Goal: Task Accomplishment & Management: Manage account settings

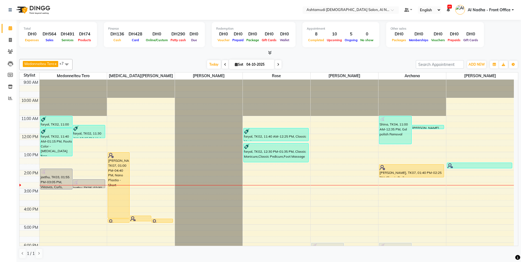
scroll to position [60, 0]
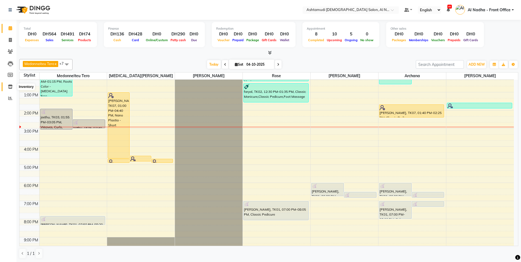
click at [12, 87] on icon at bounding box center [10, 87] width 5 height 4
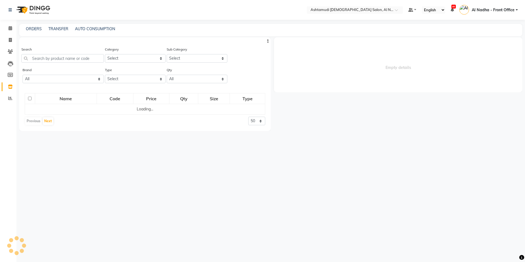
select select
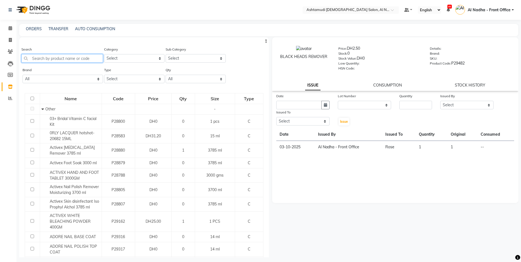
click at [47, 58] on input "text" at bounding box center [62, 58] width 82 height 9
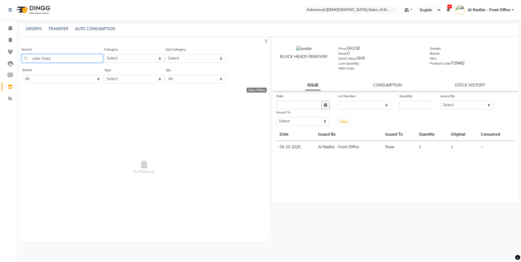
type input "color freeze"
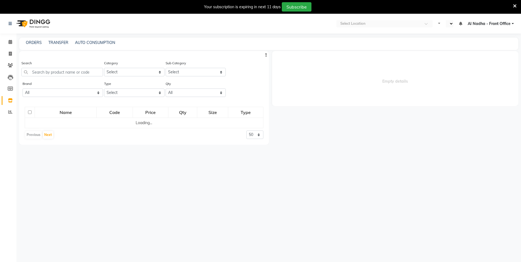
select select "en"
select select
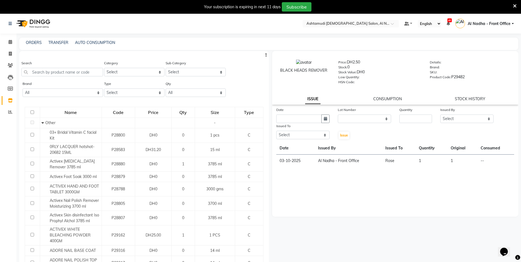
click at [513, 4] on icon at bounding box center [515, 6] width 4 height 5
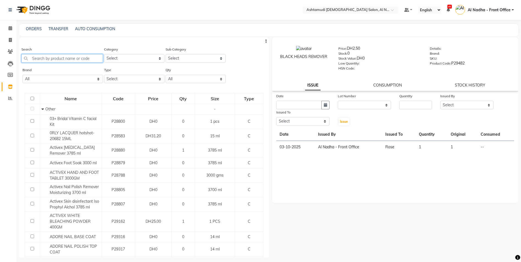
click at [41, 58] on input "text" at bounding box center [62, 58] width 82 height 9
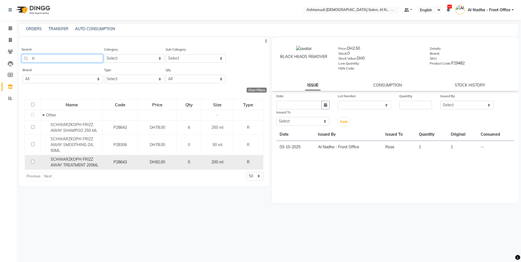
type input "f"
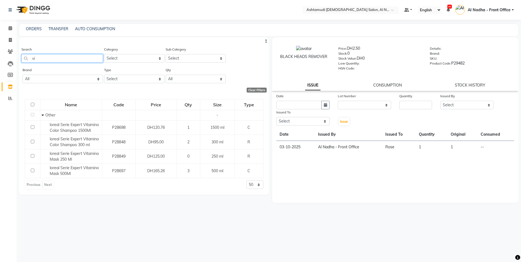
type input "v"
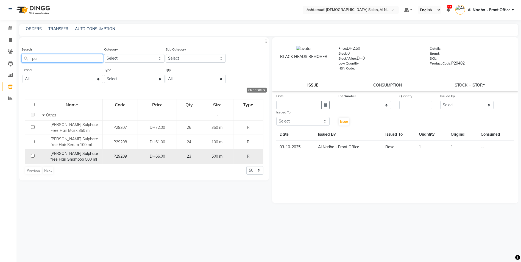
type input "p"
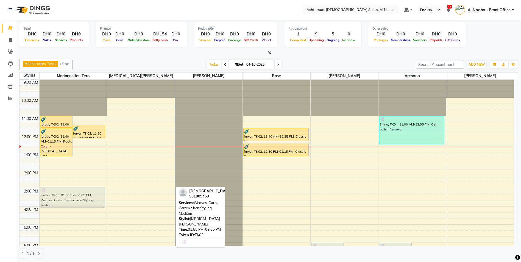
drag, startPoint x: 149, startPoint y: 181, endPoint x: 103, endPoint y: 199, distance: 49.6
click at [103, 199] on tr "faryal, TK02, 11:00 AM-11:40 AM, Highlights Per Streak - (Schwarzkopf / L’Oréal…" at bounding box center [266, 206] width 494 height 253
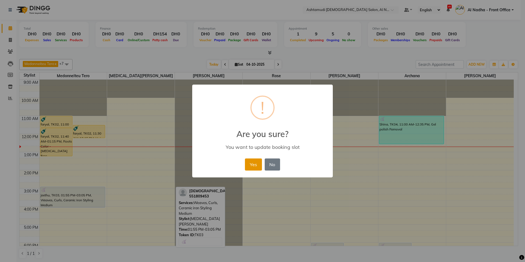
click at [249, 164] on button "Yes" at bounding box center [253, 164] width 17 height 12
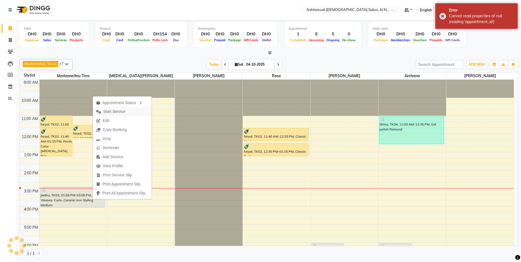
click at [138, 112] on button "Start Service" at bounding box center [122, 111] width 59 height 9
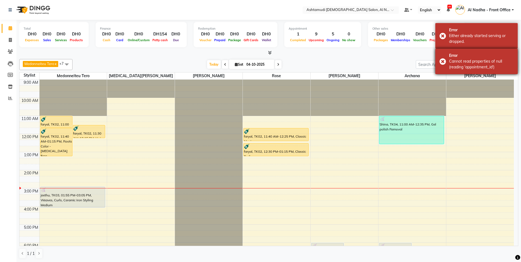
click at [443, 61] on div "Error Cannot read properties of null (reading 'appointment_id')" at bounding box center [476, 62] width 82 height 26
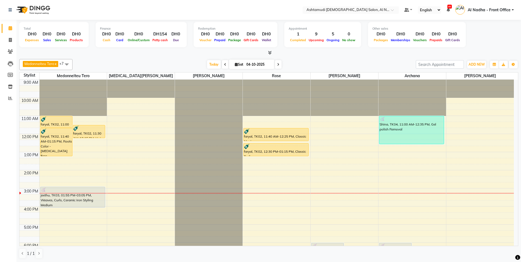
click at [279, 63] on span at bounding box center [278, 64] width 7 height 9
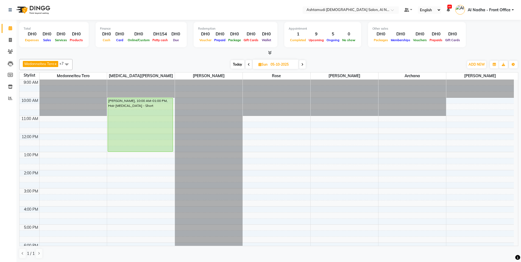
click at [250, 64] on icon at bounding box center [249, 64] width 2 height 3
type input "04-10-2025"
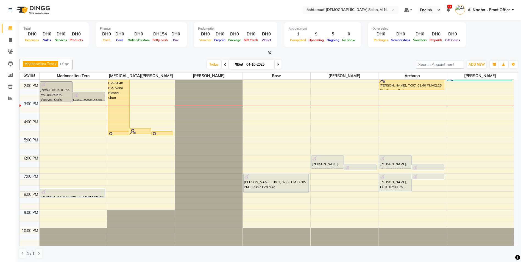
scroll to position [5, 0]
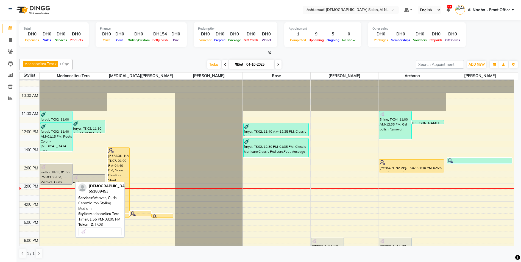
click at [64, 175] on div "jeethu, TK03, 01:55 PM-03:05 PM, Weaves, Curls, Ceramic iron Styling Medium" at bounding box center [56, 174] width 32 height 20
click at [65, 174] on div "jeethu, TK03, 01:55 PM-03:05 PM, Weaves, Curls, Ceramic iron Styling Medium" at bounding box center [56, 174] width 32 height 20
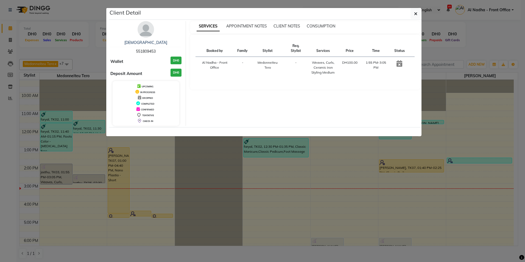
drag, startPoint x: 136, startPoint y: 53, endPoint x: 156, endPoint y: 49, distance: 20.7
click at [156, 49] on span "551809453" at bounding box center [146, 51] width 20 height 5
drag, startPoint x: 156, startPoint y: 49, endPoint x: 152, endPoint y: 50, distance: 4.4
copy span "551809453"
click at [418, 13] on button "button" at bounding box center [415, 14] width 10 height 10
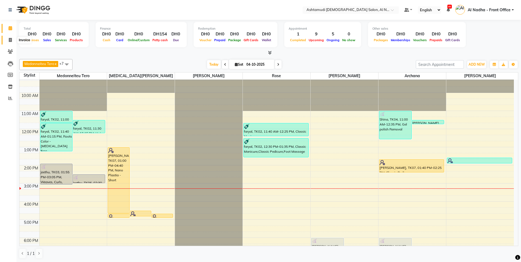
click at [10, 39] on icon at bounding box center [10, 40] width 3 height 4
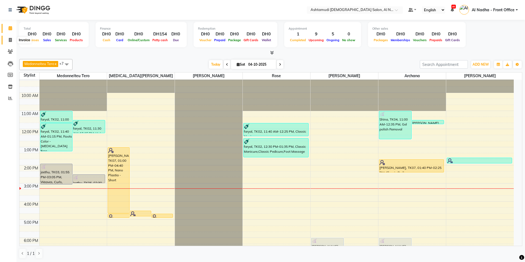
select select "7088"
select select "service"
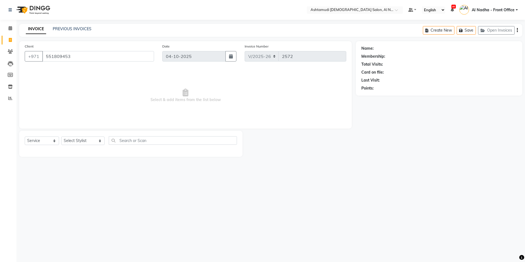
type input "551809453"
click at [73, 142] on select "Select Stylist Al Nadha - Front Office Archana Medonneiteu Tero Mehwish Mubeen …" at bounding box center [82, 140] width 43 height 9
select select "59179"
click at [61, 136] on select "Select Stylist Al Nadha - Front Office Archana Medonneiteu Tero Mehwish Mubeen …" at bounding box center [82, 140] width 43 height 9
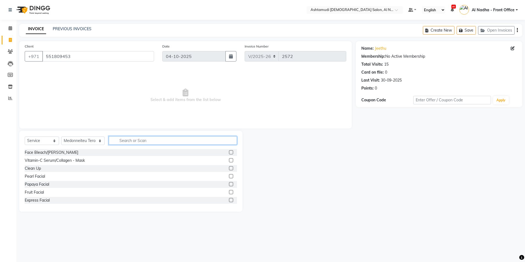
click at [120, 141] on input "text" at bounding box center [173, 140] width 128 height 9
type input "iron"
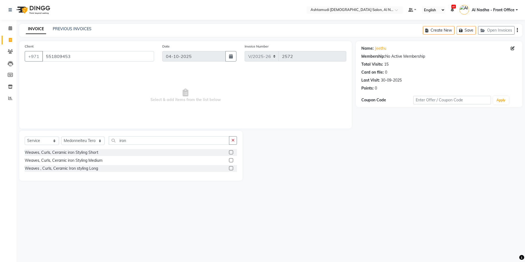
click at [231, 160] on label at bounding box center [231, 160] width 4 height 4
click at [231, 160] on input "checkbox" at bounding box center [231, 161] width 4 height 4
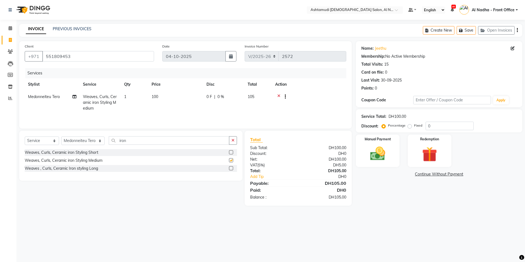
checkbox input "false"
click at [442, 124] on input "0" at bounding box center [450, 126] width 48 height 9
type input "015"
click at [231, 152] on label at bounding box center [231, 152] width 4 height 4
click at [231, 152] on input "checkbox" at bounding box center [231, 153] width 4 height 4
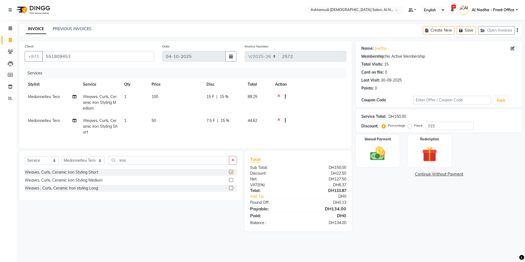
checkbox input "false"
click at [231, 190] on label at bounding box center [231, 188] width 4 height 4
click at [231, 190] on input "checkbox" at bounding box center [231, 188] width 4 height 4
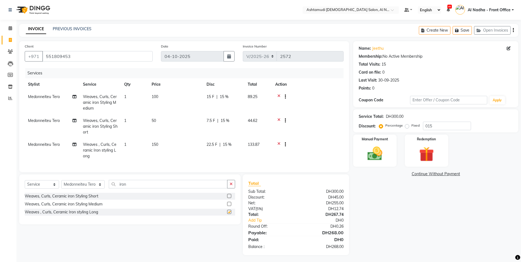
checkbox input "false"
click at [278, 143] on icon at bounding box center [278, 145] width 3 height 7
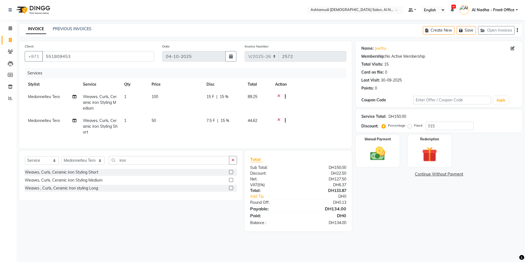
click at [280, 119] on icon at bounding box center [278, 121] width 3 height 7
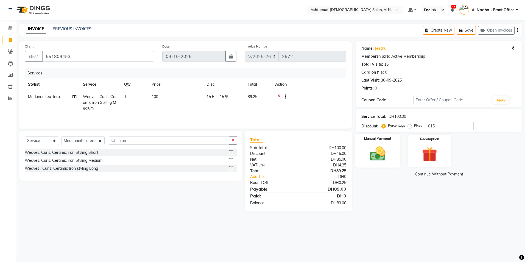
click at [374, 154] on img at bounding box center [378, 154] width 26 height 18
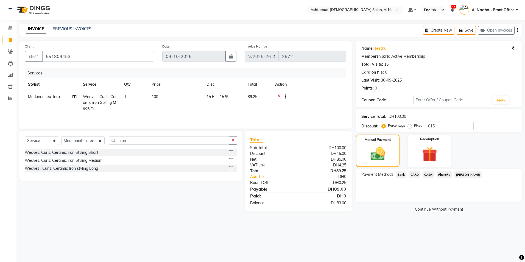
click at [418, 174] on span "CARD" at bounding box center [414, 174] width 12 height 6
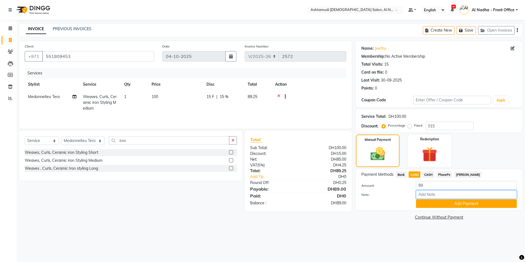
click at [427, 193] on input "Note:" at bounding box center [466, 194] width 101 height 9
type input "sreerenjini"
click at [437, 203] on button "Add Payment" at bounding box center [466, 203] width 101 height 9
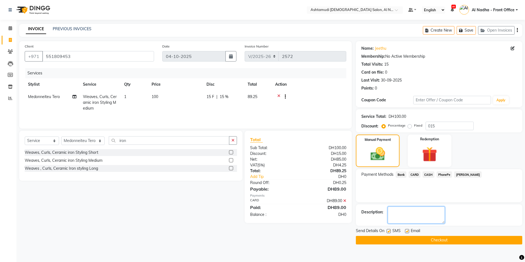
click at [418, 210] on textarea at bounding box center [416, 214] width 57 height 17
type textarea "6026"
click at [386, 239] on button "Checkout" at bounding box center [439, 240] width 166 height 9
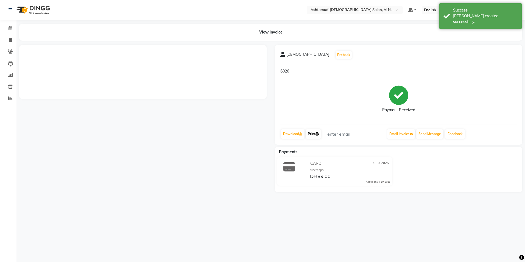
click at [319, 134] on icon at bounding box center [316, 133] width 3 height 3
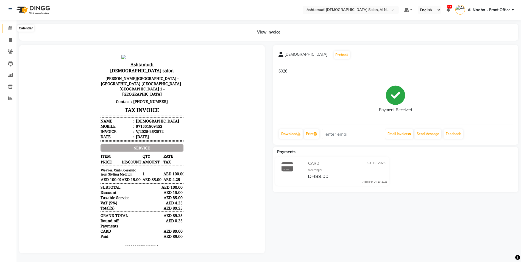
click at [9, 26] on icon at bounding box center [11, 28] width 4 height 4
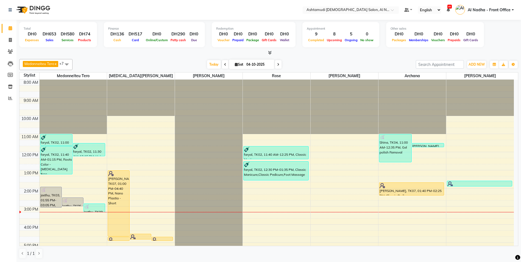
scroll to position [52, 0]
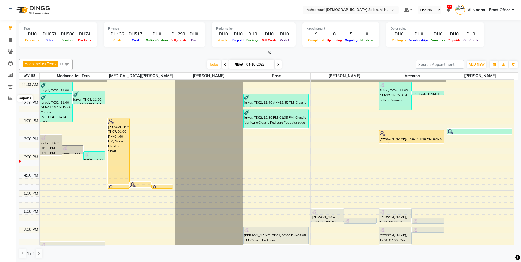
click at [10, 97] on icon at bounding box center [10, 98] width 4 height 4
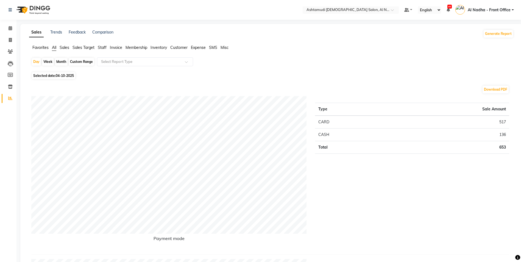
click at [101, 47] on span "Staff" at bounding box center [102, 47] width 9 height 5
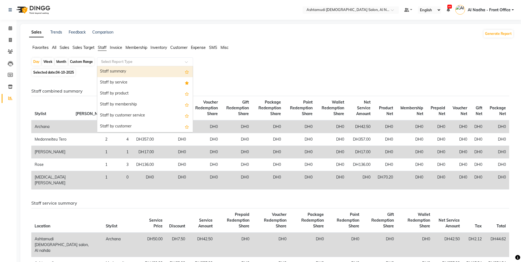
click at [111, 60] on input "text" at bounding box center [139, 61] width 79 height 5
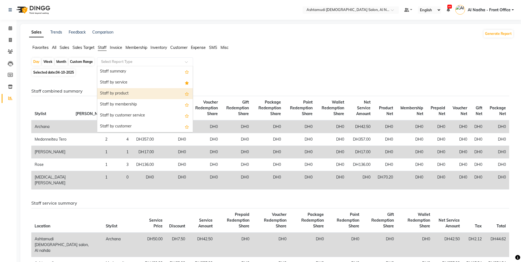
click at [127, 92] on div "Staff by product" at bounding box center [145, 93] width 96 height 11
select select "full_report"
select select "csv"
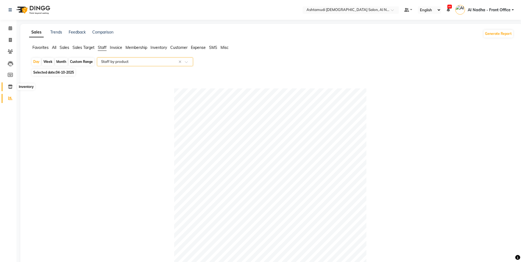
click at [10, 85] on icon at bounding box center [10, 87] width 5 height 4
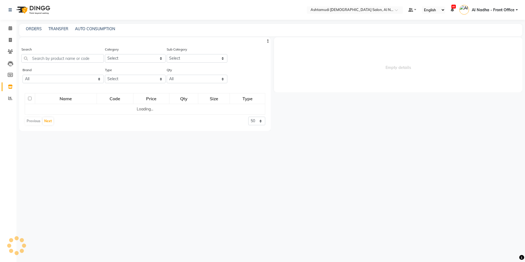
select select
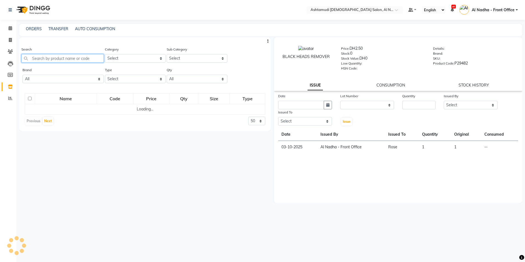
click at [44, 60] on input "text" at bounding box center [62, 58] width 82 height 9
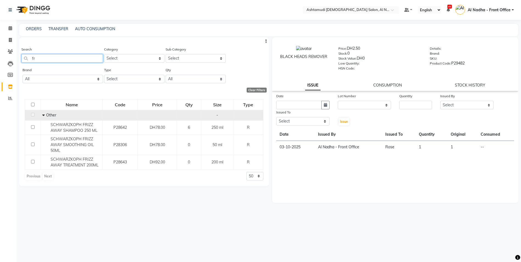
type input "f"
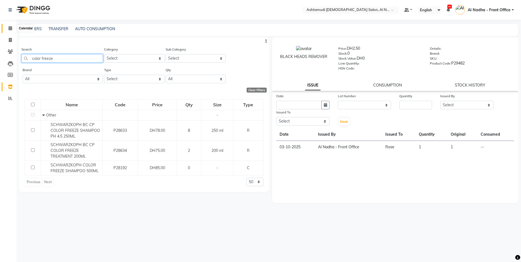
type input "color freeze"
click at [12, 28] on icon at bounding box center [11, 28] width 4 height 4
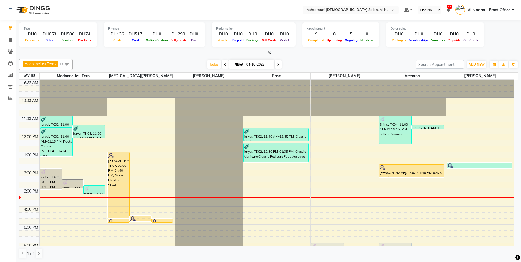
click at [73, 209] on div "9:00 AM 10:00 AM 11:00 AM 12:00 PM 1:00 PM 2:00 PM 3:00 PM 4:00 PM 5:00 PM 6:00…" at bounding box center [266, 206] width 494 height 253
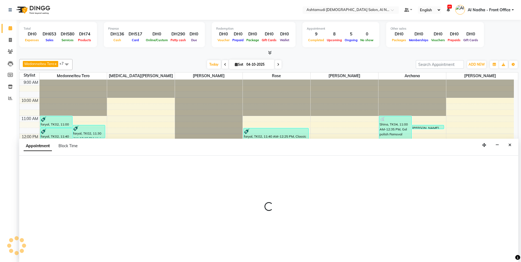
scroll to position [0, 0]
select select "59179"
select select "960"
select select "tentative"
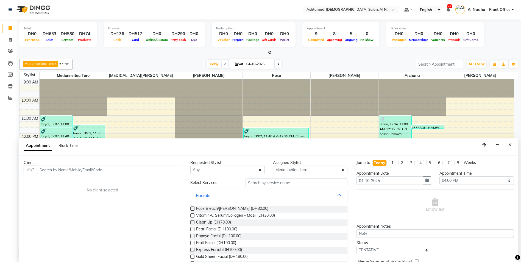
click at [52, 168] on input "text" at bounding box center [109, 170] width 144 height 9
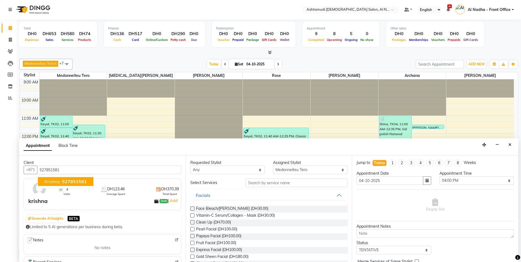
click at [55, 181] on span "krishna" at bounding box center [51, 181] width 15 height 5
type input "527851581"
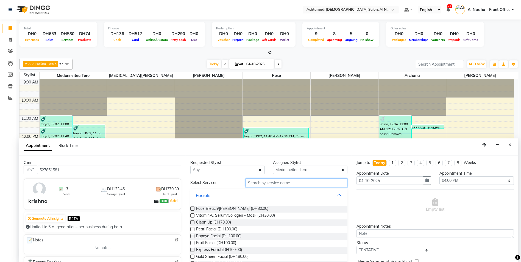
click at [260, 182] on input "text" at bounding box center [296, 182] width 102 height 9
type input "cure"
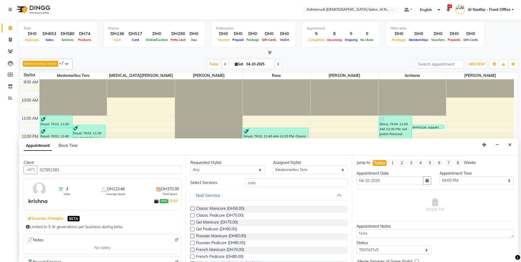
click at [192, 208] on label at bounding box center [192, 208] width 4 height 4
click at [192, 208] on input "checkbox" at bounding box center [192, 209] width 4 height 4
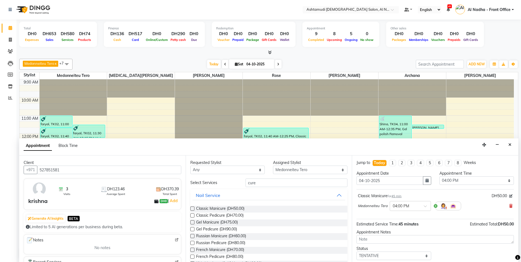
checkbox input "false"
click at [193, 214] on label at bounding box center [192, 215] width 4 height 4
click at [193, 214] on input "checkbox" at bounding box center [192, 216] width 4 height 4
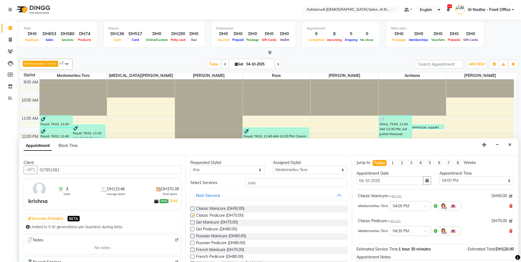
checkbox input "false"
click at [259, 183] on input "cure" at bounding box center [296, 182] width 102 height 9
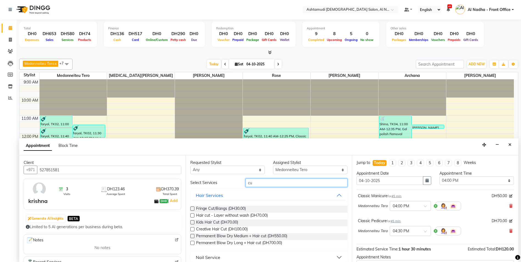
type input "c"
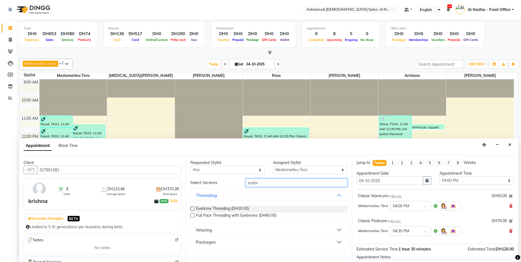
type input "eyebr"
click at [191, 208] on label at bounding box center [192, 208] width 4 height 4
click at [191, 208] on input "checkbox" at bounding box center [192, 209] width 4 height 4
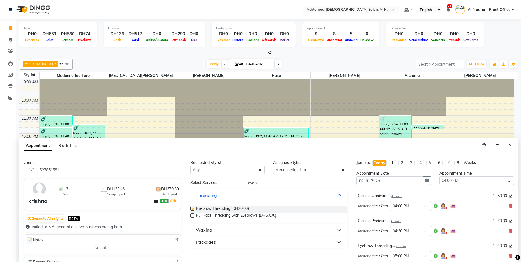
checkbox input "false"
click at [264, 183] on input "eyebr" at bounding box center [296, 182] width 102 height 9
type input "e"
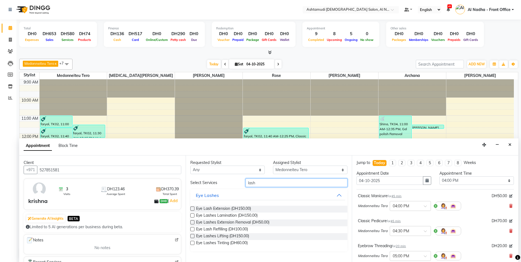
type input "lash"
click at [194, 242] on label at bounding box center [192, 243] width 4 height 4
click at [194, 242] on input "checkbox" at bounding box center [192, 244] width 4 height 4
checkbox input "false"
click at [257, 184] on input "lash" at bounding box center [296, 182] width 102 height 9
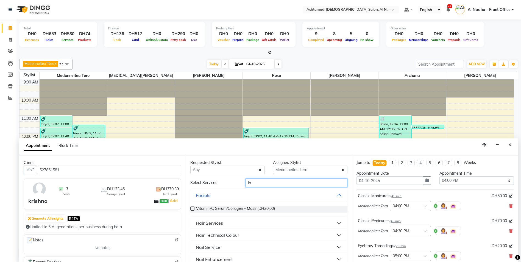
type input "l"
type input "hair trim"
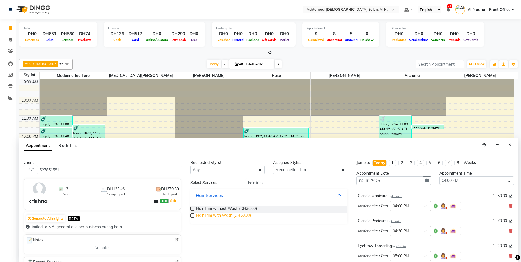
drag, startPoint x: 191, startPoint y: 215, endPoint x: 204, endPoint y: 212, distance: 13.8
click at [191, 215] on label at bounding box center [192, 215] width 4 height 4
click at [191, 215] on input "checkbox" at bounding box center [192, 216] width 4 height 4
checkbox input "false"
click at [281, 183] on input "hair trim" at bounding box center [296, 182] width 102 height 9
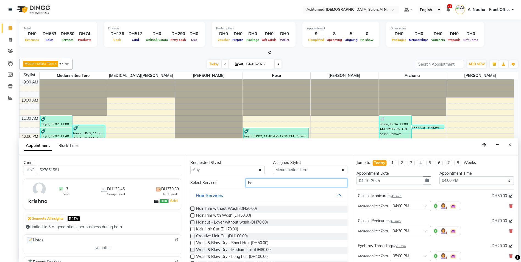
type input "h"
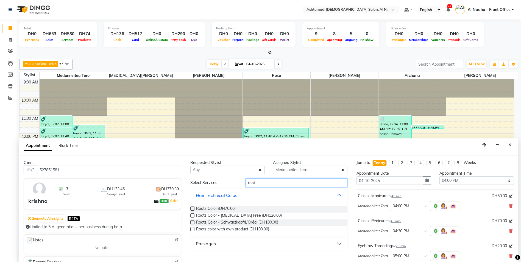
type input "root"
click at [192, 215] on label at bounding box center [192, 215] width 4 height 4
click at [192, 215] on input "checkbox" at bounding box center [192, 216] width 4 height 4
checkbox input "false"
click at [261, 179] on input "root" at bounding box center [296, 182] width 102 height 9
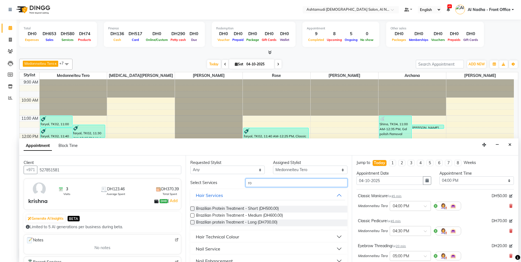
type input "r"
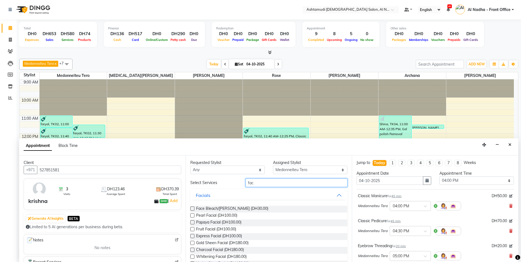
type input "fac"
click at [192, 229] on label at bounding box center [192, 229] width 4 height 4
click at [192, 229] on input "checkbox" at bounding box center [192, 230] width 4 height 4
checkbox input "false"
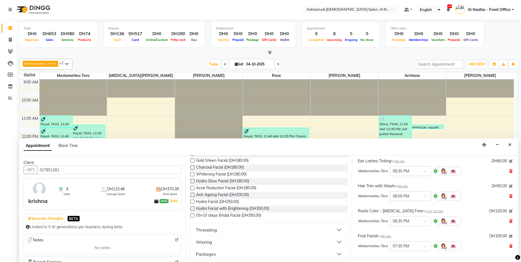
scroll to position [183, 0]
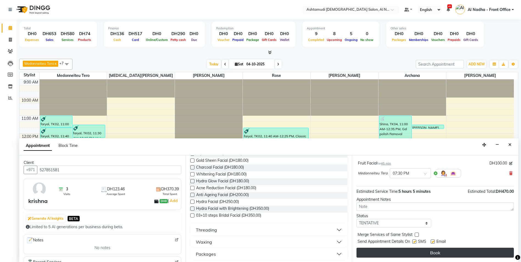
click at [388, 253] on button "Book" at bounding box center [434, 253] width 157 height 10
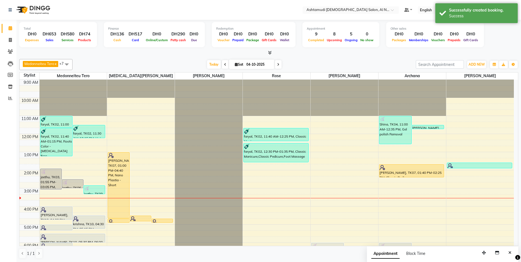
scroll to position [55, 0]
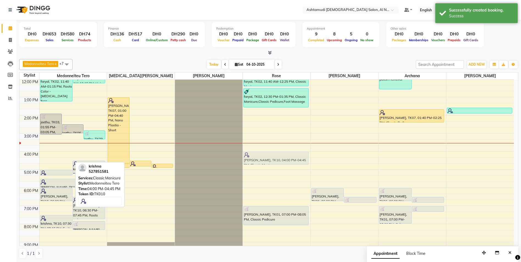
drag, startPoint x: 63, startPoint y: 158, endPoint x: 259, endPoint y: 157, distance: 196.0
click at [259, 157] on tr "jeethu, TK03, 01:55 PM-03:05 PM, Weaves, Curls, Ceramic iron Styling Medium jee…" at bounding box center [266, 151] width 494 height 253
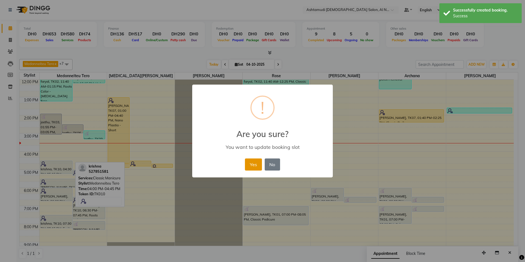
click at [253, 164] on button "Yes" at bounding box center [253, 164] width 17 height 12
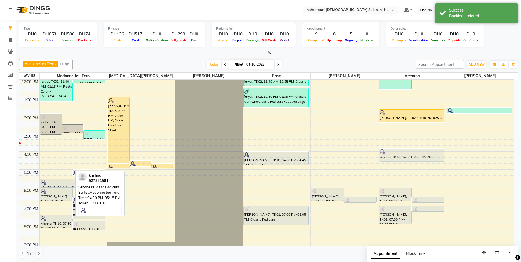
drag, startPoint x: 65, startPoint y: 165, endPoint x: 390, endPoint y: 155, distance: 325.7
click at [390, 155] on tr "jeethu, TK03, 01:55 PM-03:05 PM, Weaves, Curls, Ceramic iron Styling Medium jee…" at bounding box center [266, 151] width 494 height 253
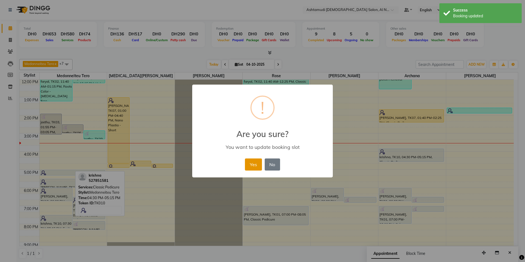
click at [252, 161] on button "Yes" at bounding box center [253, 164] width 17 height 12
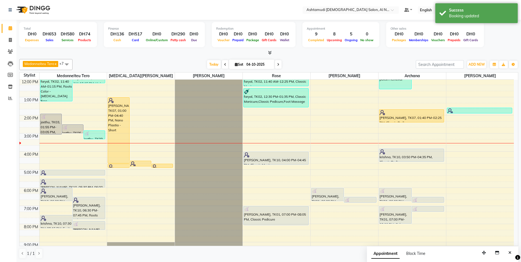
click at [69, 65] on span at bounding box center [66, 64] width 11 height 10
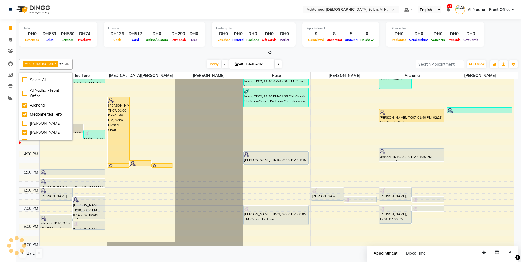
scroll to position [0, 0]
click at [79, 61] on div "Today Sat 04-10-2025" at bounding box center [244, 64] width 338 height 8
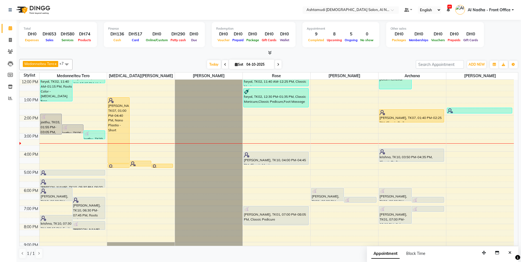
scroll to position [87, 0]
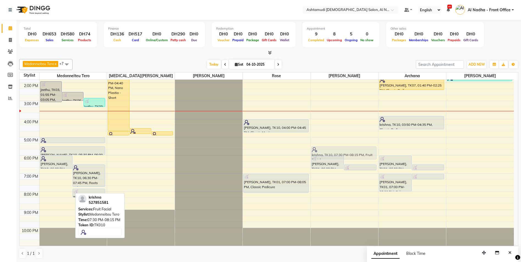
drag, startPoint x: 62, startPoint y: 192, endPoint x: 329, endPoint y: 156, distance: 269.9
click at [329, 156] on tr "jeethu, TK03, 01:55 PM-03:05 PM, Weaves, Curls, Ceramic iron Styling Medium jee…" at bounding box center [266, 118] width 494 height 253
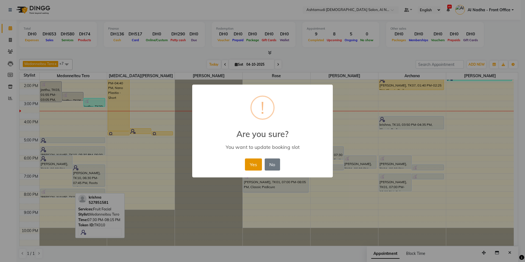
click at [253, 168] on button "Yes" at bounding box center [253, 164] width 17 height 12
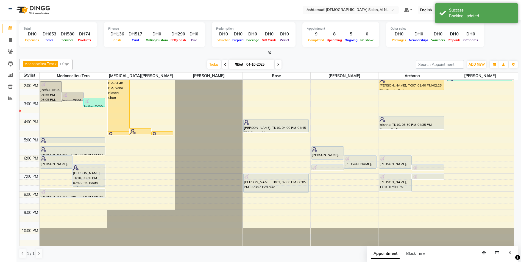
click at [348, 107] on div "9:00 AM 10:00 AM 11:00 AM 12:00 PM 1:00 PM 2:00 PM 3:00 PM 4:00 PM 5:00 PM 6:00…" at bounding box center [266, 118] width 494 height 253
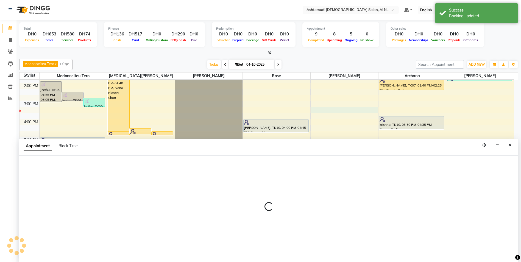
scroll to position [0, 0]
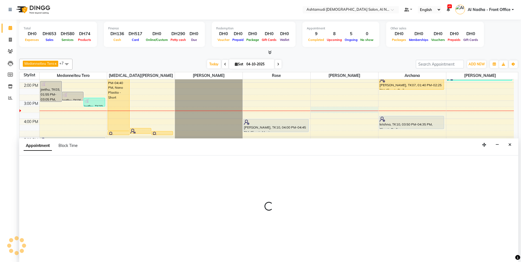
select select "71437"
select select "tentative"
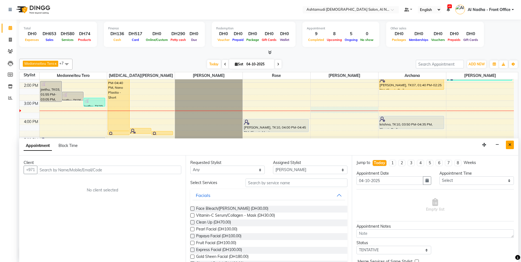
click at [511, 143] on icon "Close" at bounding box center [509, 145] width 3 height 4
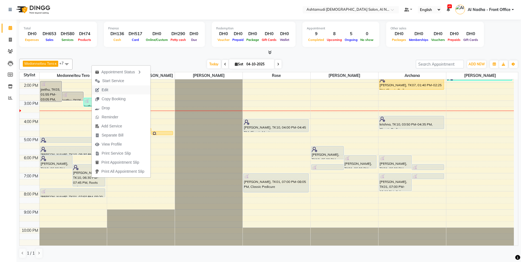
click at [125, 88] on button "Edit" at bounding box center [121, 89] width 59 height 9
select select "tentative"
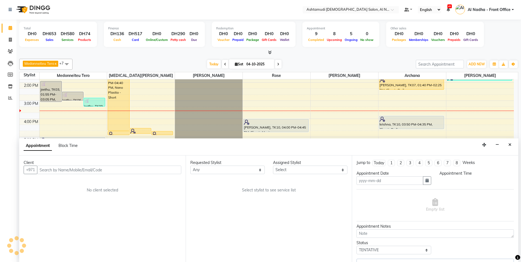
type input "04-10-2025"
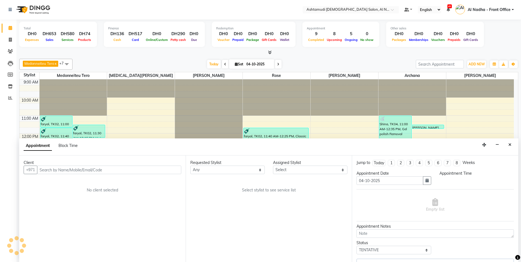
select select "59179"
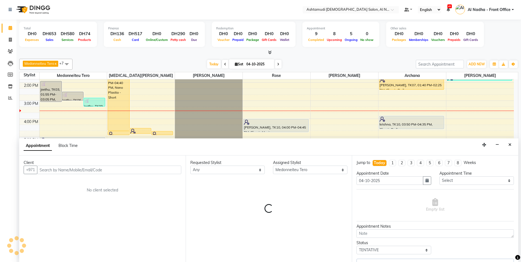
select select "3559"
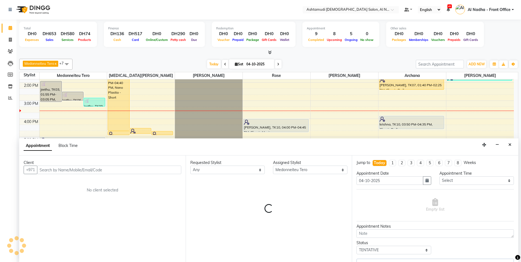
select select "3559"
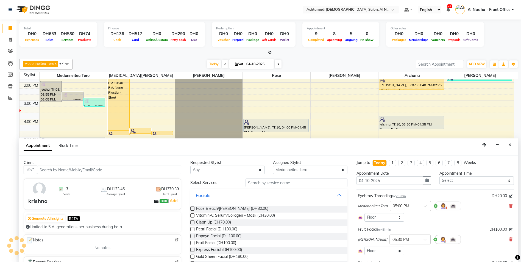
select select "3559"
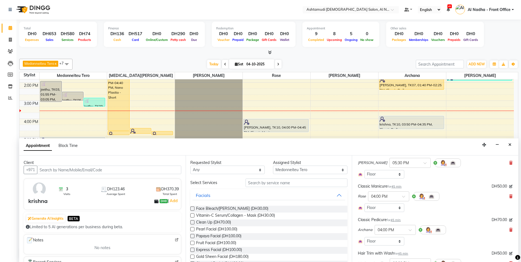
scroll to position [110, 0]
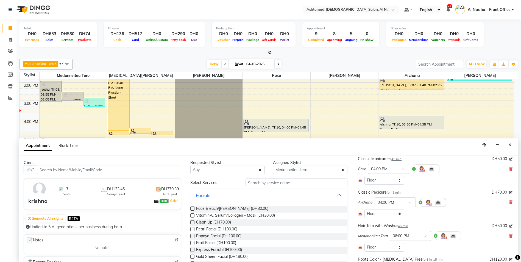
click at [509, 236] on icon at bounding box center [510, 236] width 3 height 4
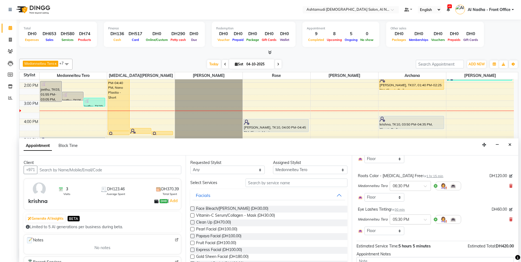
scroll to position [203, 0]
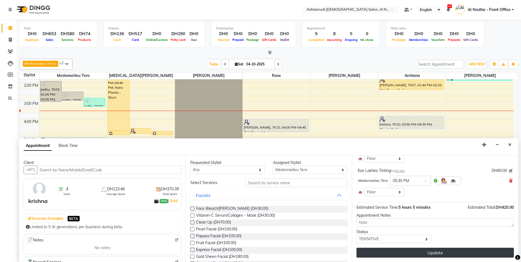
click at [391, 251] on button "Update" at bounding box center [434, 253] width 157 height 10
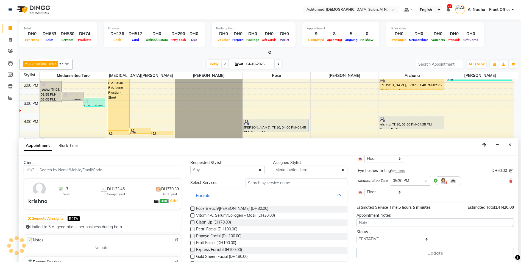
scroll to position [0, 0]
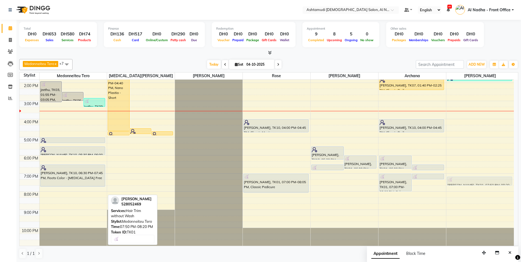
drag, startPoint x: 70, startPoint y: 194, endPoint x: 453, endPoint y: 179, distance: 383.0
click at [453, 179] on tr "jeethu, TK03, 01:55 PM-03:05 PM, Weaves, Curls, Ceramic iron Styling Medium jee…" at bounding box center [266, 118] width 494 height 253
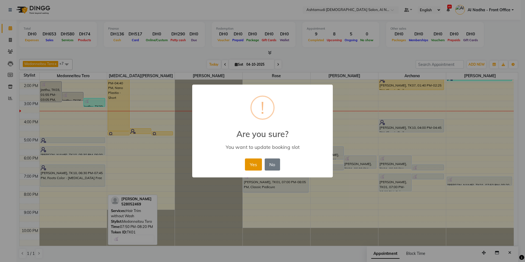
click at [253, 164] on button "Yes" at bounding box center [253, 164] width 17 height 12
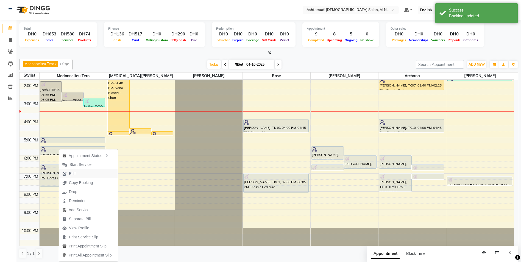
click at [86, 175] on button "Edit" at bounding box center [88, 173] width 59 height 9
select select "tentative"
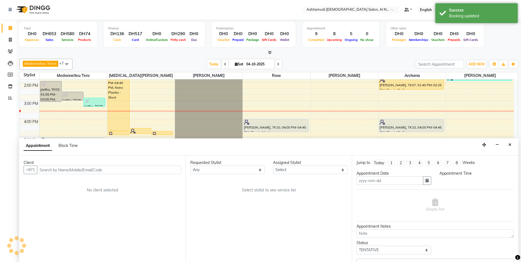
type input "04-10-2025"
select select "59179"
select select "960"
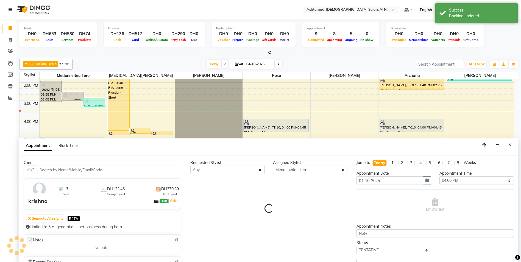
scroll to position [87, 0]
select select
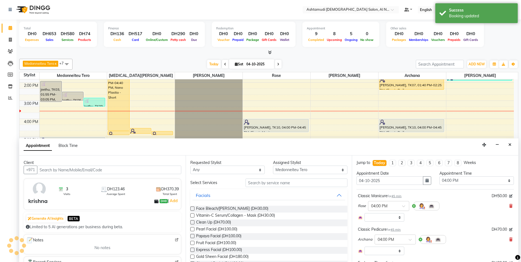
select select "3559"
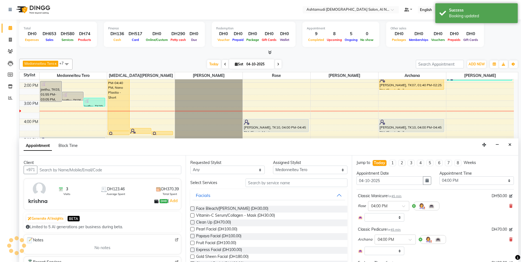
select select "3559"
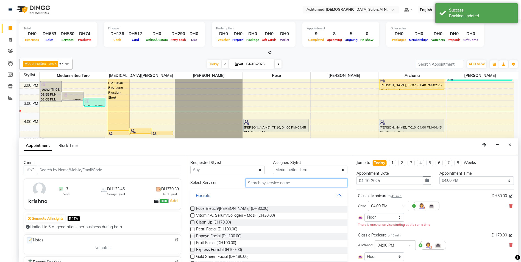
click at [251, 181] on input "text" at bounding box center [296, 182] width 102 height 9
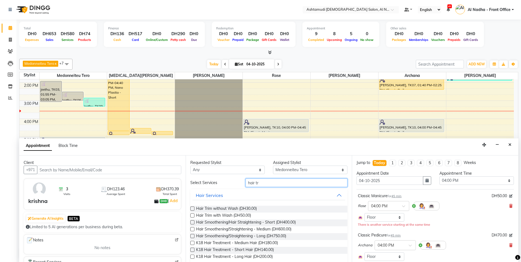
type input "hair tr"
click at [193, 214] on label at bounding box center [192, 215] width 4 height 4
click at [193, 214] on input "checkbox" at bounding box center [192, 216] width 4 height 4
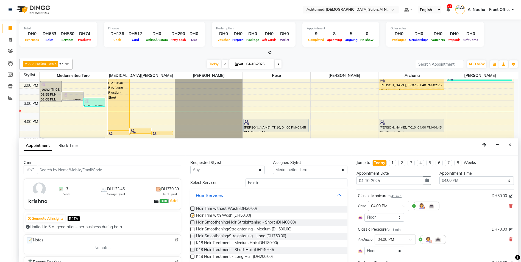
checkbox input "false"
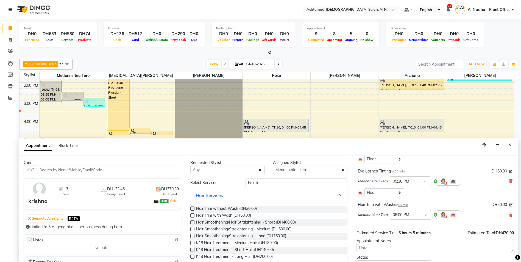
scroll to position [218, 0]
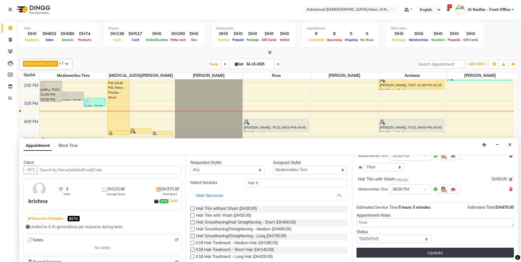
click at [387, 252] on button "Update" at bounding box center [434, 253] width 157 height 10
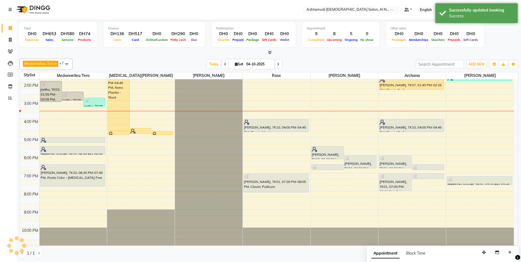
scroll to position [0, 0]
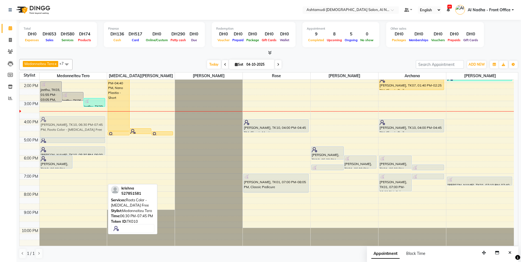
drag, startPoint x: 80, startPoint y: 174, endPoint x: 96, endPoint y: 127, distance: 50.2
click at [96, 127] on div "jeethu, TK03, 01:55 PM-03:05 PM, Weaves, Curls, Ceramic iron Styling Medium jee…" at bounding box center [74, 118] width 68 height 253
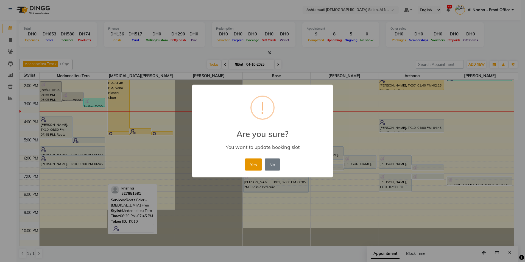
click at [250, 163] on button "Yes" at bounding box center [253, 164] width 17 height 12
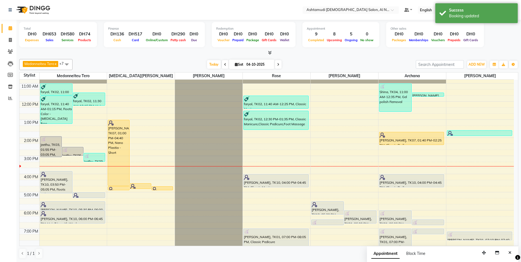
scroll to position [87, 0]
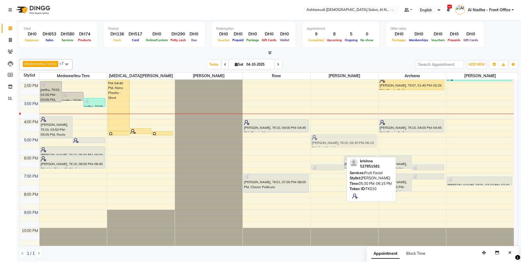
drag, startPoint x: 320, startPoint y: 152, endPoint x: 326, endPoint y: 138, distance: 15.0
click at [326, 138] on div "krishna, TK10, 05:30 PM-06:15 PM, Fruit Facial Surabhi, TK01, 06:00 PM-06:45 PM…" at bounding box center [344, 118] width 68 height 253
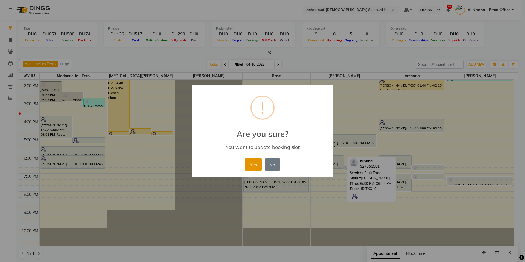
click at [253, 162] on button "Yes" at bounding box center [253, 164] width 17 height 12
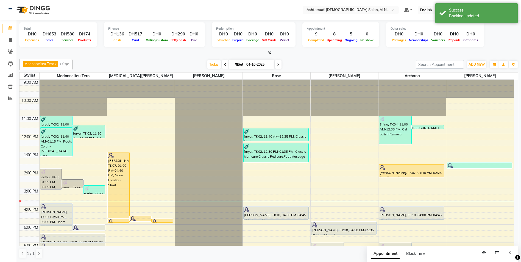
scroll to position [82, 0]
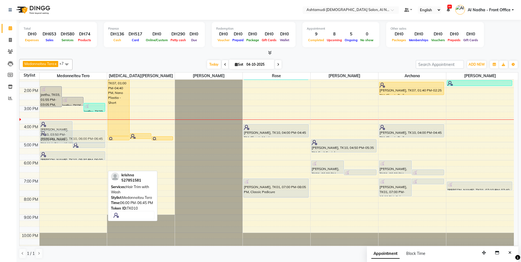
drag, startPoint x: 74, startPoint y: 167, endPoint x: 95, endPoint y: 138, distance: 36.2
click at [95, 138] on div "jeethu, TK03, 01:55 PM-03:05 PM, Weaves, Curls, Ceramic iron Styling Medium jee…" at bounding box center [74, 123] width 68 height 253
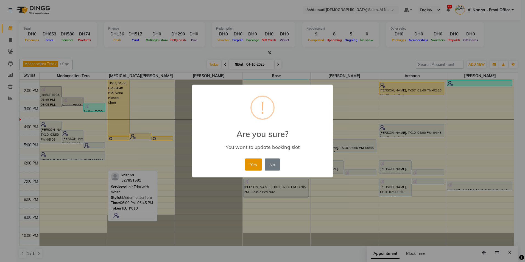
click at [257, 165] on button "Yes" at bounding box center [253, 164] width 17 height 12
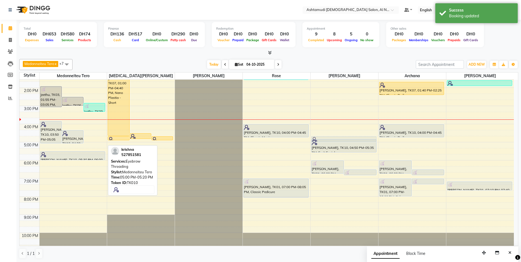
drag, startPoint x: 100, startPoint y: 145, endPoint x: 341, endPoint y: 138, distance: 240.9
click at [341, 138] on tr "jeethu, TK03, 01:55 PM-03:05 PM, Weaves, Curls, Ceramic iron Styling Medium jee…" at bounding box center [266, 123] width 494 height 253
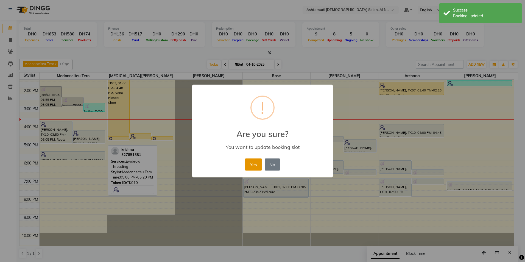
click at [248, 164] on button "Yes" at bounding box center [253, 164] width 17 height 12
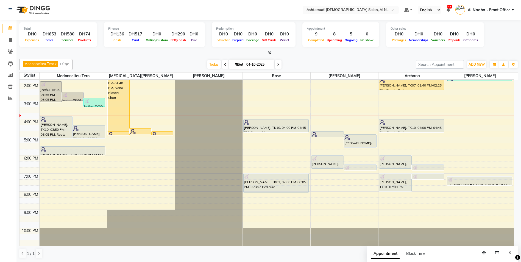
scroll to position [0, 0]
click at [279, 66] on span at bounding box center [278, 64] width 7 height 9
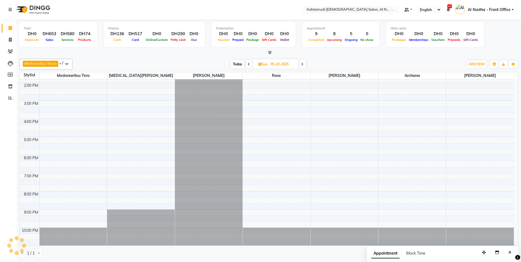
scroll to position [0, 0]
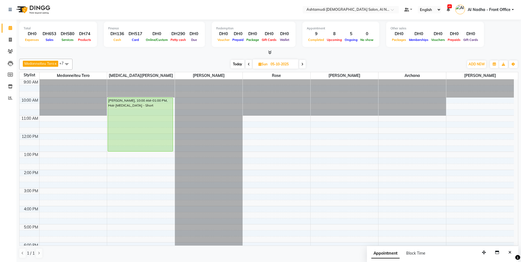
click at [250, 64] on span at bounding box center [248, 64] width 7 height 9
type input "04-10-2025"
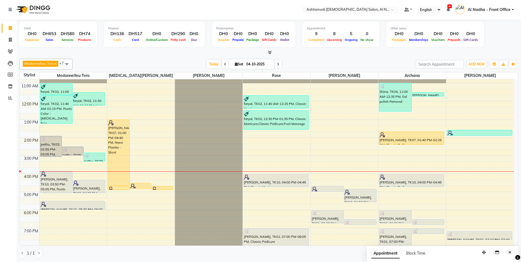
scroll to position [60, 0]
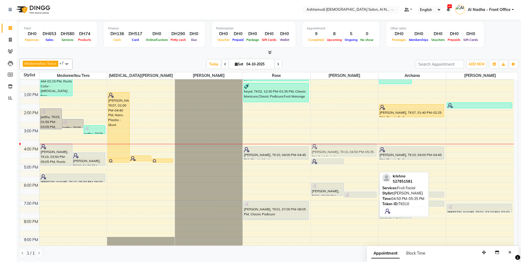
drag, startPoint x: 357, startPoint y: 167, endPoint x: 351, endPoint y: 150, distance: 17.0
click at [351, 150] on div "krishna, TK10, 04:40 PM-05:00 PM, Eyebrow Threading krishna, TK10, 04:50 PM-05:…" at bounding box center [344, 145] width 68 height 253
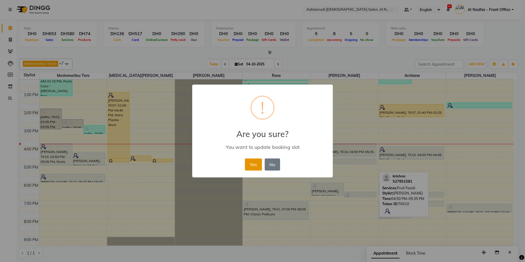
click at [257, 164] on button "Yes" at bounding box center [253, 164] width 17 height 12
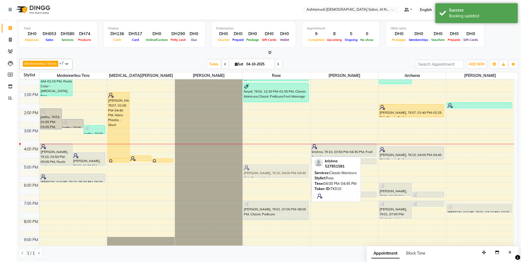
drag, startPoint x: 282, startPoint y: 153, endPoint x: 287, endPoint y: 169, distance: 16.6
click at [287, 169] on div "faryal, TK02, 11:40 AM-12:25 PM, Classic Manicure faryal, TK02, 12:30 PM-01:35 …" at bounding box center [277, 145] width 68 height 253
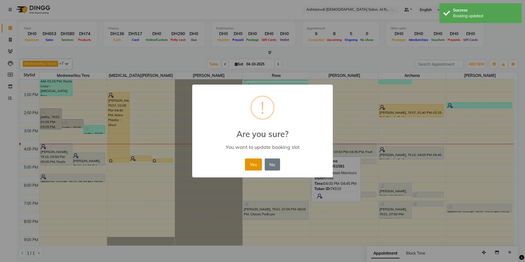
click at [259, 164] on button "Yes" at bounding box center [253, 164] width 17 height 12
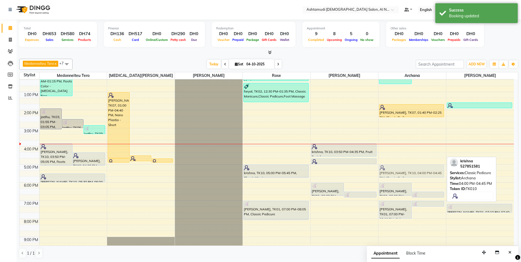
drag, startPoint x: 391, startPoint y: 155, endPoint x: 394, endPoint y: 172, distance: 17.1
click at [394, 172] on div "Shina, TK04, 11:00 AM-12:35 PM, Gel polish Removal nihal, TK05, 11:30 AM-11:45 …" at bounding box center [412, 145] width 68 height 253
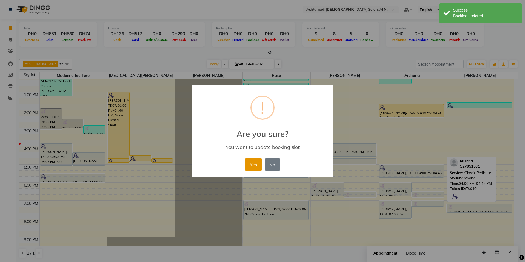
click at [253, 163] on button "Yes" at bounding box center [253, 164] width 17 height 12
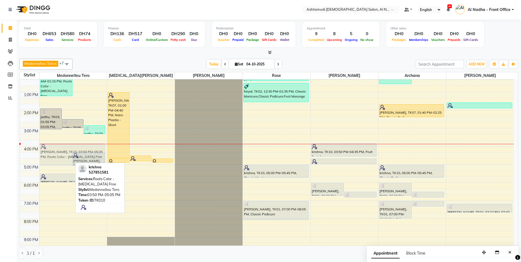
drag, startPoint x: 60, startPoint y: 157, endPoint x: 68, endPoint y: 159, distance: 8.2
click at [68, 159] on div "jeethu, TK03, 01:55 PM-03:05 PM, Weaves, Curls, Ceramic iron Styling Medium jee…" at bounding box center [74, 145] width 68 height 253
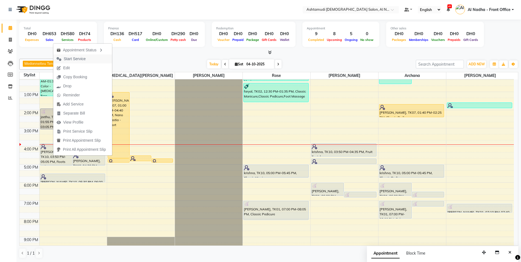
click at [93, 59] on button "Start Service" at bounding box center [82, 58] width 59 height 9
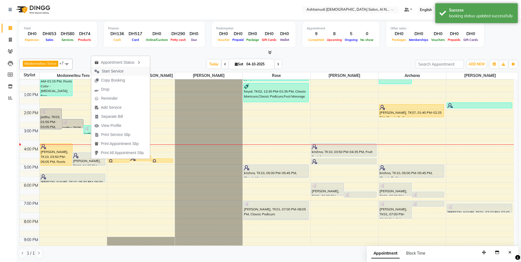
click at [127, 69] on span "Start Service" at bounding box center [109, 71] width 36 height 9
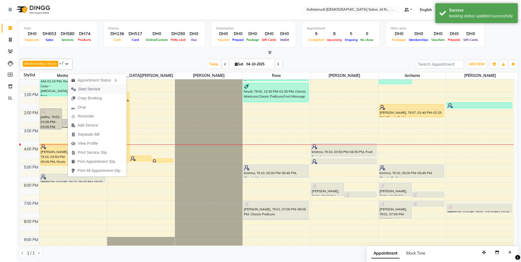
click at [102, 88] on span "Start Service" at bounding box center [86, 89] width 36 height 9
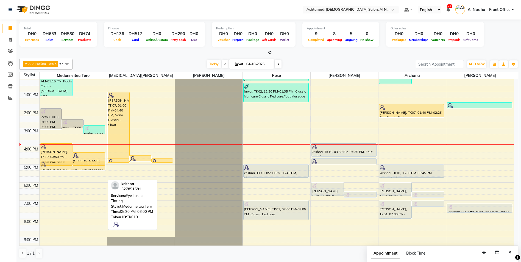
drag, startPoint x: 83, startPoint y: 178, endPoint x: 95, endPoint y: 169, distance: 15.0
click at [95, 169] on div "jeethu, TK03, 01:55 PM-03:05 PM, Weaves, Curls, Ceramic iron Styling Medium jee…" at bounding box center [74, 145] width 68 height 253
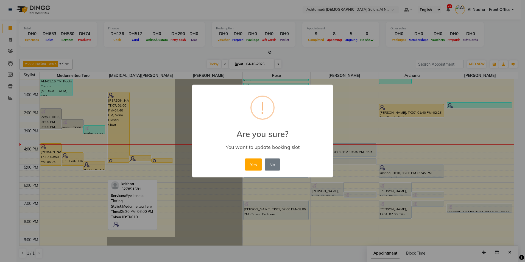
click at [249, 166] on button "Yes" at bounding box center [253, 164] width 17 height 12
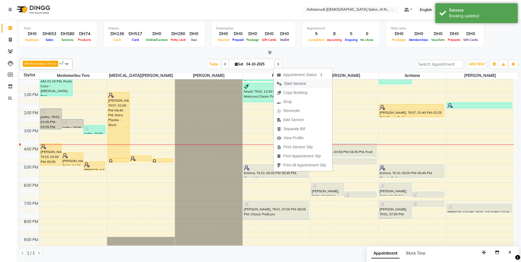
click at [296, 82] on span "Start Service" at bounding box center [295, 84] width 22 height 6
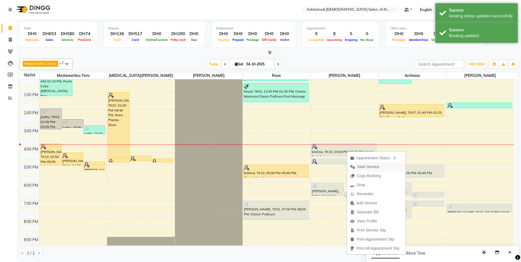
click at [375, 166] on span "Start Service" at bounding box center [368, 167] width 22 height 6
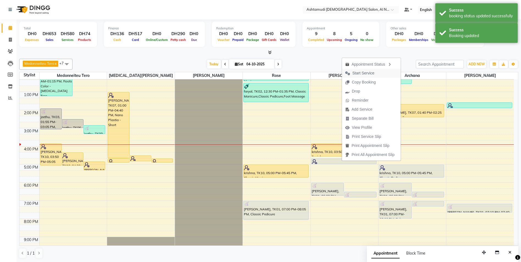
click at [359, 75] on span "Start Service" at bounding box center [363, 73] width 22 height 6
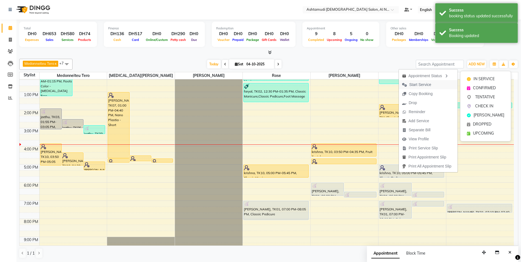
click at [418, 83] on span "Start Service" at bounding box center [420, 85] width 22 height 6
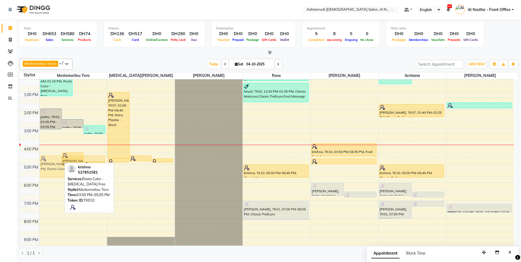
drag, startPoint x: 51, startPoint y: 156, endPoint x: 55, endPoint y: 170, distance: 14.7
click at [55, 170] on div "jeethu, TK03, 01:55 PM-03:05 PM, Weaves, Curls, Ceramic iron Styling Medium jee…" at bounding box center [74, 145] width 68 height 253
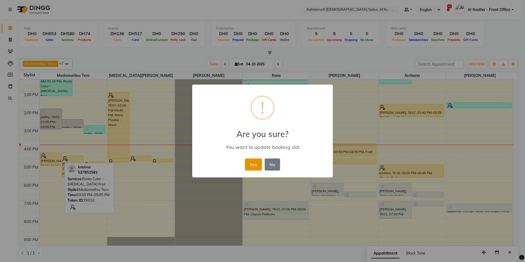
click at [255, 169] on button "Yes" at bounding box center [253, 164] width 17 height 12
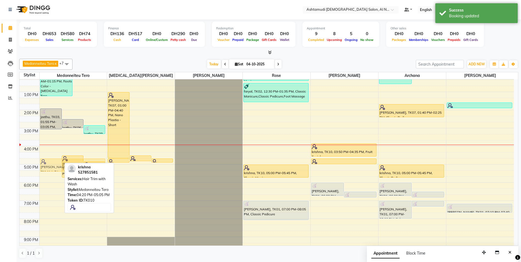
drag, startPoint x: 55, startPoint y: 160, endPoint x: 56, endPoint y: 167, distance: 6.4
click at [56, 167] on div "jeethu, TK03, 01:55 PM-03:05 PM, Weaves, Curls, Ceramic iron Styling Medium jee…" at bounding box center [74, 145] width 68 height 253
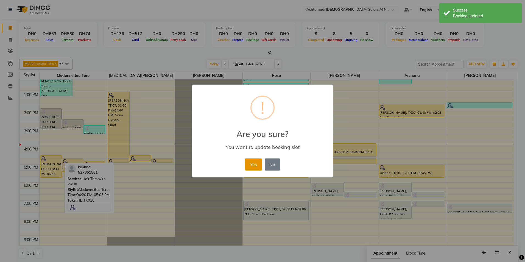
click at [253, 168] on button "Yes" at bounding box center [253, 164] width 17 height 12
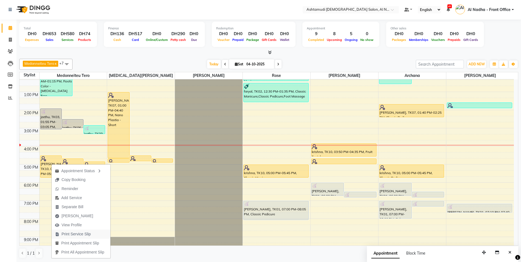
click at [83, 235] on span "Print Service Slip" at bounding box center [75, 234] width 29 height 6
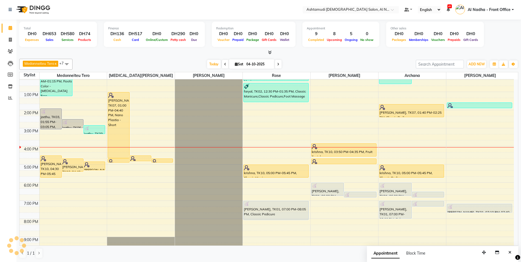
scroll to position [87, 0]
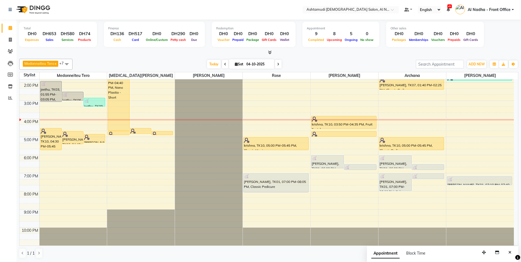
click at [69, 63] on span at bounding box center [66, 64] width 11 height 10
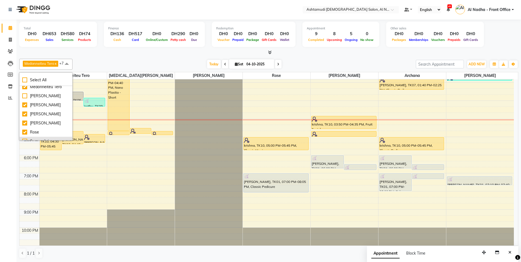
scroll to position [51, 0]
click at [97, 164] on div "9:00 AM 10:00 AM 11:00 AM 12:00 PM 1:00 PM 2:00 PM 3:00 PM 4:00 PM 5:00 PM 6:00…" at bounding box center [266, 118] width 494 height 253
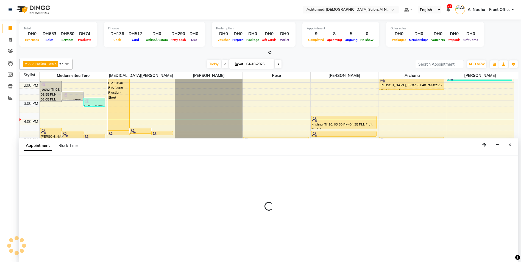
select select "59179"
select select "tentative"
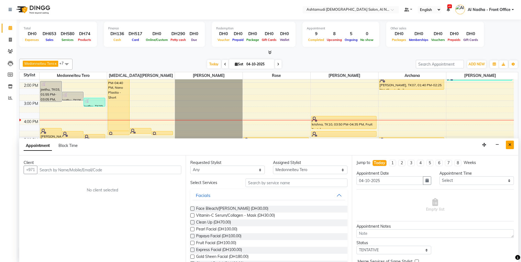
click at [506, 143] on button "Close" at bounding box center [510, 145] width 8 height 9
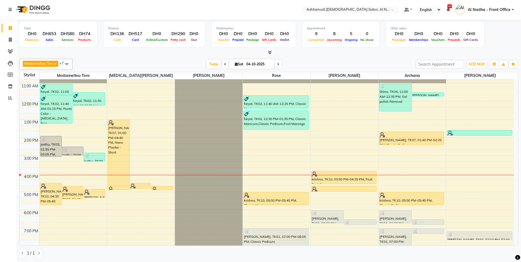
scroll to position [87, 0]
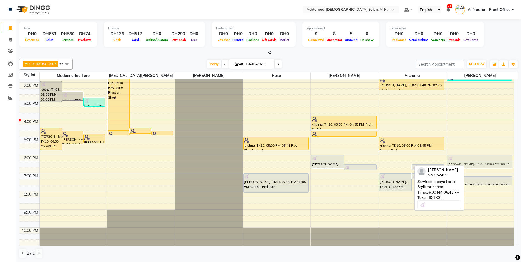
drag, startPoint x: 391, startPoint y: 163, endPoint x: 454, endPoint y: 163, distance: 63.1
click at [454, 163] on tr "jeethu, TK03, 01:55 PM-03:05 PM, Weaves, Curls, Ceramic iron Styling Medium jee…" at bounding box center [266, 118] width 494 height 253
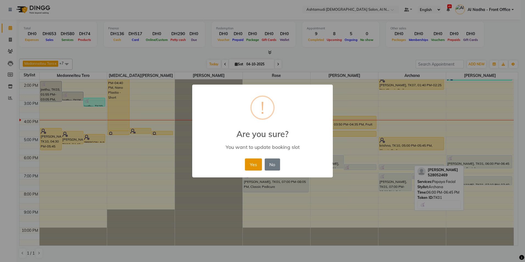
click at [250, 166] on button "Yes" at bounding box center [253, 164] width 17 height 12
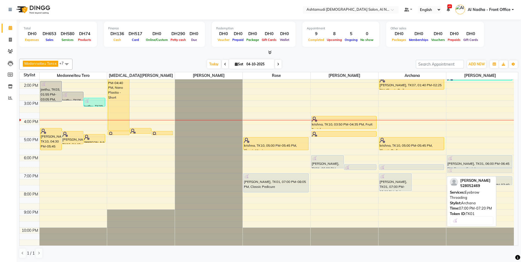
drag, startPoint x: 429, startPoint y: 176, endPoint x: 478, endPoint y: 171, distance: 50.0
click at [478, 171] on tr "jeethu, TK03, 01:55 PM-03:05 PM, Weaves, Curls, Ceramic iron Styling Medium jee…" at bounding box center [266, 118] width 494 height 253
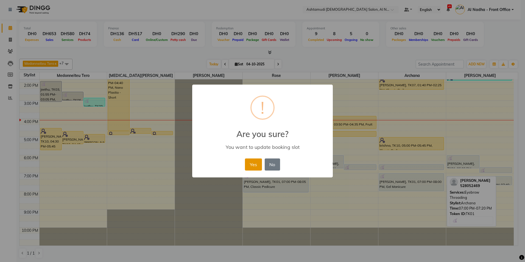
click at [258, 167] on button "Yes" at bounding box center [253, 164] width 17 height 12
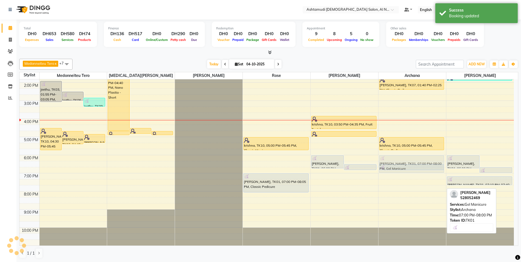
drag, startPoint x: 411, startPoint y: 184, endPoint x: 415, endPoint y: 164, distance: 19.9
click at [415, 164] on div "Shina, TK04, 11:00 AM-12:35 PM, Gel polish Removal nihal, TK05, 11:30 AM-11:45 …" at bounding box center [412, 118] width 68 height 253
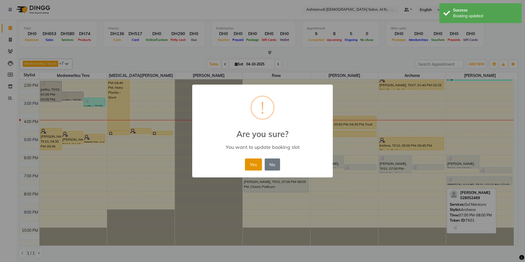
click at [260, 167] on button "Yes" at bounding box center [253, 164] width 17 height 12
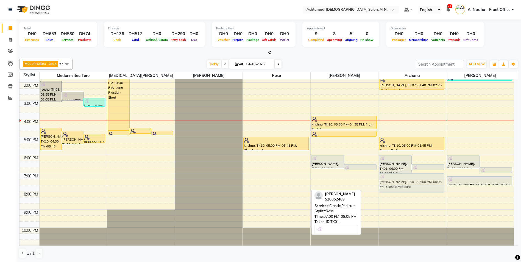
drag, startPoint x: 280, startPoint y: 187, endPoint x: 393, endPoint y: 185, distance: 112.6
click at [393, 185] on tr "jeethu, TK03, 01:55 PM-03:05 PM, Weaves, Curls, Ceramic iron Styling Medium jee…" at bounding box center [266, 118] width 494 height 253
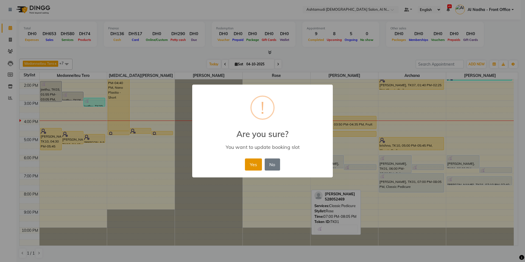
click at [252, 163] on button "Yes" at bounding box center [253, 164] width 17 height 12
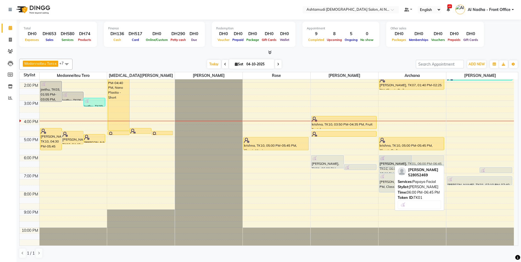
drag, startPoint x: 454, startPoint y: 163, endPoint x: 426, endPoint y: 165, distance: 28.4
click at [426, 165] on div "Medonneiteu Tero x Yasmin Akthar x Rose x Minu Khati x Mumtaz Khan x Archana x …" at bounding box center [268, 159] width 499 height 204
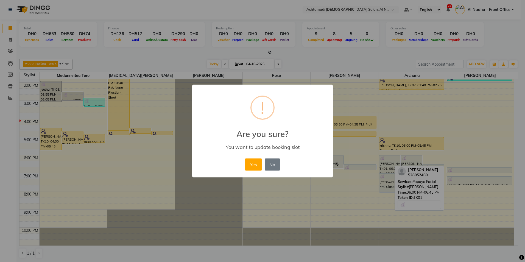
drag, startPoint x: 252, startPoint y: 166, endPoint x: 284, endPoint y: 178, distance: 34.2
click at [253, 166] on button "Yes" at bounding box center [253, 164] width 17 height 12
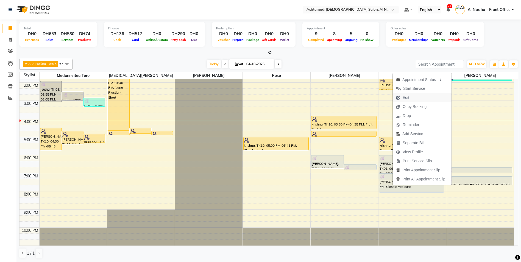
click at [403, 99] on span "Edit" at bounding box center [405, 98] width 7 height 6
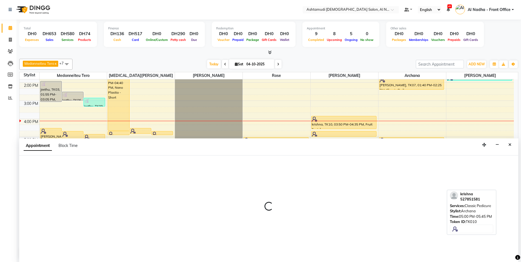
select select "tentative"
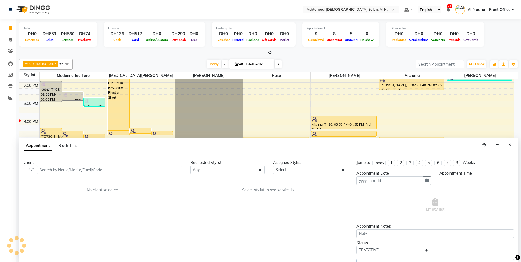
type input "04-10-2025"
select select "1080"
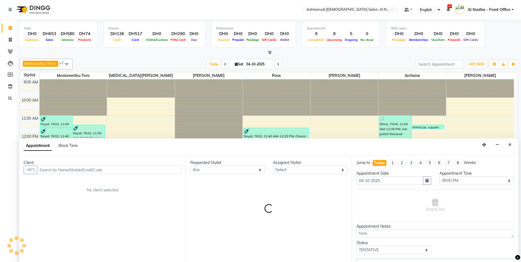
select select "92957"
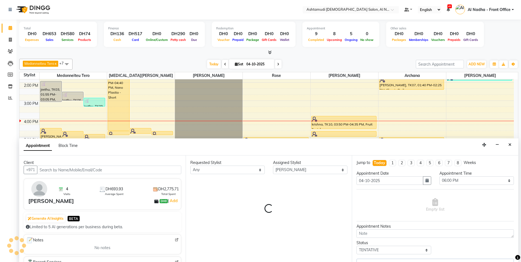
select select
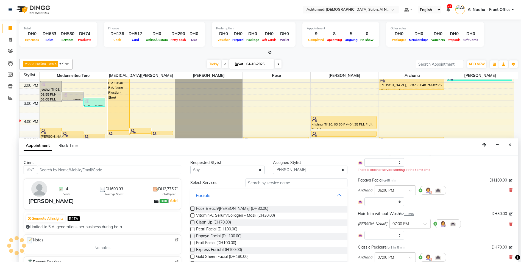
select select
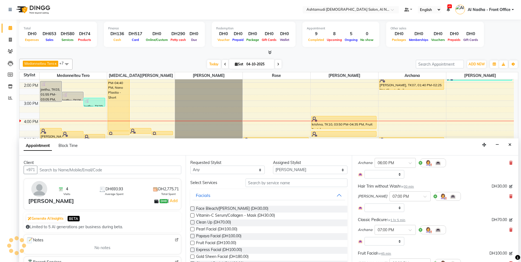
select select "3559"
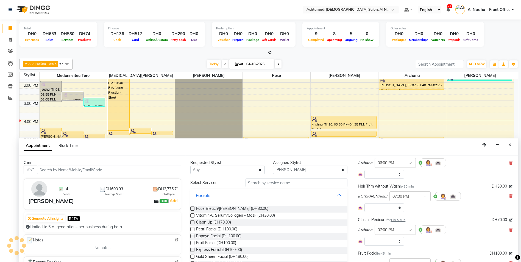
select select "3559"
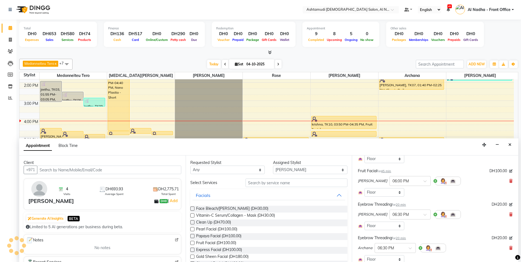
select select "3559"
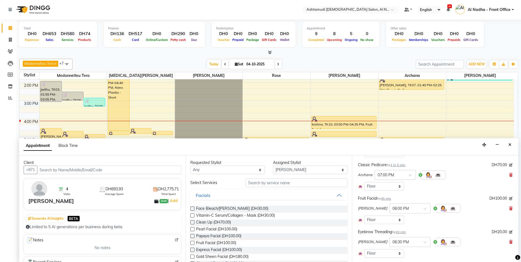
scroll to position [265, 0]
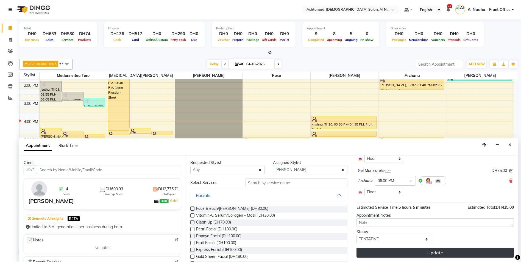
click at [427, 253] on button "Update" at bounding box center [434, 253] width 157 height 10
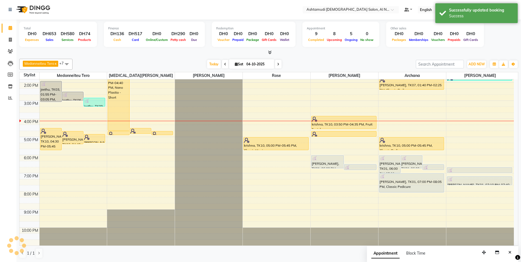
scroll to position [0, 0]
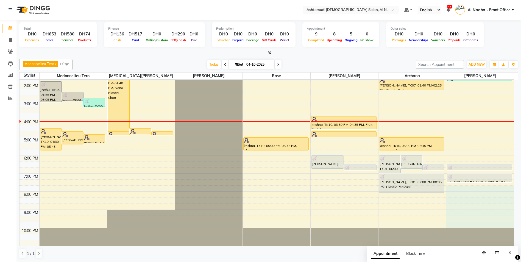
click at [460, 218] on div "9:00 AM 10:00 AM 11:00 AM 12:00 PM 1:00 PM 2:00 PM 3:00 PM 4:00 PM 5:00 PM 6:00…" at bounding box center [266, 118] width 494 height 253
select select "92957"
select select "tentative"
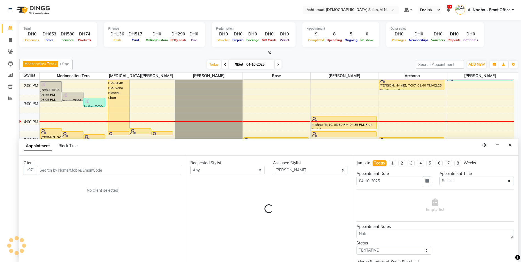
scroll to position [0, 0]
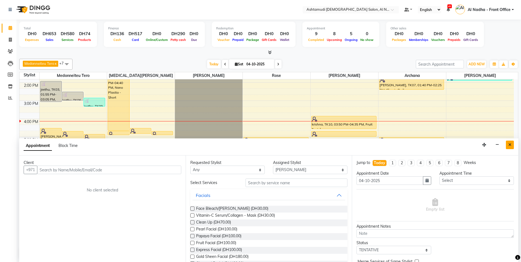
click at [509, 143] on icon "Close" at bounding box center [509, 145] width 3 height 4
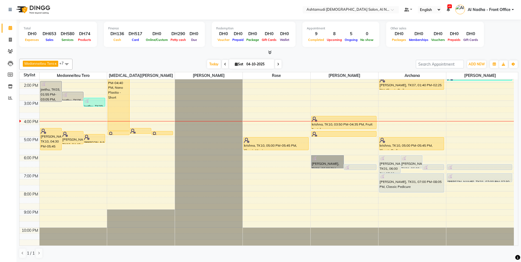
drag, startPoint x: 344, startPoint y: 162, endPoint x: 332, endPoint y: 161, distance: 11.3
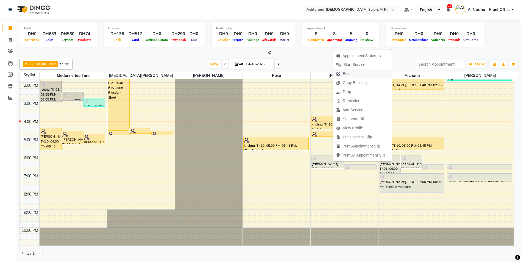
click at [345, 71] on span "Edit" at bounding box center [346, 74] width 7 height 6
select select "tentative"
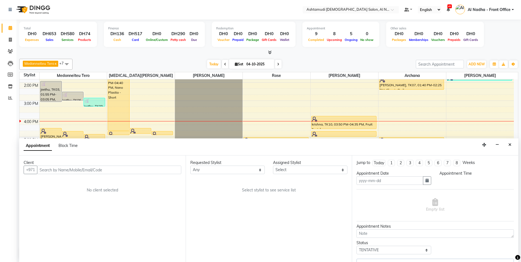
type input "04-10-2025"
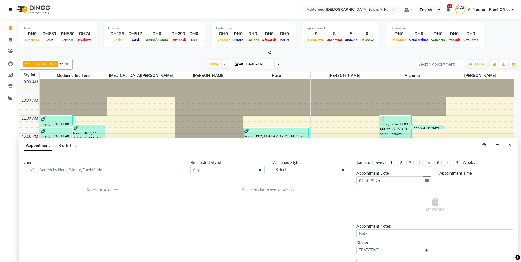
select select "1080"
select select "92957"
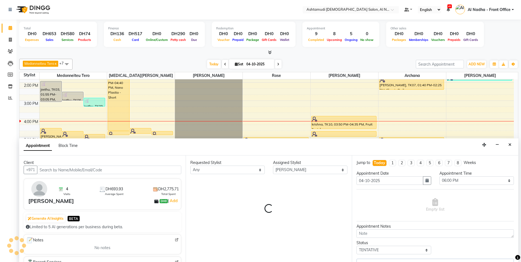
select select "3559"
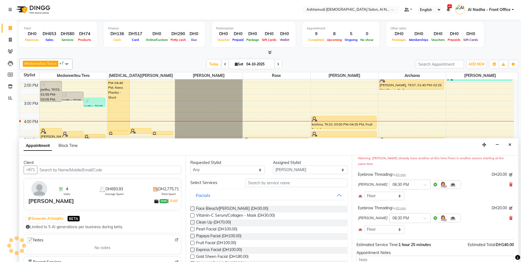
select select "3559"
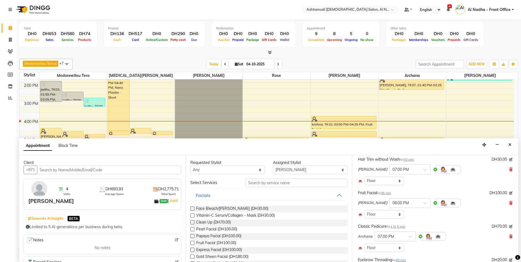
scroll to position [265, 0]
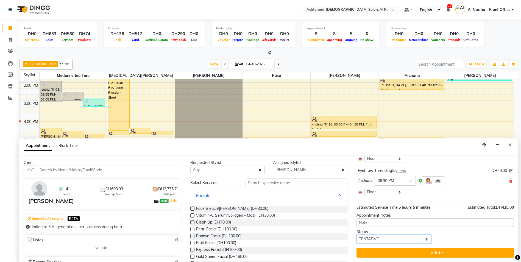
drag, startPoint x: 373, startPoint y: 239, endPoint x: 377, endPoint y: 234, distance: 6.0
click at [373, 239] on select "Select TENTATIVE CONFIRM CHECK-IN UPCOMING" at bounding box center [393, 239] width 74 height 9
select select "confirm booking"
click at [356, 235] on select "Select TENTATIVE CONFIRM CHECK-IN UPCOMING" at bounding box center [393, 239] width 74 height 9
click at [380, 250] on button "Update" at bounding box center [434, 253] width 157 height 10
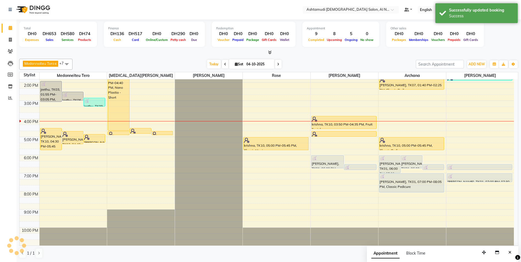
scroll to position [0, 0]
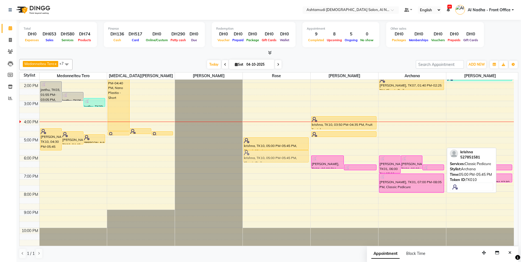
drag, startPoint x: 394, startPoint y: 144, endPoint x: 270, endPoint y: 155, distance: 124.0
click at [270, 155] on tr "jeethu, TK03, 01:55 PM-03:05 PM, Weaves, Curls, Ceramic iron Styling Medium jee…" at bounding box center [266, 118] width 494 height 253
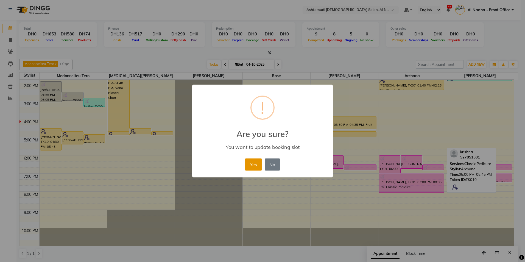
click at [253, 161] on button "Yes" at bounding box center [253, 164] width 17 height 12
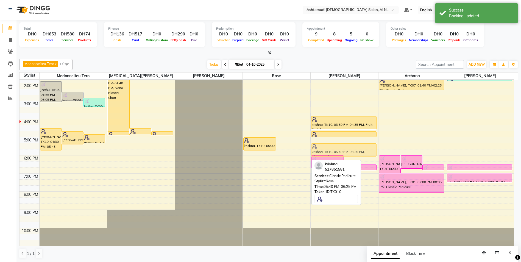
drag, startPoint x: 286, startPoint y: 158, endPoint x: 372, endPoint y: 151, distance: 85.9
click at [371, 151] on tr "jeethu, TK03, 01:55 PM-03:05 PM, Weaves, Curls, Ceramic iron Styling Medium jee…" at bounding box center [266, 118] width 494 height 253
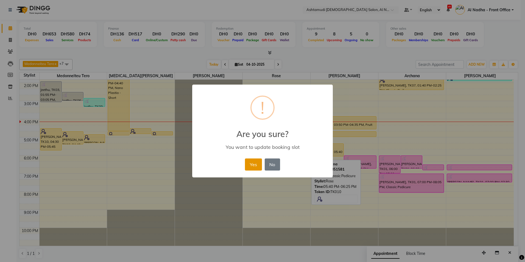
click at [254, 164] on button "Yes" at bounding box center [253, 164] width 17 height 12
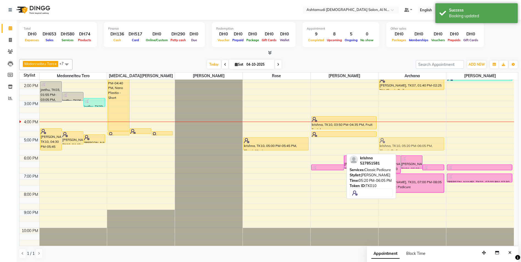
drag, startPoint x: 323, startPoint y: 147, endPoint x: 385, endPoint y: 142, distance: 62.5
click at [385, 142] on tr "jeethu, TK03, 01:55 PM-03:05 PM, Weaves, Curls, Ceramic iron Styling Medium jee…" at bounding box center [266, 118] width 494 height 253
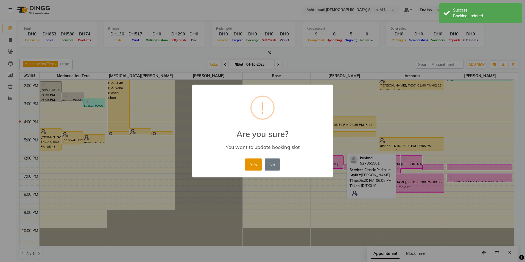
click at [257, 165] on button "Yes" at bounding box center [253, 164] width 17 height 12
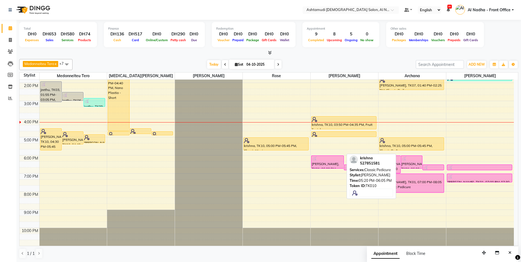
click at [275, 64] on span at bounding box center [278, 64] width 7 height 9
type input "05-10-2025"
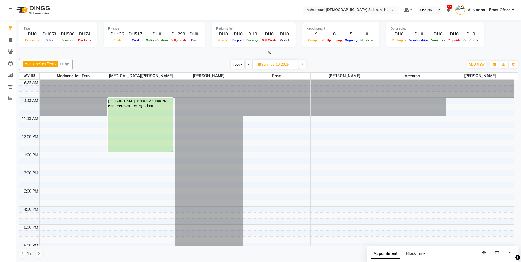
click at [57, 119] on div "9:00 AM 10:00 AM 11:00 AM 12:00 PM 1:00 PM 2:00 PM 3:00 PM 4:00 PM 5:00 PM 6:00…" at bounding box center [266, 206] width 494 height 253
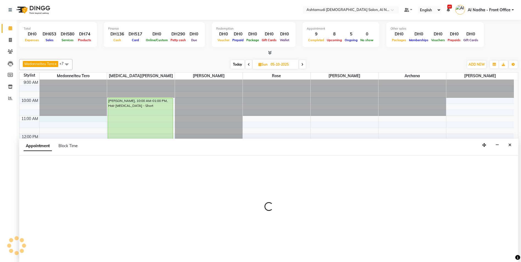
scroll to position [0, 0]
select select "59179"
select select "660"
select select "tentative"
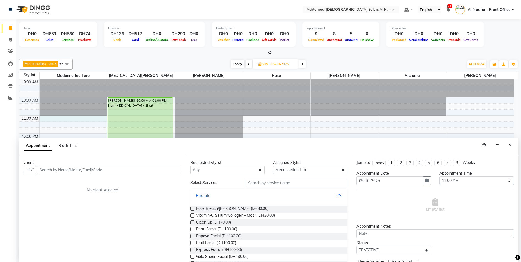
click at [46, 168] on input "text" at bounding box center [109, 170] width 144 height 9
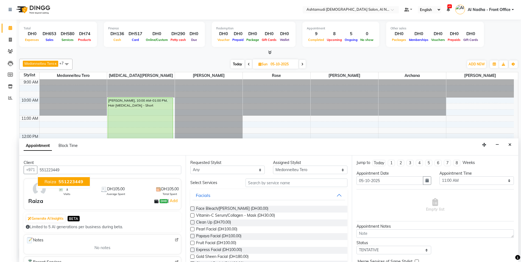
click at [77, 181] on span "551223449" at bounding box center [70, 181] width 25 height 5
type input "551223449"
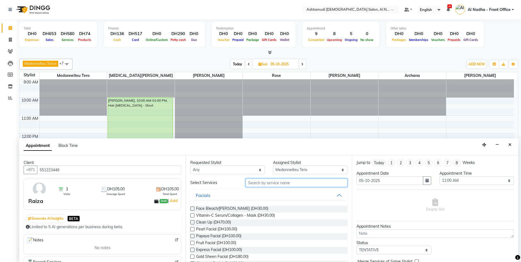
click at [259, 185] on input "text" at bounding box center [296, 182] width 102 height 9
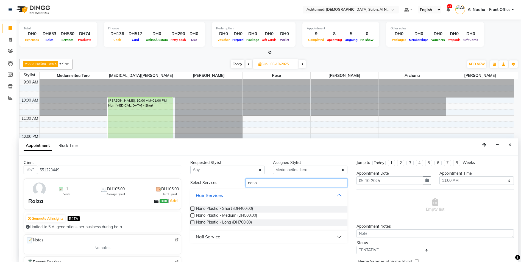
type input "nano"
click at [191, 208] on label at bounding box center [192, 208] width 4 height 4
click at [191, 208] on input "checkbox" at bounding box center [192, 209] width 4 height 4
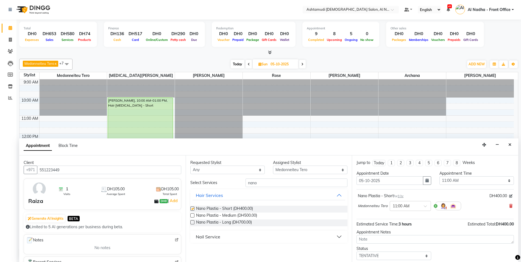
checkbox input "false"
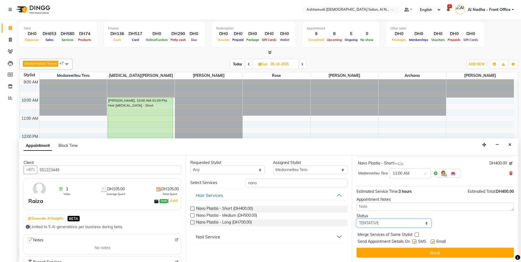
drag, startPoint x: 391, startPoint y: 223, endPoint x: 391, endPoint y: 228, distance: 4.1
click at [391, 223] on select "Select TENTATIVE CONFIRM UPCOMING" at bounding box center [393, 223] width 74 height 9
select select "confirm booking"
click at [356, 219] on select "Select TENTATIVE CONFIRM UPCOMING" at bounding box center [393, 223] width 74 height 9
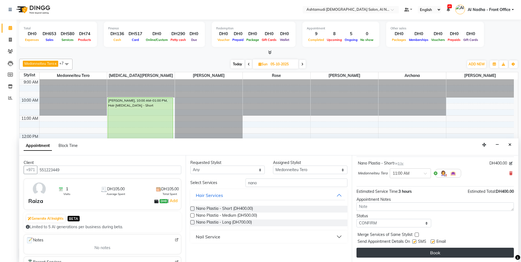
click at [386, 251] on button "Book" at bounding box center [434, 253] width 157 height 10
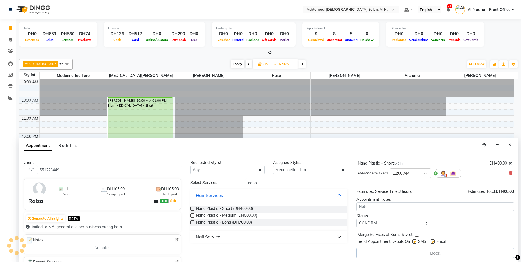
scroll to position [0, 0]
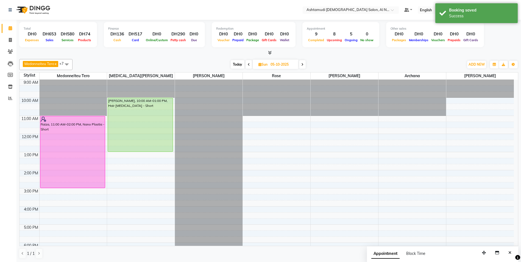
drag, startPoint x: 69, startPoint y: 170, endPoint x: 69, endPoint y: 187, distance: 16.2
click at [69, 187] on div "Raiza, 11:00 AM-02:00 PM, Nano Plastia - Short Raiza, 11:00 AM-02:00 PM, Nano P…" at bounding box center [74, 206] width 68 height 253
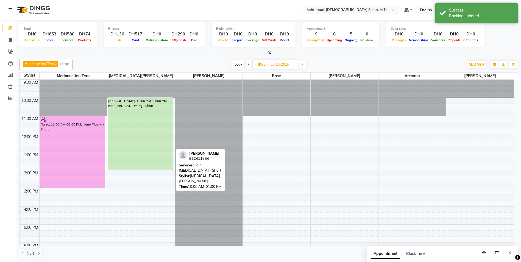
drag, startPoint x: 138, startPoint y: 150, endPoint x: 139, endPoint y: 167, distance: 16.2
click at [139, 167] on div "Meghana Xaviour, 10:00 AM-01:00 PM, Hair Botox - Short Meghana Xaviour, 10:00 A…" at bounding box center [141, 206] width 68 height 253
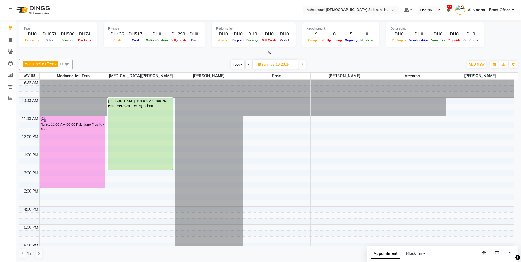
click at [248, 61] on span at bounding box center [248, 64] width 7 height 9
type input "04-10-2025"
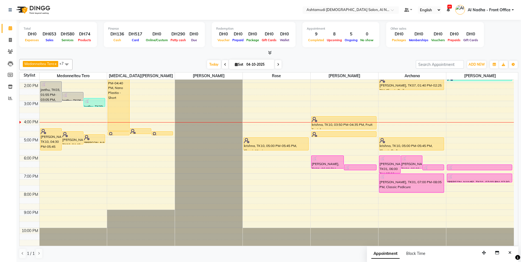
scroll to position [5, 0]
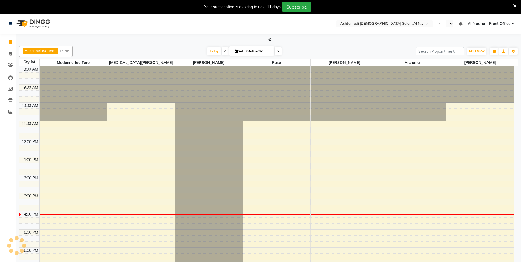
scroll to position [11, 0]
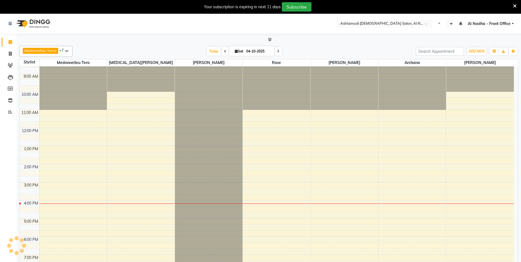
select select "en"
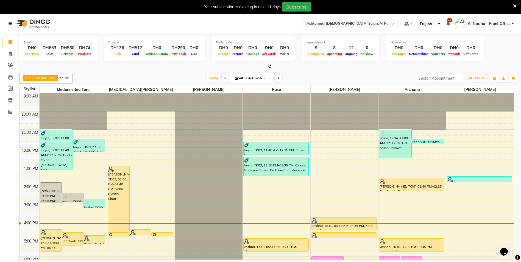
scroll to position [0, 0]
click at [516, 4] on icon at bounding box center [515, 6] width 4 height 5
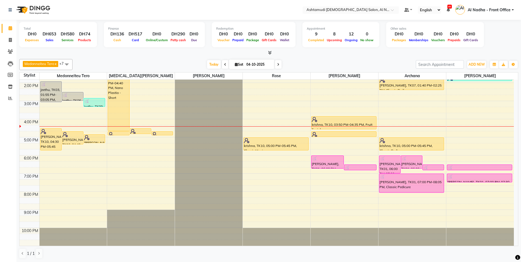
scroll to position [32, 0]
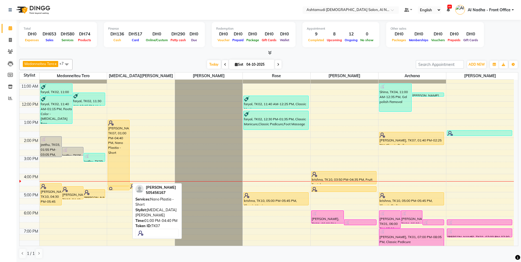
click at [117, 139] on div "[PERSON_NAME], TK07, 01:00 PM-04:40 PM, Nano Plastia - Short" at bounding box center [118, 153] width 21 height 66
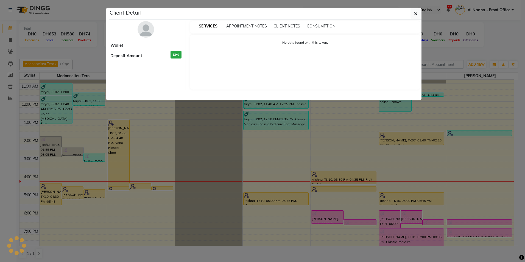
select select "1"
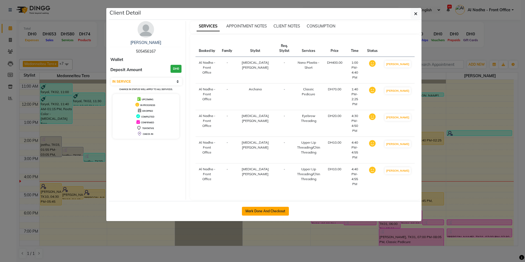
click at [262, 207] on button "Mark Done And Checkout" at bounding box center [265, 211] width 47 height 9
select select "7088"
select select "service"
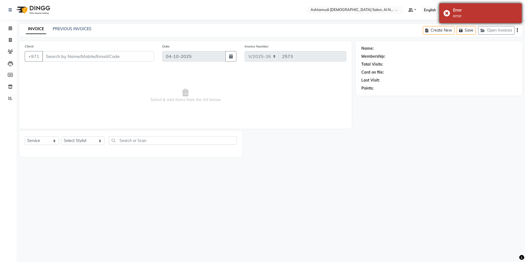
click at [446, 12] on div "Error error" at bounding box center [480, 13] width 82 height 20
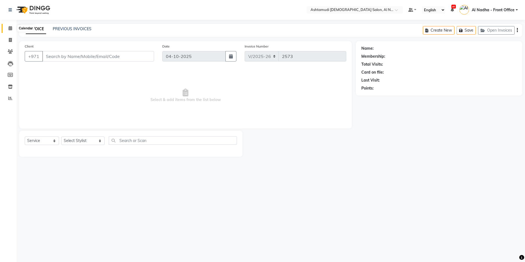
click at [11, 28] on icon at bounding box center [11, 28] width 4 height 4
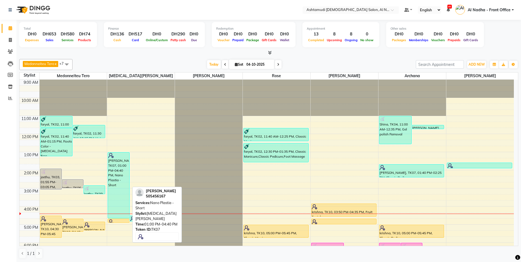
click at [120, 168] on div "[PERSON_NAME], TK07, 01:00 PM-04:40 PM, Nano Plastia - Short" at bounding box center [118, 185] width 21 height 66
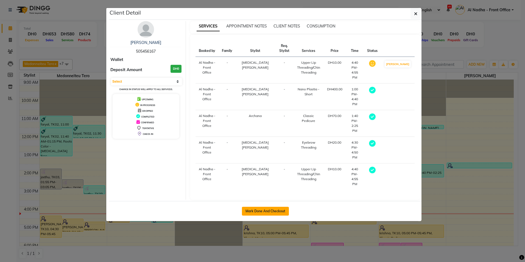
click at [244, 207] on button "Mark Done And Checkout" at bounding box center [265, 211] width 47 height 9
select select "service"
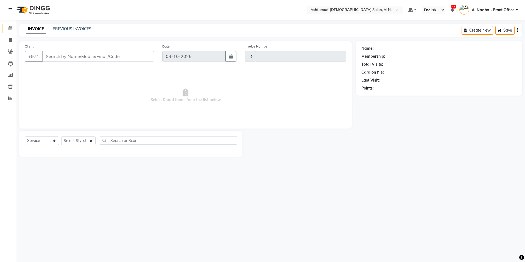
type input "2573"
select select "7088"
type input "505456167"
select select "60031"
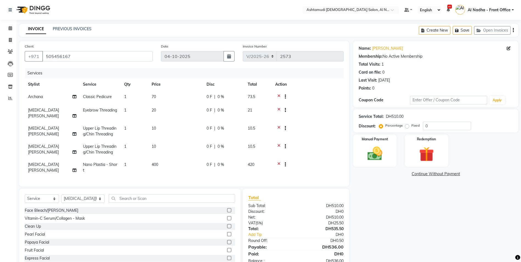
click at [279, 127] on icon at bounding box center [278, 128] width 3 height 7
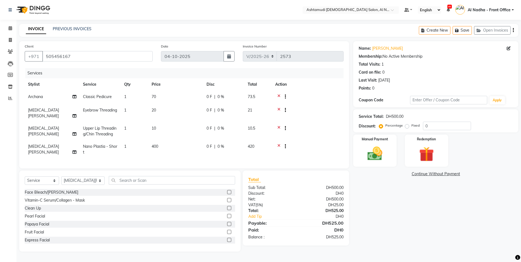
click at [278, 127] on icon at bounding box center [278, 128] width 3 height 7
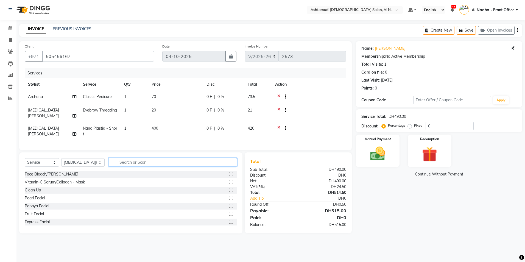
click at [115, 166] on input "text" at bounding box center [173, 162] width 128 height 9
type input "hair"
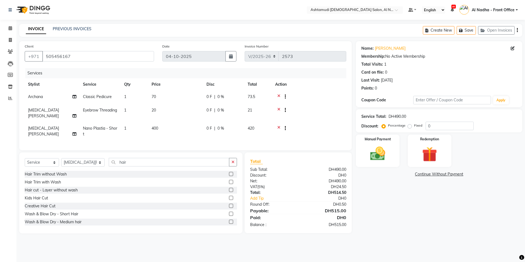
click at [229, 176] on label at bounding box center [231, 174] width 4 height 4
click at [229, 176] on input "checkbox" at bounding box center [231, 174] width 4 height 4
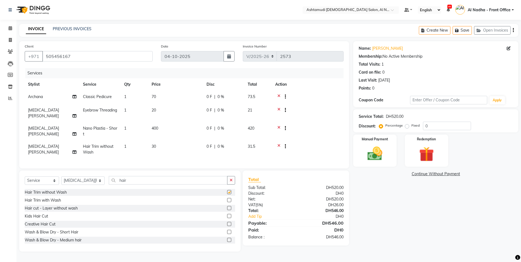
checkbox input "false"
click at [85, 183] on select "Select Stylist Al Nadha - Front Office Archana Medonneiteu Tero Mehwish Mubeen …" at bounding box center [82, 180] width 43 height 9
select select "59179"
click at [61, 178] on select "Select Stylist Al Nadha - Front Office Archana Medonneiteu Tero Mehwish Mubeen …" at bounding box center [82, 180] width 43 height 9
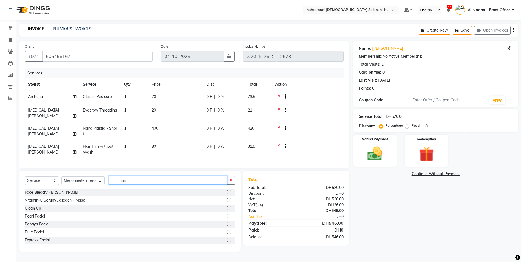
click at [134, 184] on input "hair" at bounding box center [168, 180] width 119 height 9
type input "h"
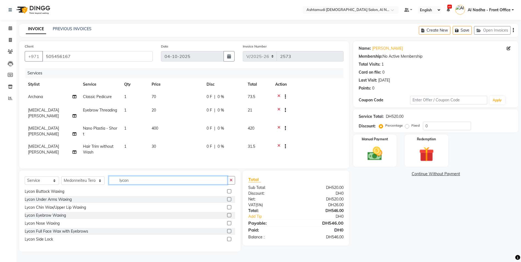
type input "lycon"
click at [227, 209] on label at bounding box center [229, 207] width 4 height 4
click at [227, 209] on input "checkbox" at bounding box center [229, 208] width 4 height 4
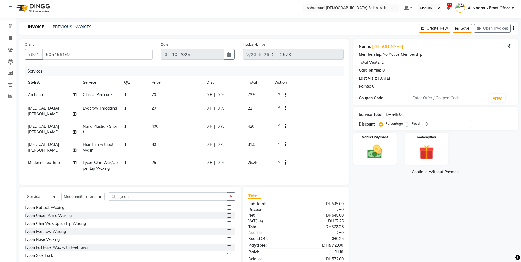
click at [227, 225] on label at bounding box center [229, 223] width 4 height 4
click at [227, 225] on input "checkbox" at bounding box center [229, 224] width 4 height 4
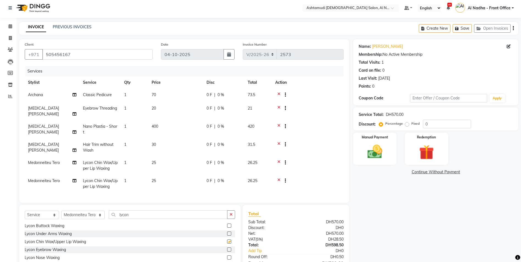
checkbox input "false"
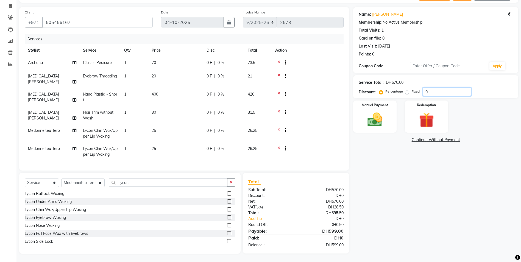
click at [434, 88] on input "0" at bounding box center [447, 92] width 48 height 9
type input "015"
drag, startPoint x: 31, startPoint y: 184, endPoint x: 32, endPoint y: 187, distance: 3.1
click at [31, 184] on select "Select Service Product Membership Package Voucher Prepaid Gift Card" at bounding box center [42, 182] width 34 height 9
select select "product"
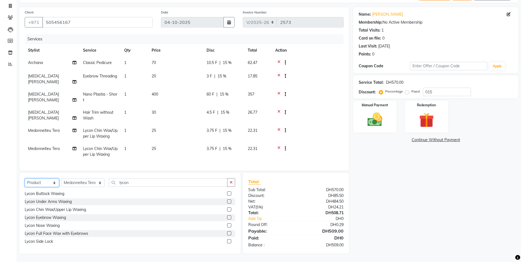
click at [25, 178] on select "Select Service Product Membership Package Voucher Prepaid Gift Card" at bounding box center [42, 182] width 34 height 9
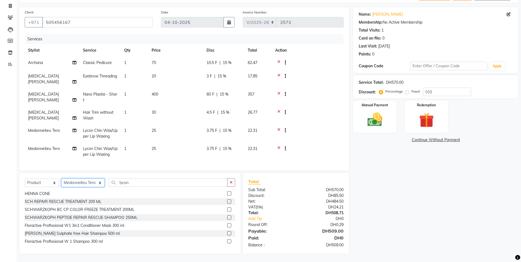
click at [82, 182] on select "Select Stylist Al Nadha - Front Office Archana Medonneiteu Tero Mehwish Mubeen …" at bounding box center [82, 182] width 43 height 9
select select "60031"
click at [61, 178] on select "Select Stylist Al Nadha - Front Office Archana Medonneiteu Tero Mehwish Mubeen …" at bounding box center [82, 182] width 43 height 9
click at [127, 183] on input "lycon" at bounding box center [168, 182] width 119 height 9
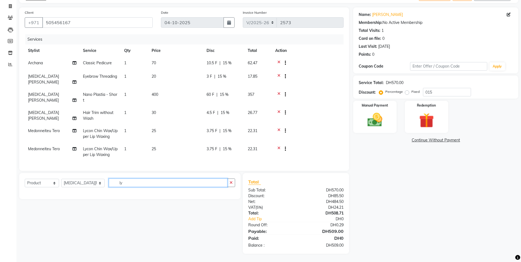
type input "l"
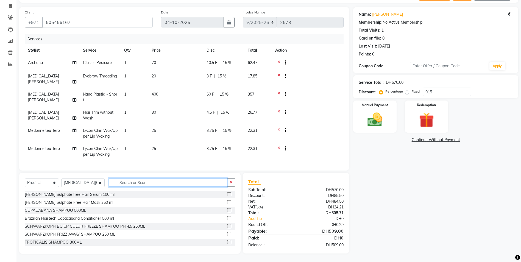
scroll to position [38, 0]
click at [227, 203] on label at bounding box center [229, 202] width 4 height 4
click at [227, 203] on input "checkbox" at bounding box center [229, 203] width 4 height 4
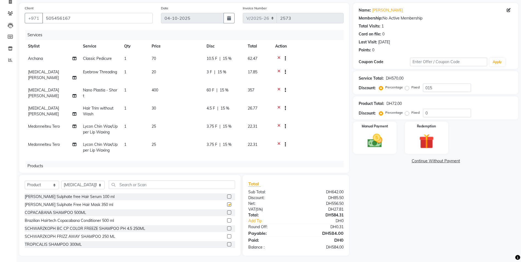
checkbox input "false"
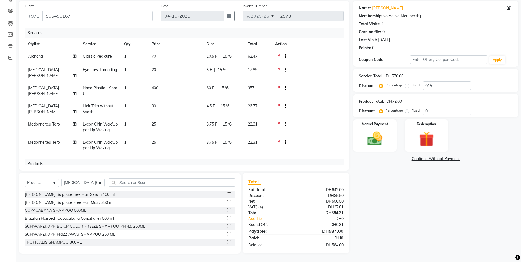
scroll to position [43, 0]
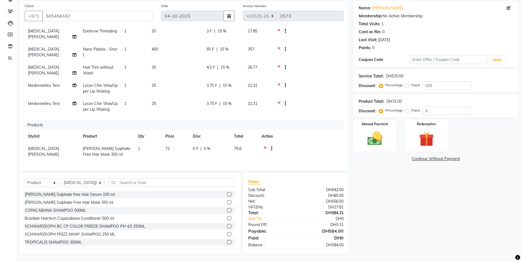
click at [197, 146] on span "0 F" at bounding box center [195, 149] width 5 height 6
select select "60031"
click at [200, 146] on input "0" at bounding box center [201, 150] width 16 height 9
type input "014"
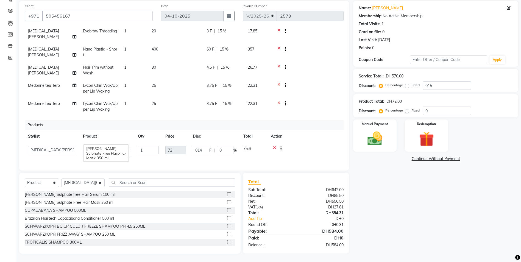
click at [391, 212] on div "Name: Mina Arun Membership: No Active Membership Total Visits: 1 Card on file: …" at bounding box center [437, 127] width 169 height 253
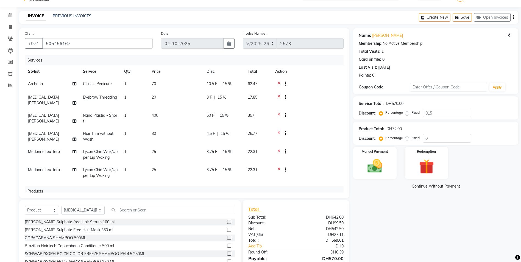
scroll to position [0, 0]
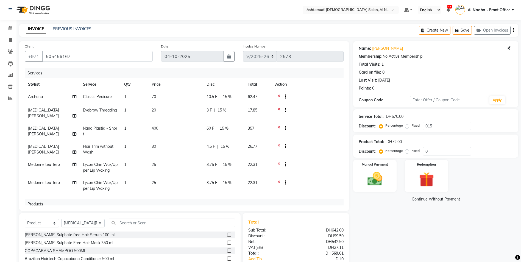
click at [225, 129] on span "15 %" at bounding box center [224, 128] width 9 height 6
select select "60031"
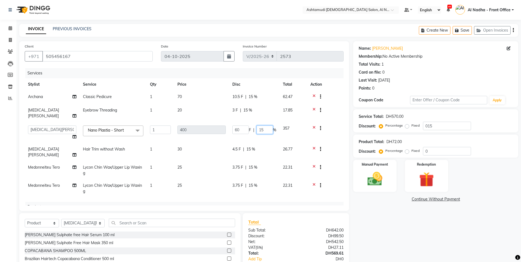
click at [267, 125] on input "15" at bounding box center [264, 129] width 16 height 9
type input "1"
click at [368, 216] on div "Name: Mina Arun Membership: No Active Membership Total Visits: 1 Card on file: …" at bounding box center [437, 167] width 169 height 253
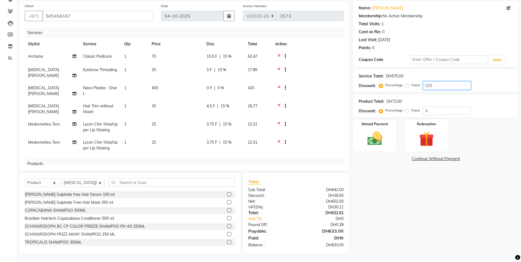
click at [450, 86] on input "015" at bounding box center [447, 85] width 48 height 9
type input "0"
click at [399, 192] on div "Name: Mina Arun Membership: No Active Membership Total Visits: 1 Card on file: …" at bounding box center [437, 127] width 169 height 253
click at [441, 86] on input "number" at bounding box center [447, 85] width 48 height 9
type input "15"
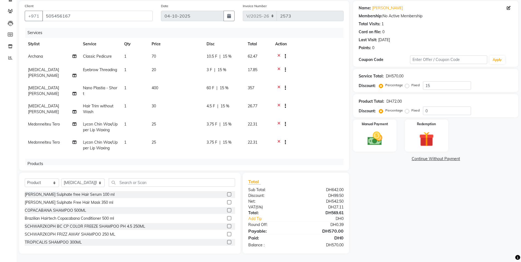
click at [399, 198] on div "Name: Mina Arun Membership: No Active Membership Total Visits: 1 Card on file: …" at bounding box center [437, 127] width 169 height 253
click at [223, 86] on span "15 %" at bounding box center [224, 88] width 9 height 6
select select "60031"
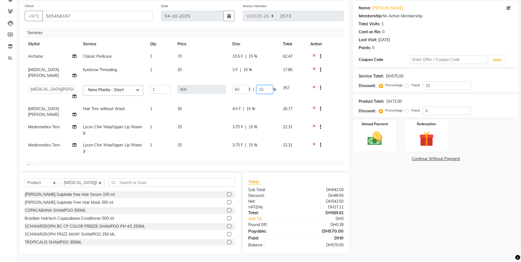
click at [266, 85] on input "15" at bounding box center [264, 89] width 16 height 9
type input "1"
type input "0"
click at [385, 192] on div "Name: Mina Arun Membership: No Active Membership Total Visits: 1 Card on file: …" at bounding box center [437, 127] width 169 height 253
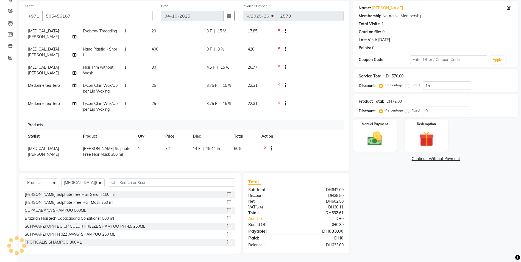
scroll to position [15, 0]
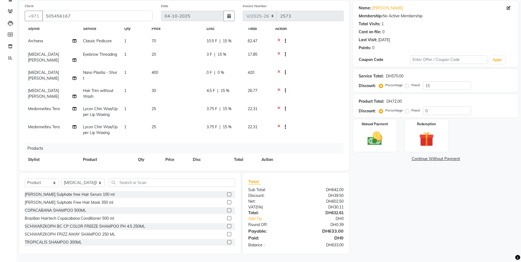
click at [219, 74] on span "0 %" at bounding box center [220, 73] width 7 height 6
select select "60031"
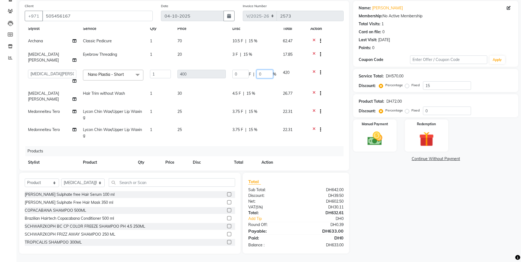
click at [263, 70] on input "0" at bounding box center [264, 74] width 16 height 9
type input "15"
click at [384, 183] on div "Name: Mina Arun Membership: No Active Membership Total Visits: 1 Card on file: …" at bounding box center [437, 127] width 169 height 253
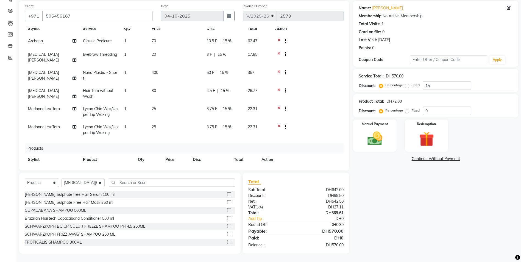
scroll to position [0, 0]
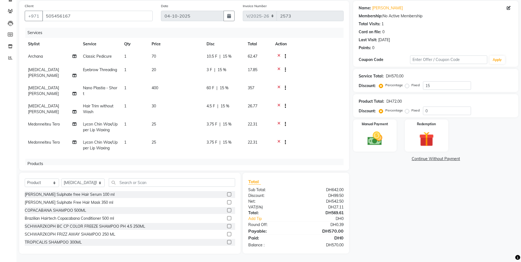
click at [223, 89] on span "15 %" at bounding box center [224, 88] width 9 height 6
select select "60031"
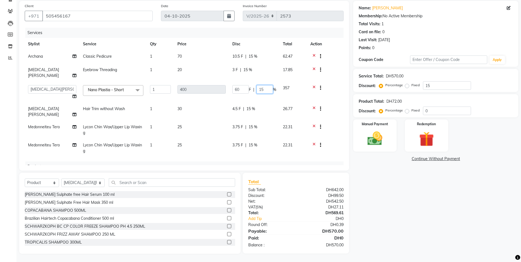
click at [270, 85] on input "15" at bounding box center [264, 89] width 16 height 9
type input "1"
type input "0"
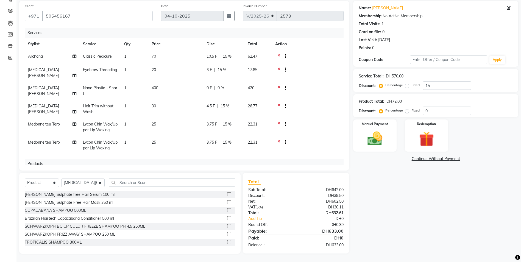
click at [396, 207] on div "Name: Mina Arun Membership: No Active Membership Total Visits: 1 Card on file: …" at bounding box center [437, 127] width 169 height 253
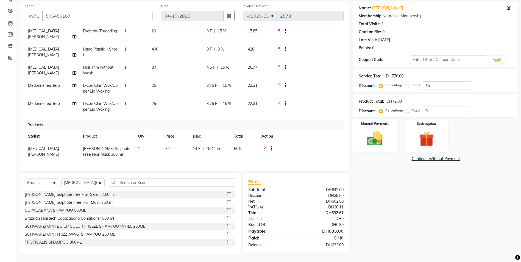
click at [373, 141] on img at bounding box center [374, 139] width 25 height 18
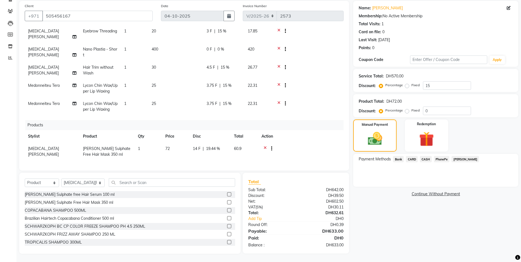
click at [413, 159] on span "CARD" at bounding box center [412, 159] width 12 height 6
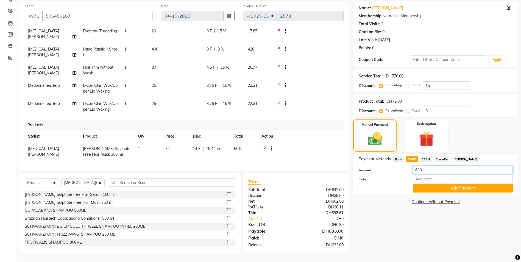
click at [427, 170] on input "633" at bounding box center [463, 170] width 100 height 9
type input "6"
click at [424, 170] on input "number" at bounding box center [463, 170] width 100 height 9
click at [436, 169] on input "number" at bounding box center [463, 170] width 100 height 9
type input "633"
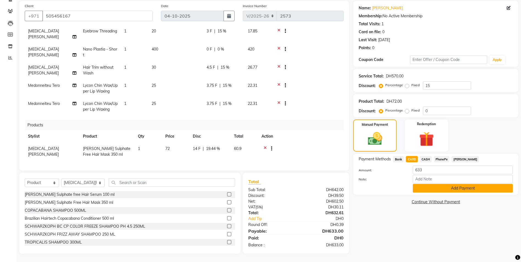
click at [427, 188] on button "Add Payment" at bounding box center [463, 188] width 100 height 9
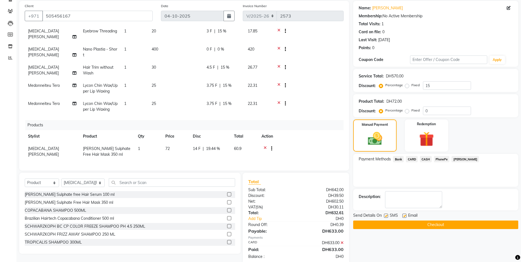
scroll to position [52, 0]
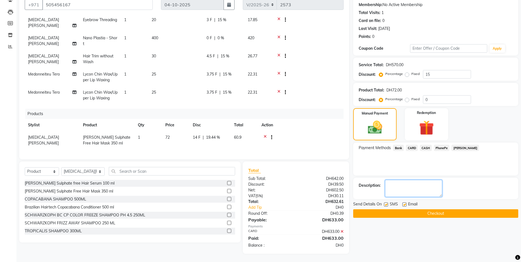
click at [397, 181] on textarea at bounding box center [413, 188] width 57 height 17
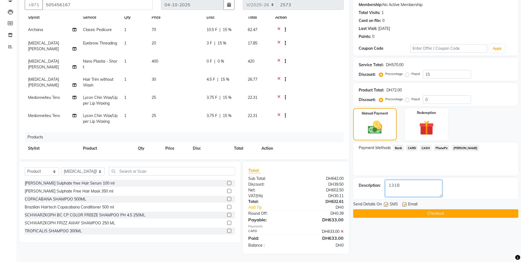
type textarea "1318"
click at [367, 214] on button "Checkout" at bounding box center [435, 213] width 165 height 9
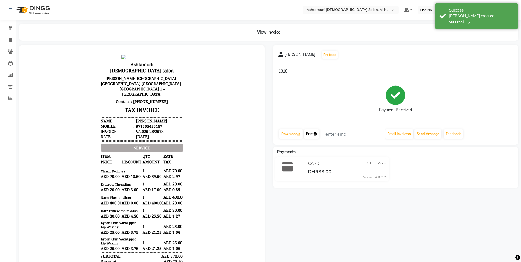
drag, startPoint x: 310, startPoint y: 133, endPoint x: 318, endPoint y: 130, distance: 8.7
click at [310, 133] on link "Print" at bounding box center [311, 133] width 15 height 9
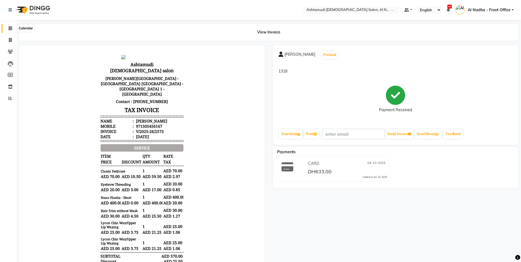
click at [12, 28] on icon at bounding box center [11, 28] width 4 height 4
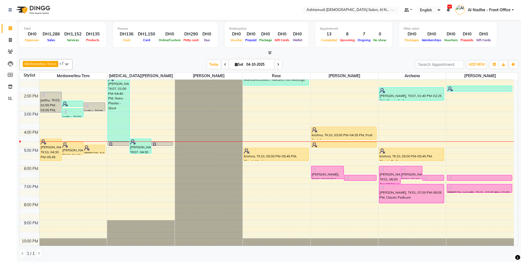
scroll to position [87, 0]
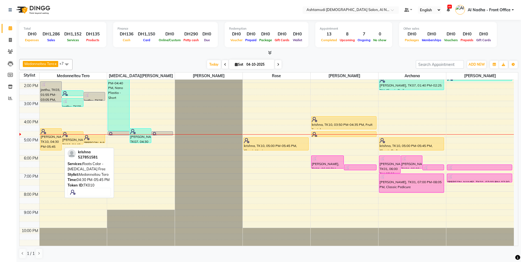
click at [58, 135] on div "[PERSON_NAME], TK10, 04:30 PM-05:45 PM, Roots Color - [MEDICAL_DATA] Free" at bounding box center [50, 139] width 21 height 22
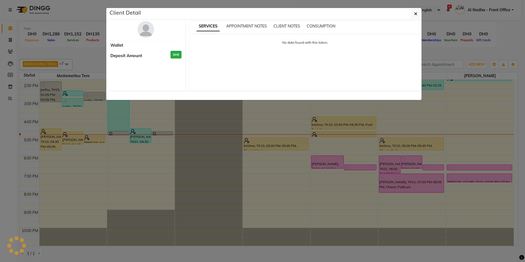
select select "1"
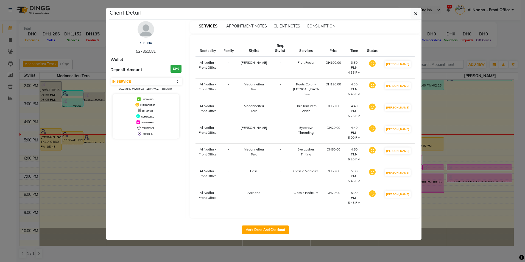
drag, startPoint x: 136, startPoint y: 52, endPoint x: 157, endPoint y: 52, distance: 20.9
click at [157, 52] on div "krishna 527851581" at bounding box center [145, 47] width 71 height 15
drag, startPoint x: 157, startPoint y: 52, endPoint x: 151, endPoint y: 50, distance: 5.9
copy span "527851581"
click at [414, 14] on icon "button" at bounding box center [415, 14] width 3 height 4
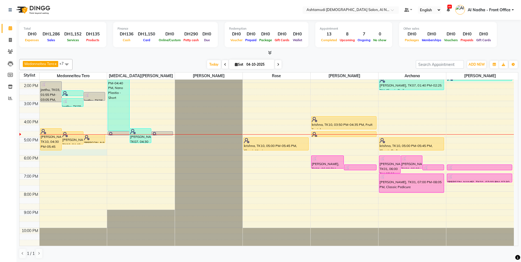
click at [42, 154] on div "9:00 AM 10:00 AM 11:00 AM 12:00 PM 1:00 PM 2:00 PM 3:00 PM 4:00 PM 5:00 PM 6:00…" at bounding box center [266, 118] width 494 height 253
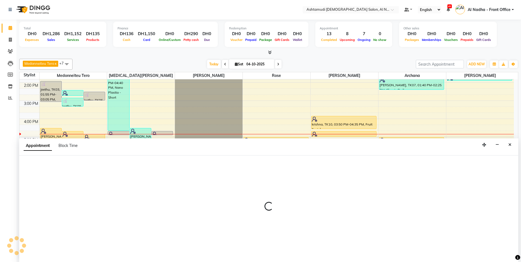
select select "59179"
select select "tentative"
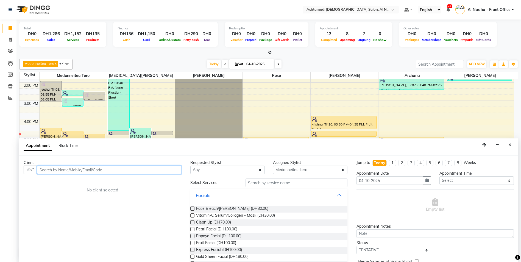
paste input "527851581"
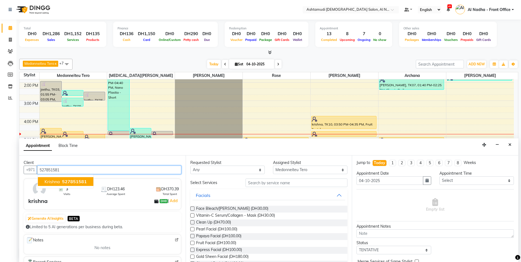
type input "527851581"
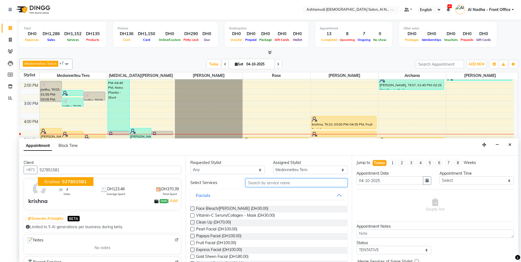
click at [256, 182] on input "text" at bounding box center [296, 182] width 102 height 9
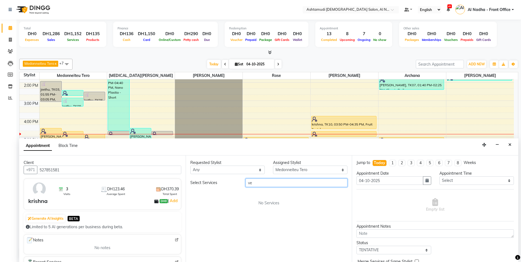
type input "v"
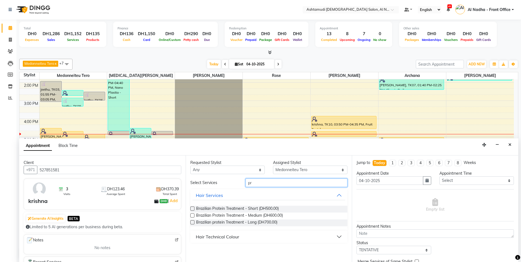
type input "p"
type input "perm"
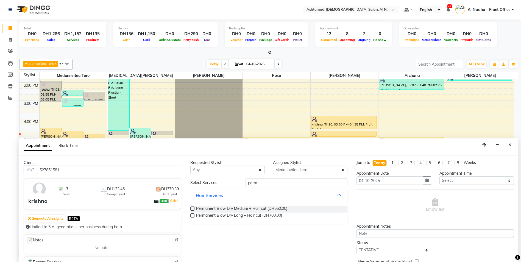
click at [194, 207] on label at bounding box center [192, 208] width 4 height 4
click at [194, 207] on input "checkbox" at bounding box center [192, 209] width 4 height 4
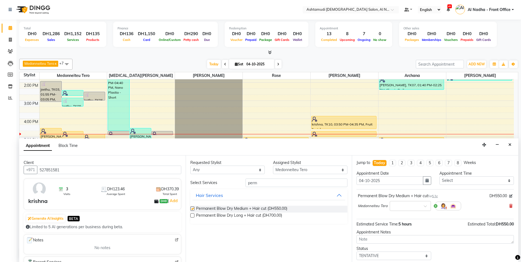
checkbox input "false"
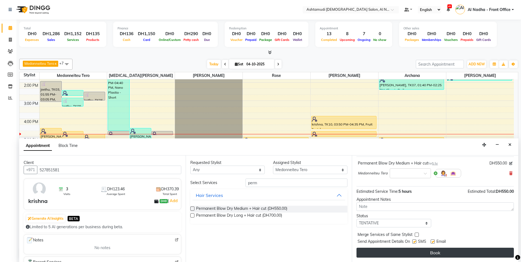
click at [394, 253] on button "Book" at bounding box center [434, 253] width 157 height 10
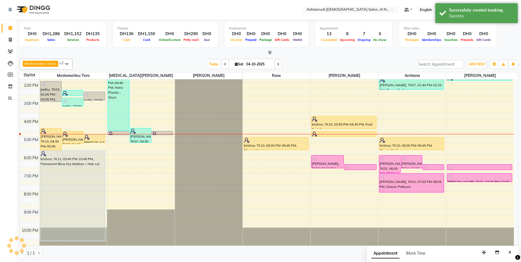
scroll to position [0, 0]
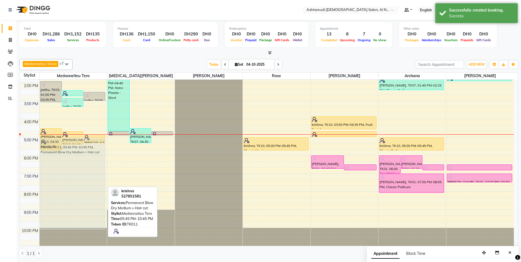
drag, startPoint x: 77, startPoint y: 178, endPoint x: 76, endPoint y: 167, distance: 11.9
click at [76, 167] on div "jeethu, TK03, 01:55 PM-03:05 PM, Weaves, Curls, Ceramic iron Styling Medium Min…" at bounding box center [74, 118] width 68 height 253
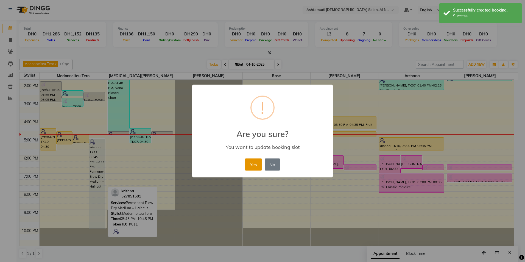
click at [254, 166] on button "Yes" at bounding box center [253, 164] width 17 height 12
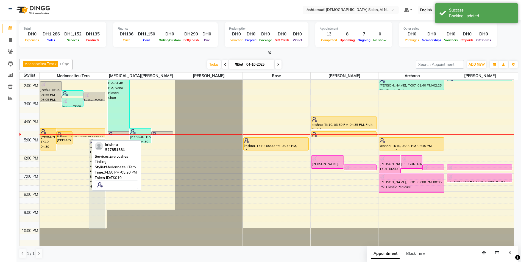
drag, startPoint x: 77, startPoint y: 137, endPoint x: 77, endPoint y: 134, distance: 3.6
click at [79, 132] on div "krishna, TK10, 04:30 PM-05:45 PM, Roots Color - Ammonia Free krishna, TK10, 04:…" at bounding box center [74, 118] width 68 height 253
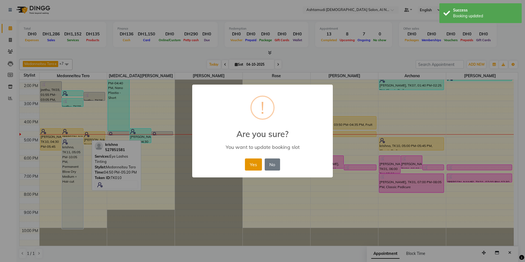
click at [250, 164] on button "Yes" at bounding box center [253, 164] width 17 height 12
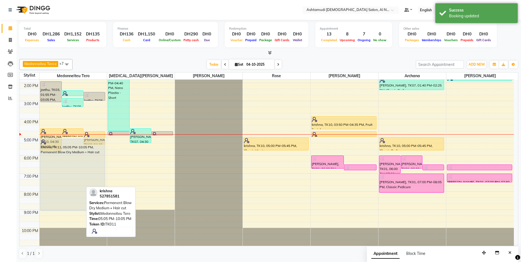
drag, startPoint x: 71, startPoint y: 229, endPoint x: 71, endPoint y: 211, distance: 17.6
click at [71, 211] on div "9:00 AM 10:00 AM 11:00 AM 12:00 PM 1:00 PM 2:00 PM 3:00 PM 4:00 PM 5:00 PM 6:00…" at bounding box center [266, 118] width 494 height 253
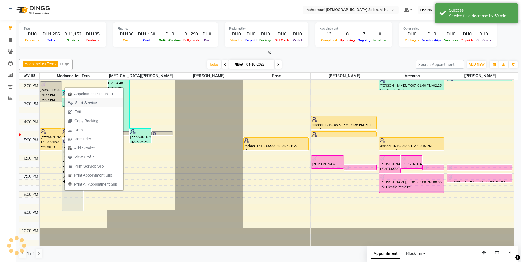
click at [86, 103] on span "Start Service" at bounding box center [86, 103] width 22 height 6
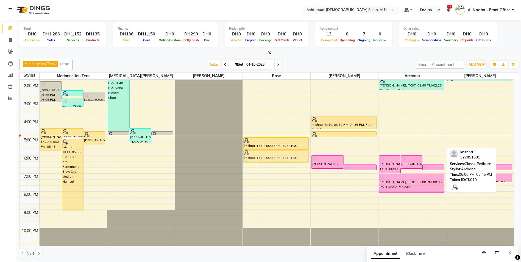
drag, startPoint x: 413, startPoint y: 143, endPoint x: 288, endPoint y: 157, distance: 126.2
click at [288, 157] on tr "jeethu, TK03, 01:55 PM-03:05 PM, Weaves, Curls, Ceramic iron Styling Medium Min…" at bounding box center [266, 118] width 494 height 253
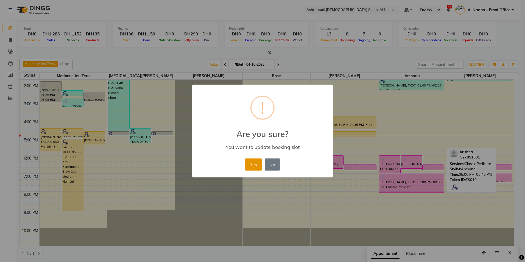
click at [260, 164] on button "Yes" at bounding box center [253, 164] width 17 height 12
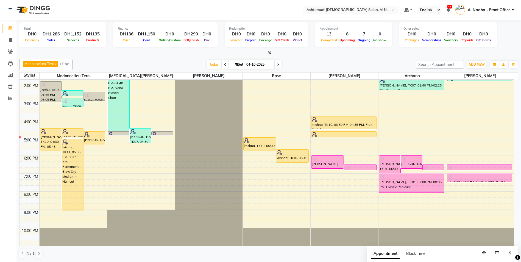
click at [66, 64] on span at bounding box center [66, 64] width 11 height 10
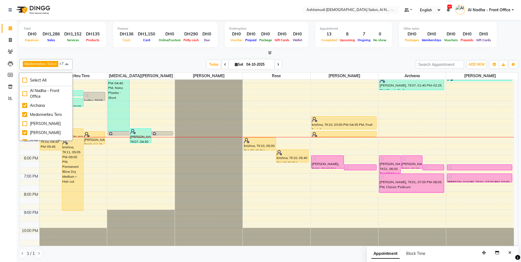
click at [9, 33] on li "Calendar" at bounding box center [8, 29] width 16 height 12
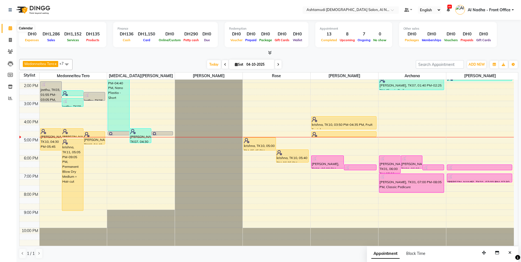
click at [11, 30] on icon at bounding box center [11, 28] width 4 height 4
click at [276, 64] on span at bounding box center [278, 64] width 7 height 9
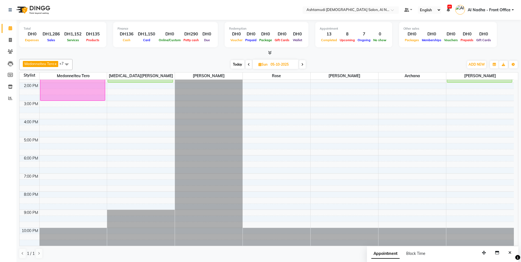
scroll to position [0, 0]
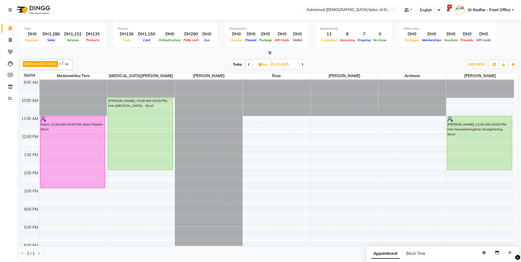
click at [303, 65] on icon at bounding box center [302, 64] width 2 height 3
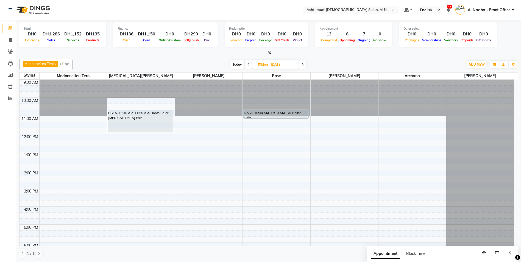
click at [247, 64] on icon at bounding box center [248, 64] width 2 height 3
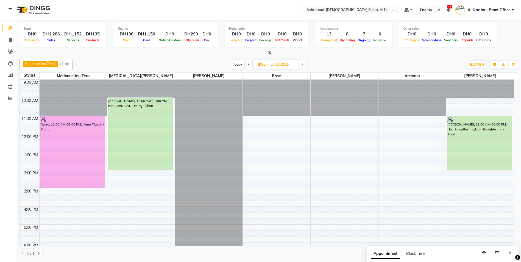
click at [246, 63] on span at bounding box center [248, 64] width 7 height 9
type input "04-10-2025"
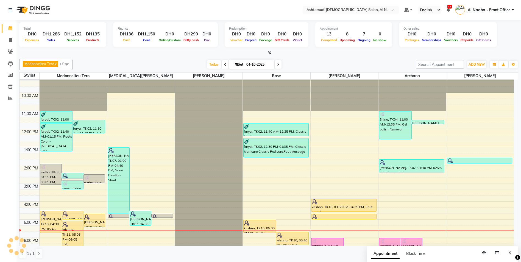
scroll to position [87, 0]
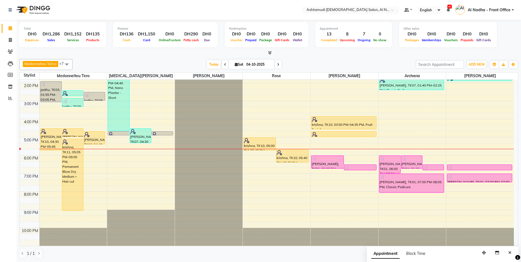
click at [233, 65] on span "Sat" at bounding box center [238, 64] width 11 height 4
select select "10"
select select "2025"
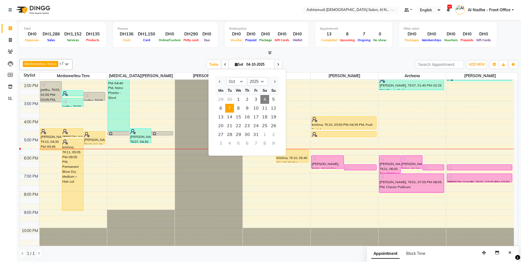
click at [229, 108] on span "7" at bounding box center [229, 108] width 9 height 9
type input "07-10-2025"
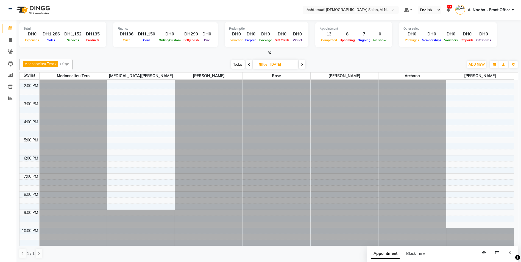
click at [259, 64] on icon at bounding box center [260, 65] width 3 height 4
select select "10"
select select "2025"
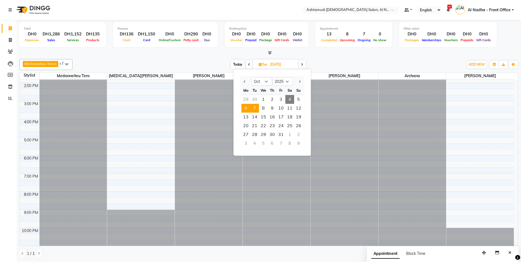
click at [248, 108] on span "6" at bounding box center [245, 108] width 9 height 9
type input "06-10-2025"
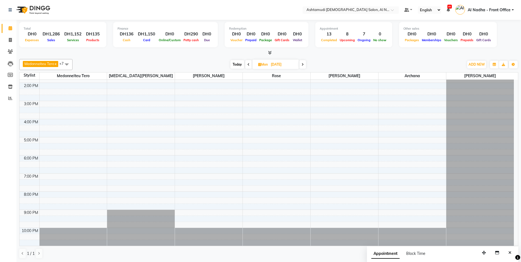
scroll to position [60, 0]
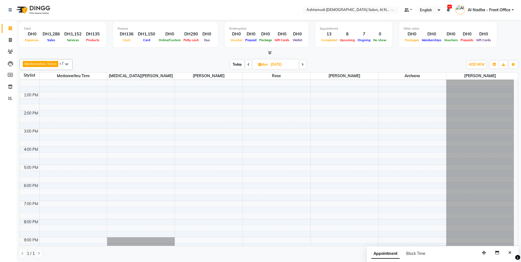
click at [207, 130] on div "9:00 AM 10:00 AM 11:00 AM 12:00 PM 1:00 PM 2:00 PM 3:00 PM 4:00 PM 5:00 PM 6:00…" at bounding box center [266, 146] width 494 height 253
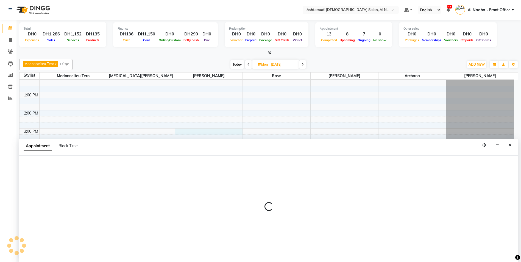
scroll to position [0, 0]
select select "60077"
select select "900"
select select "tentative"
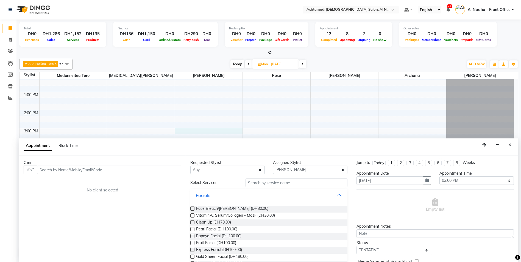
click at [55, 169] on input "text" at bounding box center [109, 170] width 144 height 9
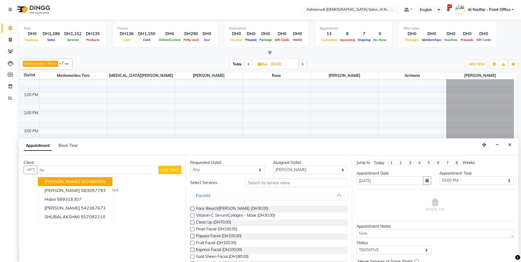
type input "h"
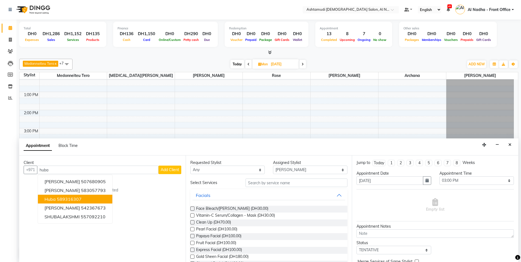
click at [79, 200] on ngb-highlight "589316307" at bounding box center [69, 198] width 25 height 5
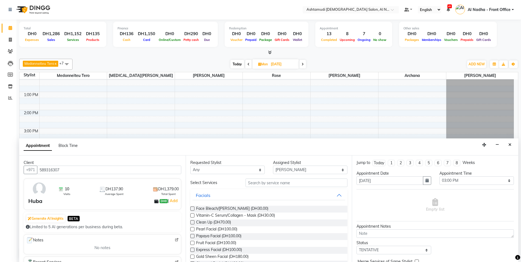
type input "589316307"
click at [259, 181] on input "text" at bounding box center [296, 182] width 102 height 9
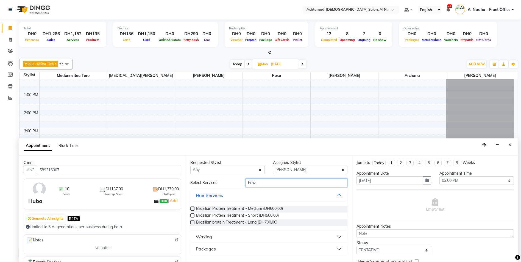
type input "braz"
click at [219, 239] on button "Waxing" at bounding box center [268, 237] width 153 height 10
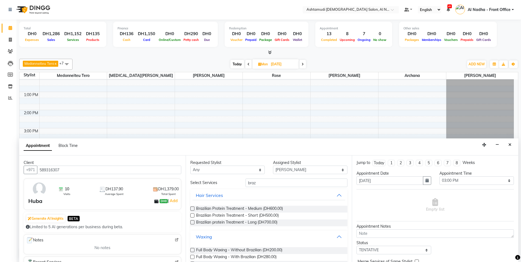
scroll to position [47, 0]
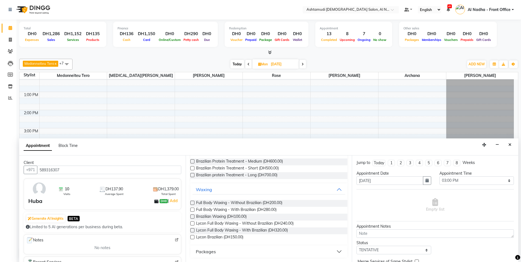
click at [193, 238] on label at bounding box center [192, 237] width 4 height 4
click at [193, 238] on input "checkbox" at bounding box center [192, 238] width 4 height 4
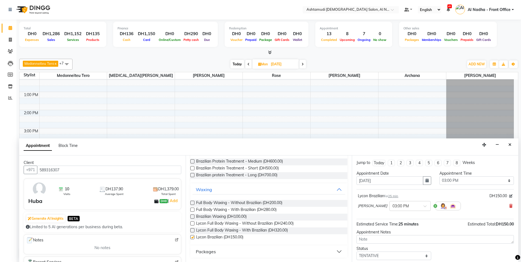
scroll to position [0, 0]
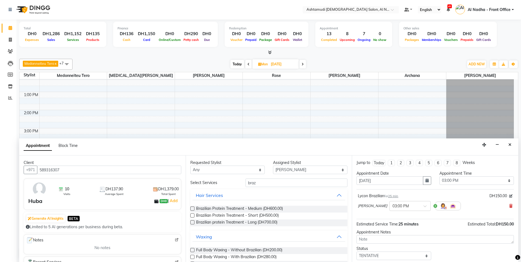
checkbox input "false"
click at [273, 181] on input "braz" at bounding box center [296, 182] width 102 height 9
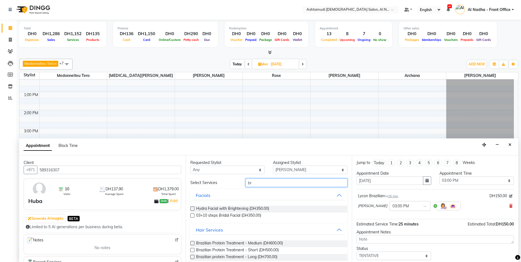
type input "b"
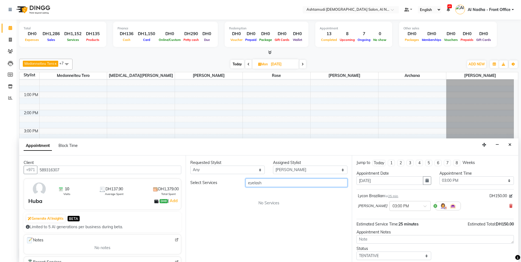
click at [254, 182] on input "eyelash" at bounding box center [296, 182] width 102 height 9
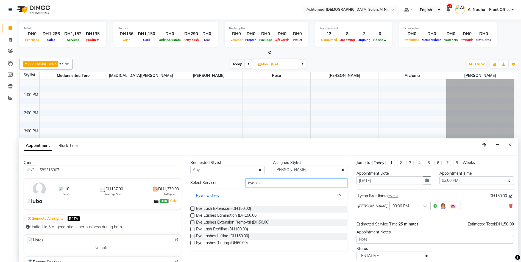
type input "eye lash"
click at [193, 222] on label at bounding box center [192, 222] width 4 height 4
click at [193, 222] on input "checkbox" at bounding box center [192, 223] width 4 height 4
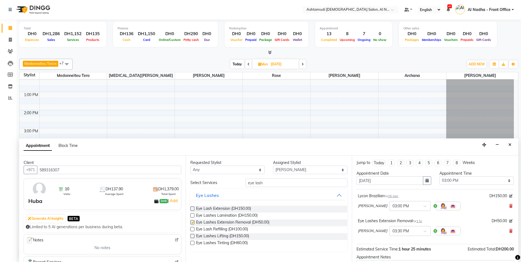
checkbox input "false"
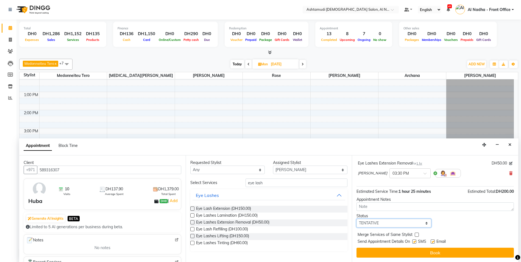
click at [388, 222] on select "Select TENTATIVE CONFIRM UPCOMING" at bounding box center [393, 223] width 74 height 9
select select "confirm booking"
click at [356, 219] on select "Select TENTATIVE CONFIRM UPCOMING" at bounding box center [393, 223] width 74 height 9
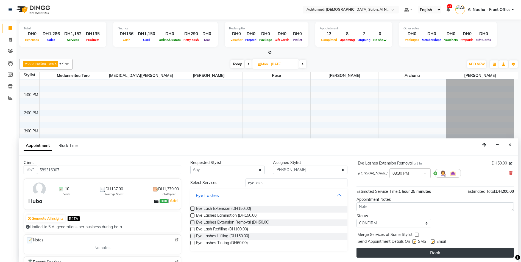
click at [384, 254] on button "Book" at bounding box center [434, 253] width 157 height 10
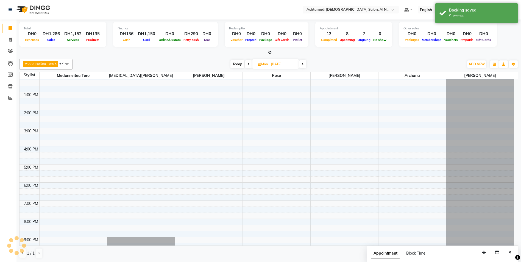
scroll to position [0, 0]
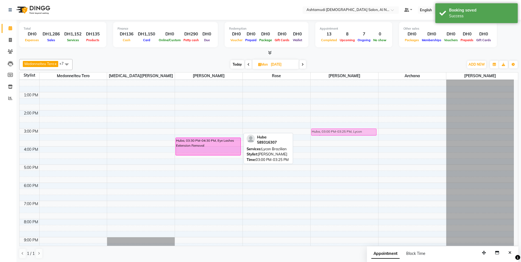
drag, startPoint x: 221, startPoint y: 132, endPoint x: 331, endPoint y: 135, distance: 110.7
click at [331, 135] on tr "DIVIA, 10:40 AM-11:55 AM, Roots Color - Ammonia Free Huba, 03:00 PM-03:25 PM, L…" at bounding box center [266, 146] width 494 height 253
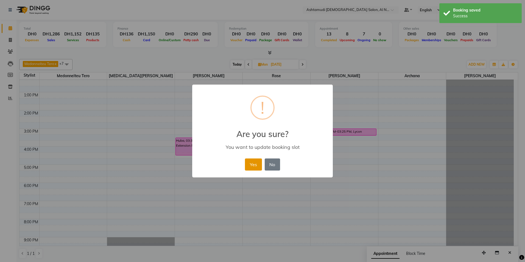
click at [259, 165] on button "Yes" at bounding box center [253, 164] width 17 height 12
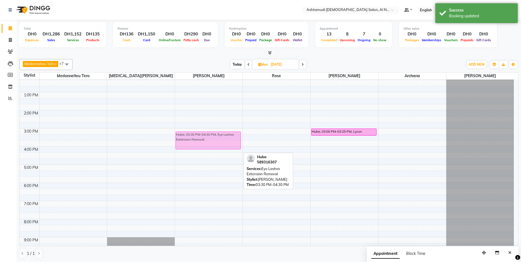
drag, startPoint x: 200, startPoint y: 145, endPoint x: 204, endPoint y: 138, distance: 8.0
click at [204, 138] on div "Huba, 03:30 PM-04:30 PM, Eye Lashes Extension Removal Huba, 03:30 PM-04:30 PM, …" at bounding box center [209, 146] width 68 height 253
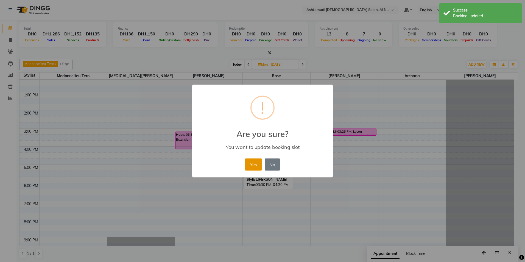
click at [249, 159] on button "Yes" at bounding box center [253, 164] width 17 height 12
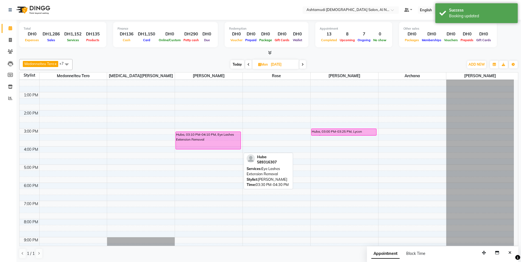
click at [248, 65] on icon at bounding box center [248, 64] width 2 height 3
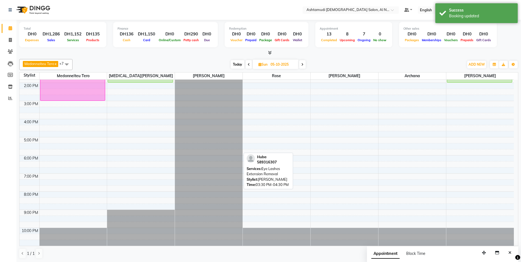
scroll to position [5, 0]
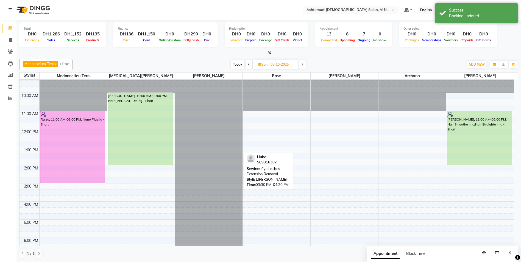
click at [250, 65] on span at bounding box center [248, 64] width 7 height 9
type input "04-10-2025"
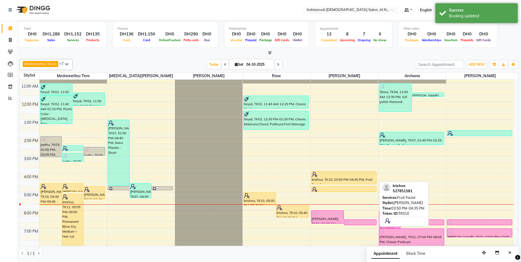
scroll to position [87, 0]
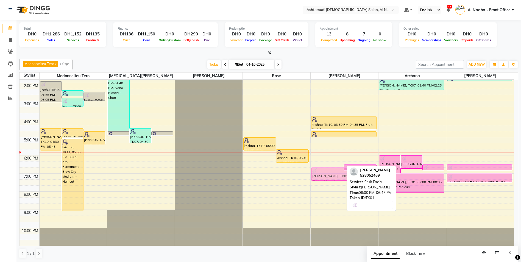
drag, startPoint x: 330, startPoint y: 162, endPoint x: 326, endPoint y: 175, distance: 13.2
click at [326, 175] on div "Surabhi, TK01, 06:00 PM-06:45 PM, Fruit Facial Surabhi, TK01, 06:30 PM-06:50 PM…" at bounding box center [344, 118] width 68 height 253
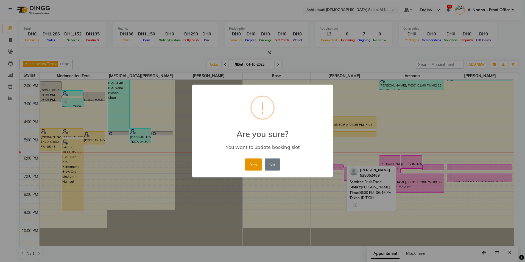
click at [253, 163] on button "Yes" at bounding box center [253, 164] width 17 height 12
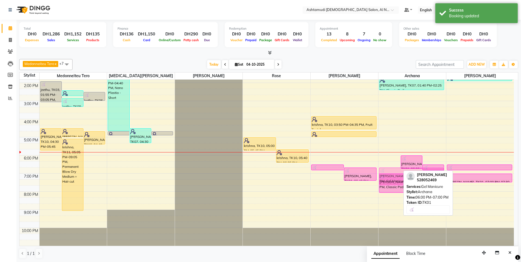
drag, startPoint x: 390, startPoint y: 163, endPoint x: 393, endPoint y: 177, distance: 13.9
click at [393, 177] on div "Surabhi, TK01, 06:00 PM-07:00 PM, Gel Manicure Surabhi, TK01, 06:00 PM-06:45 PM…" at bounding box center [412, 118] width 68 height 253
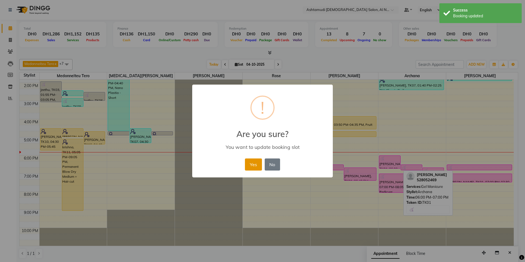
click at [253, 163] on button "Yes" at bounding box center [253, 164] width 17 height 12
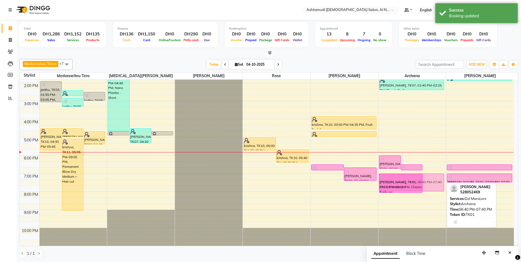
drag, startPoint x: 430, startPoint y: 173, endPoint x: 431, endPoint y: 178, distance: 5.2
click at [431, 178] on div "Surabhi, TK01, 06:00 PM-06:45 PM, Papaya Facial Surabhi, TK01, 06:30 PM-06:50 P…" at bounding box center [412, 118] width 68 height 253
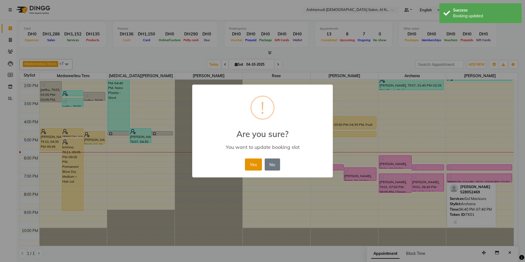
click at [257, 166] on button "Yes" at bounding box center [253, 164] width 17 height 12
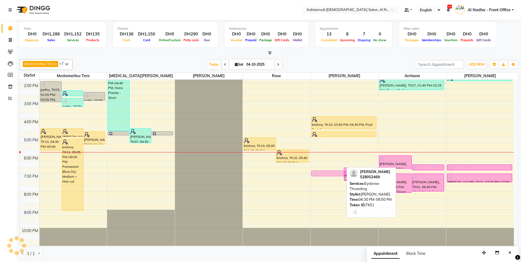
drag, startPoint x: 333, startPoint y: 168, endPoint x: 334, endPoint y: 176, distance: 8.3
click at [334, 176] on div "Surabhi, TK01, 06:30 PM-06:50 PM, Eyebrow Threading Surabhi, TK01, 06:40 PM-07:…" at bounding box center [344, 118] width 68 height 253
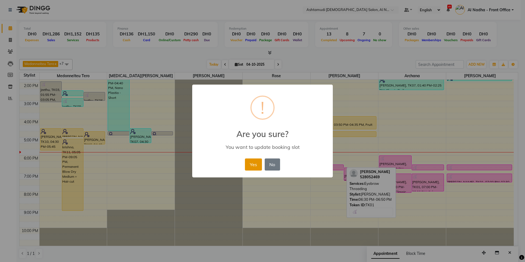
click at [253, 162] on button "Yes" at bounding box center [253, 164] width 17 height 12
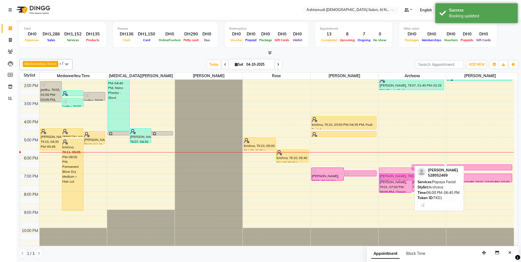
click at [399, 173] on div "Shina, TK04, 11:00 AM-12:35 PM, Gel polish Removal nihal, TK05, 11:30 AM-11:45 …" at bounding box center [412, 118] width 68 height 253
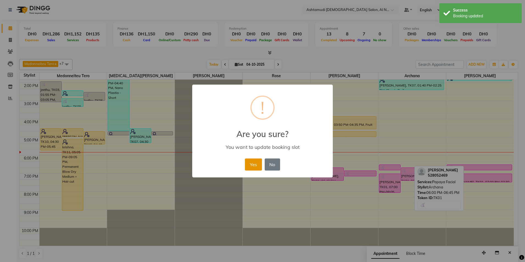
click at [257, 164] on button "Yes" at bounding box center [253, 164] width 17 height 12
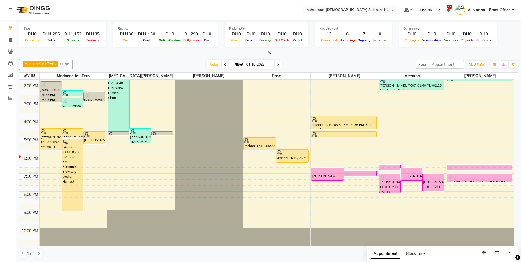
click at [450, 158] on div "9:00 AM 10:00 AM 11:00 AM 12:00 PM 1:00 PM 2:00 PM 3:00 PM 4:00 PM 5:00 PM 6:00…" at bounding box center [266, 118] width 494 height 253
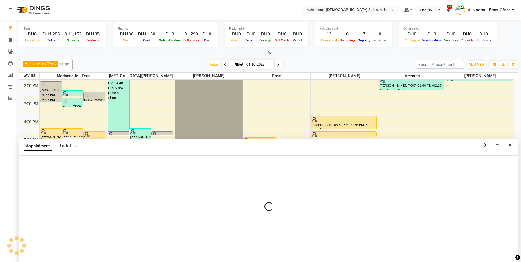
scroll to position [0, 0]
select select "92957"
select select "1080"
select select "tentative"
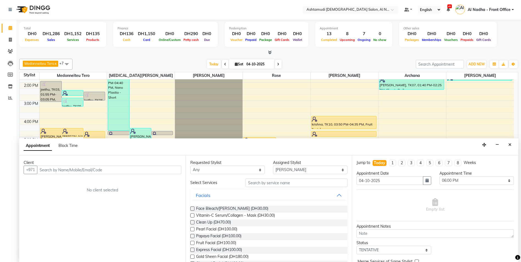
click at [88, 167] on input "text" at bounding box center [109, 170] width 144 height 9
type input "545246983"
click at [173, 167] on button "Add Client" at bounding box center [169, 170] width 23 height 9
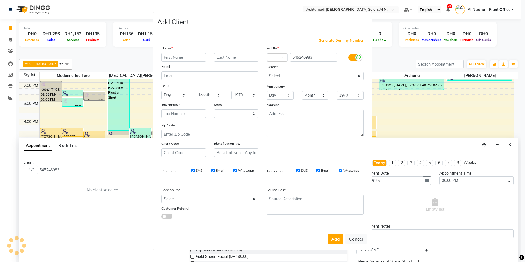
select select "3798"
click at [183, 55] on input "text" at bounding box center [183, 57] width 44 height 9
type input "n"
type input ","
type input "mitha"
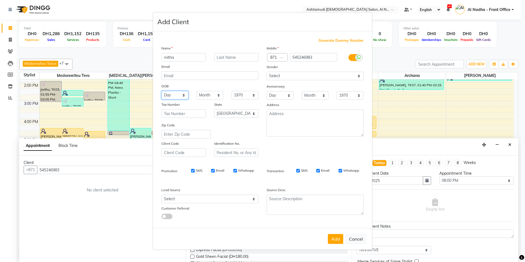
click at [183, 97] on select "Day 01 02 03 04 05 06 07 08 09 10 11 12 13 14 15 16 17 18 19 20 21 22 23 24 25 …" at bounding box center [174, 95] width 27 height 9
select select "09"
click at [161, 91] on select "Day 01 02 03 04 05 06 07 08 09 10 11 12 13 14 15 16 17 18 19 20 21 22 23 24 25 …" at bounding box center [174, 95] width 27 height 9
click at [217, 96] on select "Month January February March April May June July August September October Novem…" at bounding box center [210, 95] width 27 height 9
select select "10"
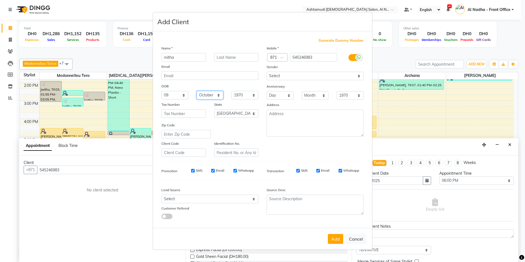
click at [197, 91] on select "Month January February March April May June July August September October Novem…" at bounding box center [210, 95] width 27 height 9
click at [249, 97] on select "1940 1941 1942 1943 1944 1945 1946 1947 1948 1949 1950 1951 1952 1953 1954 1955…" at bounding box center [244, 95] width 27 height 9
select select "1994"
click at [231, 91] on select "1940 1941 1942 1943 1944 1945 1946 1947 1948 1949 1950 1951 1952 1953 1954 1955…" at bounding box center [244, 95] width 27 height 9
click at [203, 197] on select "Select Walk-in Referral Internet Friend Word of Mouth Advertisement Facebook Ju…" at bounding box center [209, 199] width 97 height 9
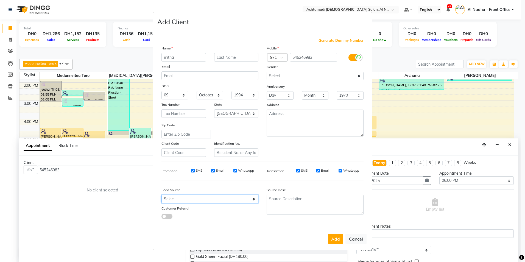
select select "49109"
click at [161, 195] on select "Select Walk-in Referral Internet Friend Word of Mouth Advertisement Facebook Ju…" at bounding box center [209, 199] width 97 height 9
drag, startPoint x: 296, startPoint y: 77, endPoint x: 296, endPoint y: 81, distance: 3.6
click at [296, 77] on select "Select Male Female Other Prefer Not To Say" at bounding box center [315, 76] width 97 height 9
select select "female"
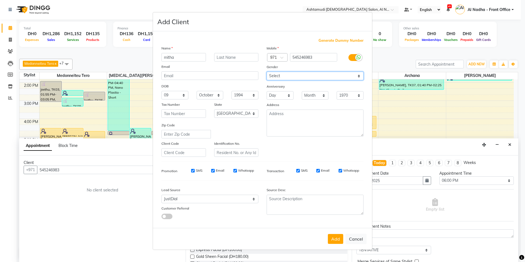
click at [267, 72] on select "Select Male Female Other Prefer Not To Say" at bounding box center [315, 76] width 97 height 9
click at [192, 197] on select "Select Walk-in Referral Internet Friend Word of Mouth Advertisement Facebook Ju…" at bounding box center [209, 199] width 97 height 9
select select "49102"
click at [161, 195] on select "Select Walk-in Referral Internet Friend Word of Mouth Advertisement Facebook Ju…" at bounding box center [209, 199] width 97 height 9
click at [334, 236] on button "Add" at bounding box center [335, 239] width 15 height 10
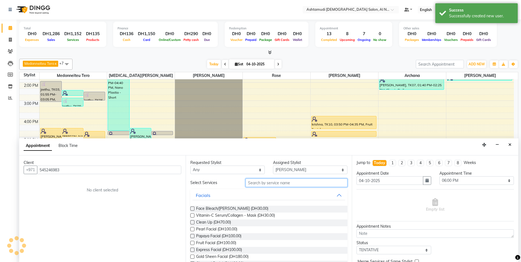
click at [256, 183] on input "text" at bounding box center [296, 182] width 102 height 9
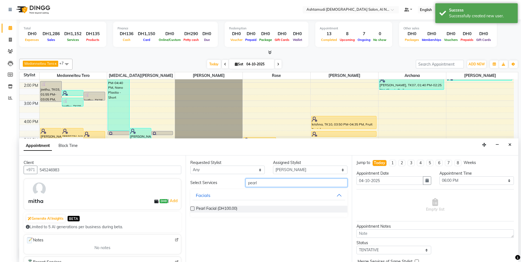
type input "pearl"
click at [191, 208] on label at bounding box center [192, 208] width 4 height 4
click at [191, 208] on input "checkbox" at bounding box center [192, 209] width 4 height 4
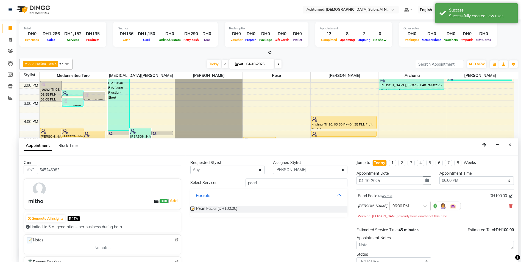
scroll to position [38, 0]
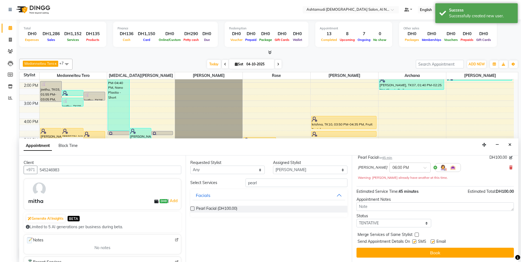
checkbox input "false"
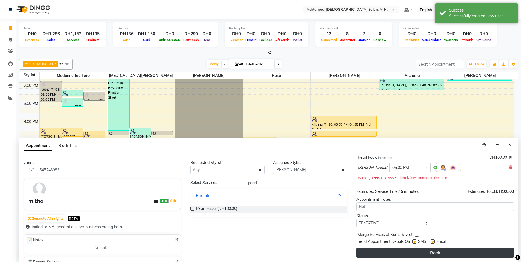
click at [422, 251] on button "Book" at bounding box center [434, 253] width 157 height 10
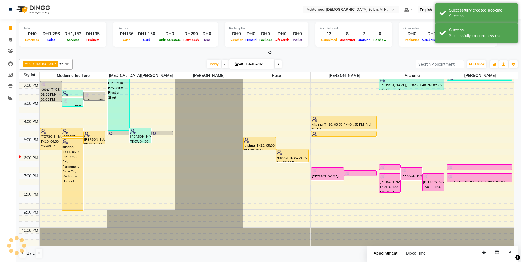
scroll to position [0, 0]
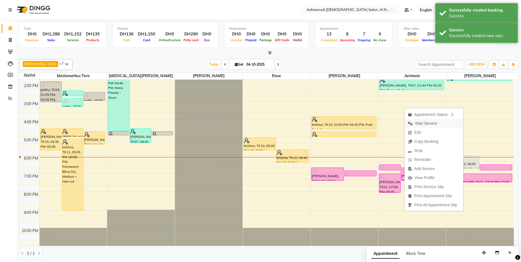
click at [432, 125] on span "Start Service" at bounding box center [426, 124] width 22 height 6
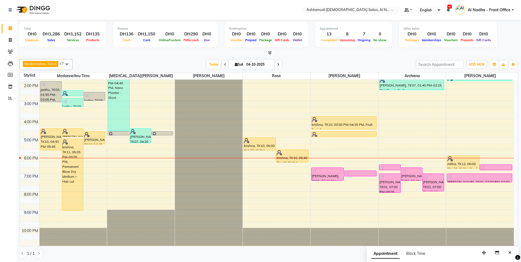
click at [48, 159] on div "9:00 AM 10:00 AM 11:00 AM 12:00 PM 1:00 PM 2:00 PM 3:00 PM 4:00 PM 5:00 PM 6:00…" at bounding box center [266, 118] width 494 height 253
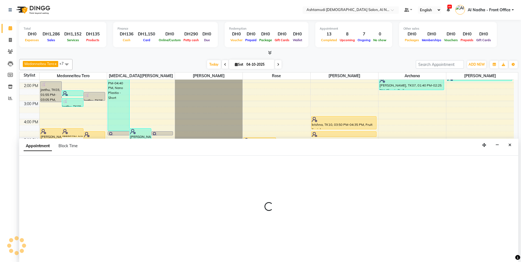
scroll to position [0, 0]
select select "59179"
select select "1080"
select select "tentative"
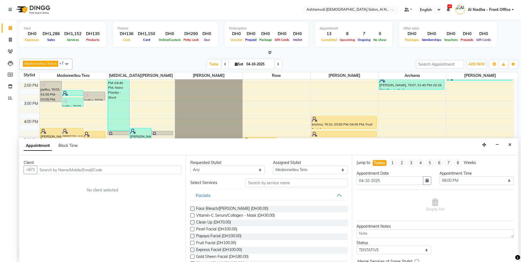
click at [48, 168] on input "text" at bounding box center [109, 170] width 144 height 9
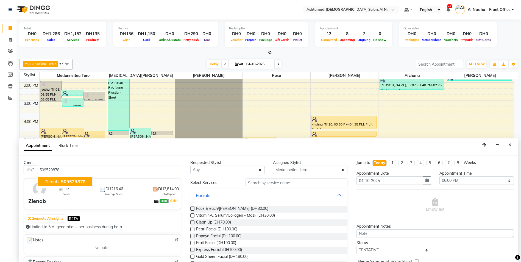
click at [54, 181] on span "Zienab" at bounding box center [51, 181] width 14 height 5
type input "509529878"
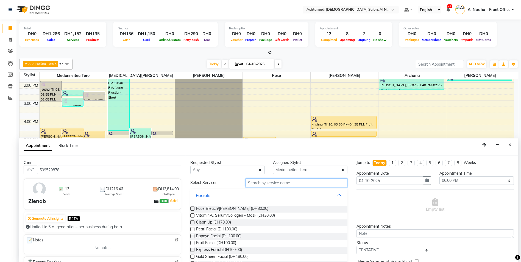
click at [263, 185] on input "text" at bounding box center [296, 182] width 102 height 9
type input "cure"
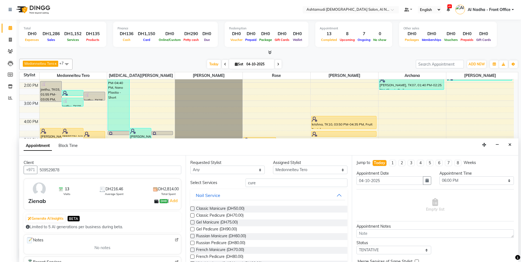
click at [192, 209] on label at bounding box center [192, 208] width 4 height 4
click at [192, 209] on input "checkbox" at bounding box center [192, 209] width 4 height 4
checkbox input "true"
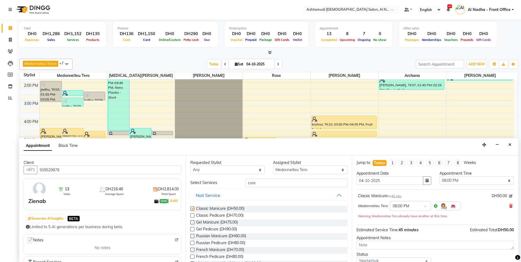
click at [192, 215] on label at bounding box center [192, 215] width 4 height 4
click at [192, 215] on input "checkbox" at bounding box center [192, 216] width 4 height 4
checkbox input "true"
checkbox input "false"
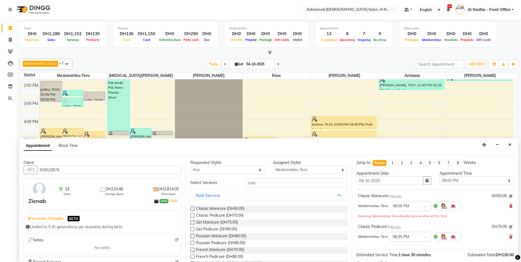
checkbox input "false"
click at [260, 184] on input "cure" at bounding box center [296, 182] width 102 height 9
type input "c"
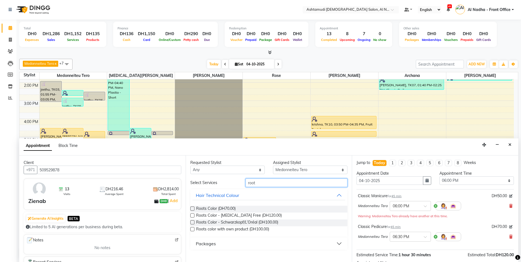
type input "root"
click at [193, 215] on label at bounding box center [192, 215] width 4 height 4
click at [193, 215] on input "checkbox" at bounding box center [192, 216] width 4 height 4
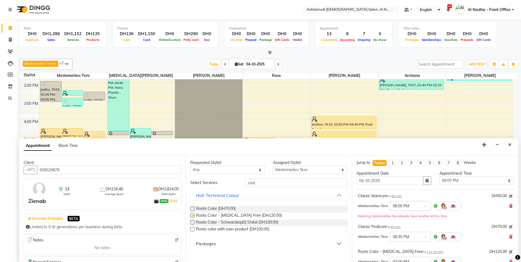
checkbox input "false"
click at [261, 183] on input "root" at bounding box center [296, 182] width 102 height 9
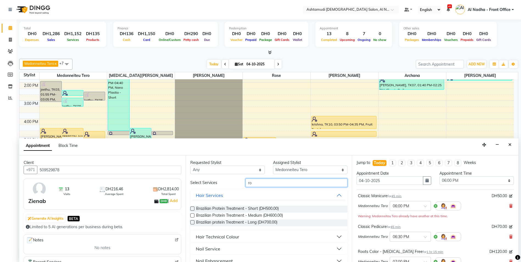
type input "r"
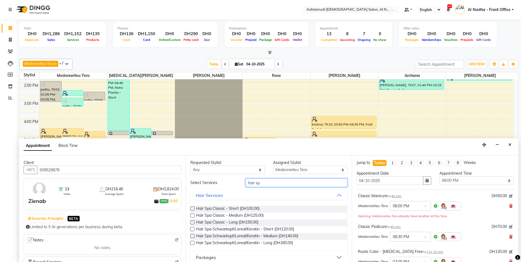
type input "hair sp"
click at [192, 216] on label at bounding box center [192, 215] width 4 height 4
click at [192, 216] on input "checkbox" at bounding box center [192, 216] width 4 height 4
checkbox input "false"
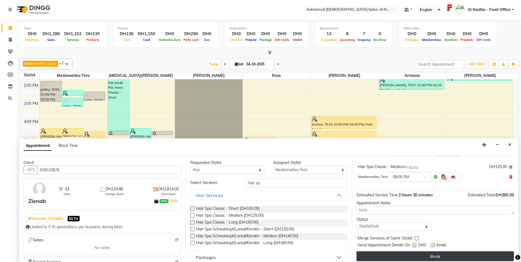
click at [392, 257] on button "Book" at bounding box center [434, 256] width 157 height 10
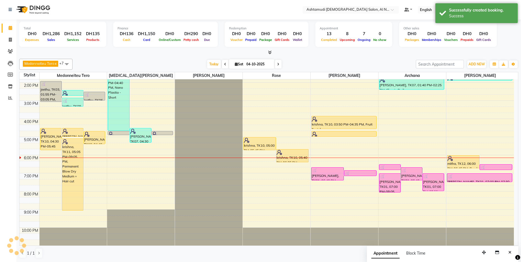
scroll to position [0, 0]
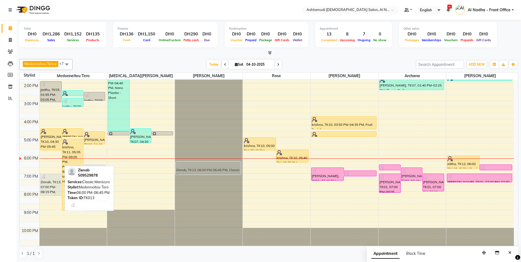
drag, startPoint x: 50, startPoint y: 166, endPoint x: 192, endPoint y: 171, distance: 142.0
click at [192, 171] on tr "jeethu, TK03, 01:55 PM-03:05 PM, Weaves, Curls, Ceramic iron Styling Medium Min…" at bounding box center [266, 118] width 494 height 253
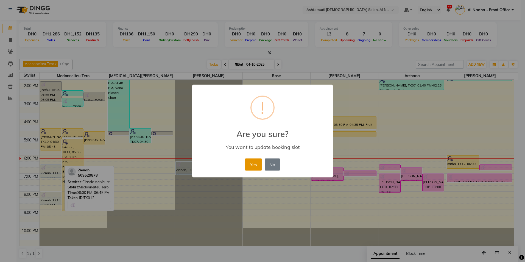
click at [249, 166] on button "Yes" at bounding box center [253, 164] width 17 height 12
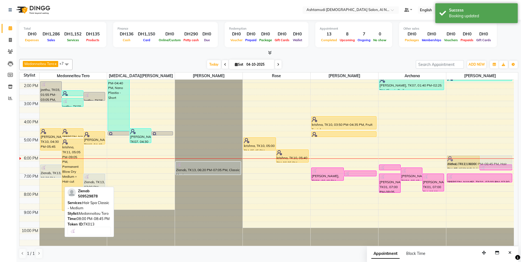
drag, startPoint x: 55, startPoint y: 198, endPoint x: 482, endPoint y: 163, distance: 427.7
click at [482, 163] on tr "jeethu, TK03, 01:55 PM-03:05 PM, Weaves, Curls, Ceramic iron Styling Medium Min…" at bounding box center [266, 118] width 494 height 253
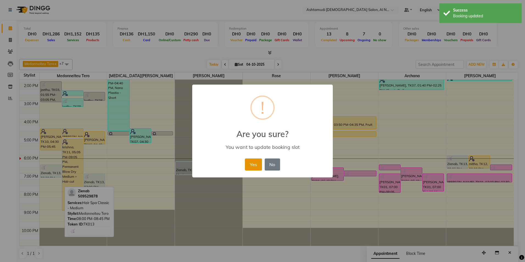
click at [257, 168] on button "Yes" at bounding box center [253, 164] width 17 height 12
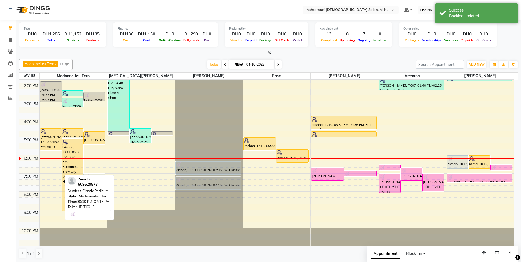
drag, startPoint x: 48, startPoint y: 173, endPoint x: 191, endPoint y: 183, distance: 143.4
click at [191, 183] on tr "jeethu, TK03, 01:55 PM-03:05 PM, Weaves, Curls, Ceramic iron Styling Medium Min…" at bounding box center [266, 118] width 494 height 253
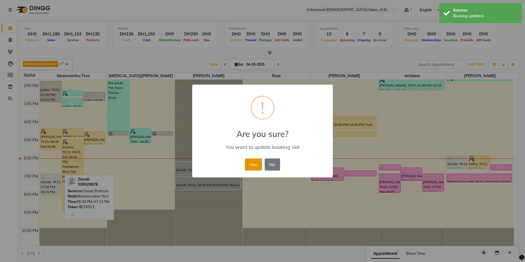
click at [259, 166] on button "Yes" at bounding box center [253, 164] width 17 height 12
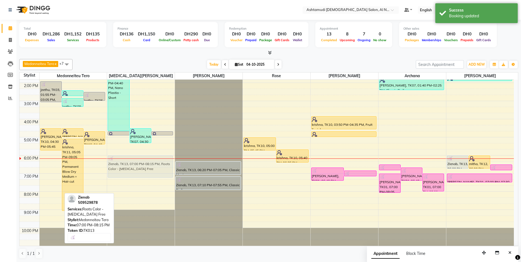
drag, startPoint x: 52, startPoint y: 186, endPoint x: 138, endPoint y: 169, distance: 88.5
click at [138, 169] on tr "jeethu, TK03, 01:55 PM-03:05 PM, Weaves, Curls, Ceramic iron Styling Medium Min…" at bounding box center [266, 118] width 494 height 253
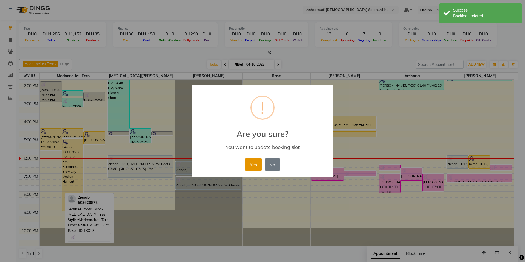
click at [250, 166] on button "Yes" at bounding box center [253, 164] width 17 height 12
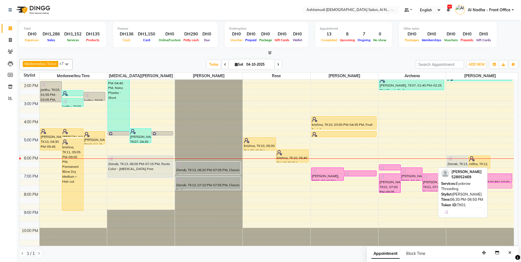
drag, startPoint x: 494, startPoint y: 167, endPoint x: 491, endPoint y: 184, distance: 16.9
click at [491, 184] on div "Zienab, TK13, 06:00 PM-06:45 PM, Hair Spa Classic - Medium mitha, TK12, 06:00 P…" at bounding box center [480, 118] width 68 height 253
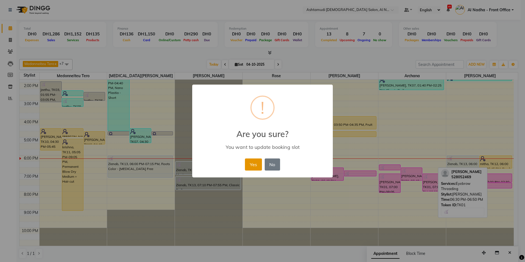
click at [256, 162] on button "Yes" at bounding box center [253, 164] width 17 height 12
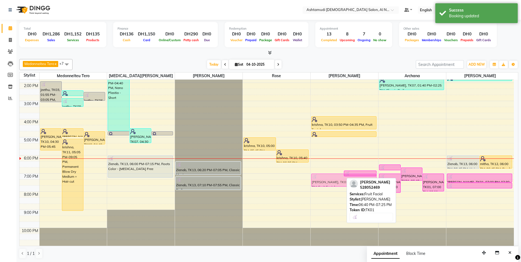
drag, startPoint x: 324, startPoint y: 174, endPoint x: 326, endPoint y: 181, distance: 6.7
click at [326, 181] on div "Surabhi, TK01, 06:40 PM-07:25 PM, Fruit Facial Surabhi, TK01, 06:50 PM-07:10 PM…" at bounding box center [344, 118] width 68 height 253
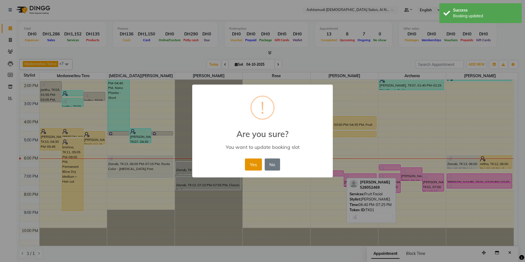
click at [255, 166] on button "Yes" at bounding box center [253, 164] width 17 height 12
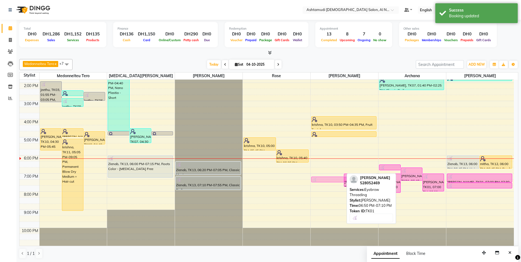
drag, startPoint x: 329, startPoint y: 174, endPoint x: 330, endPoint y: 181, distance: 7.2
click at [330, 181] on div "Surabhi, TK01, 06:50 PM-07:10 PM, Eyebrow Threading Surabhi, TK01, 07:00 PM-07:…" at bounding box center [344, 118] width 68 height 253
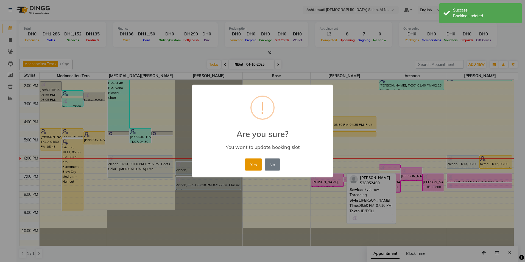
click at [257, 166] on button "Yes" at bounding box center [253, 164] width 17 height 12
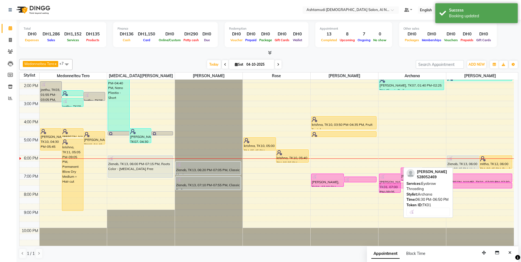
drag, startPoint x: 392, startPoint y: 166, endPoint x: 406, endPoint y: 183, distance: 21.6
click at [406, 183] on div "Medonneiteu Tero x Yasmin Akthar x Rose x Minu Khati x Mumtaz Khan x Archana x …" at bounding box center [268, 159] width 499 height 204
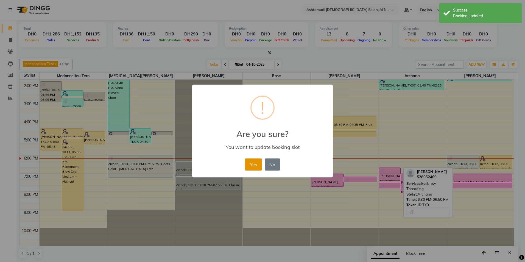
click at [261, 161] on button "Yes" at bounding box center [253, 164] width 17 height 12
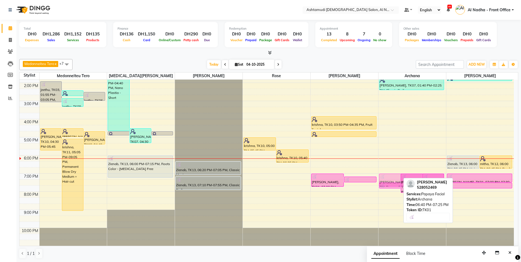
drag, startPoint x: 395, startPoint y: 173, endPoint x: 393, endPoint y: 181, distance: 7.5
click at [393, 181] on div "Surabhi, TK01, 06:40 PM-07:25 PM, Papaya Facial Surabhi, TK01, 07:00 PM-08:05 P…" at bounding box center [412, 118] width 68 height 253
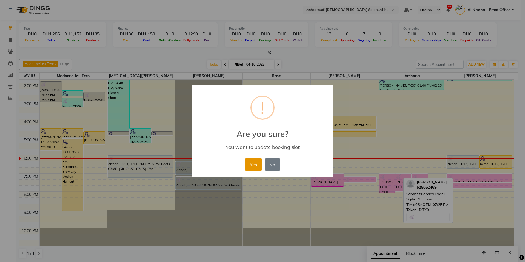
click at [252, 163] on button "Yes" at bounding box center [253, 164] width 17 height 12
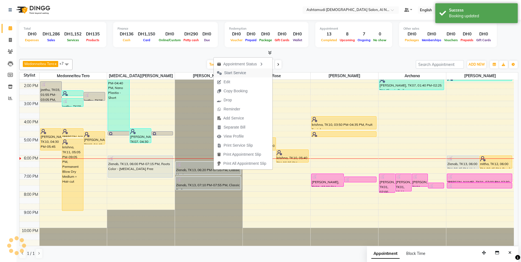
click at [233, 71] on span "Start Service" at bounding box center [235, 73] width 22 height 6
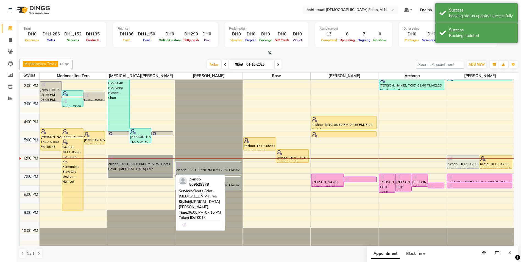
drag, startPoint x: 144, startPoint y: 161, endPoint x: 146, endPoint y: 159, distance: 3.1
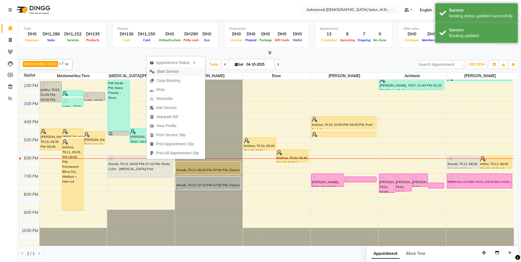
click at [173, 71] on span "Start Service" at bounding box center [168, 72] width 22 height 6
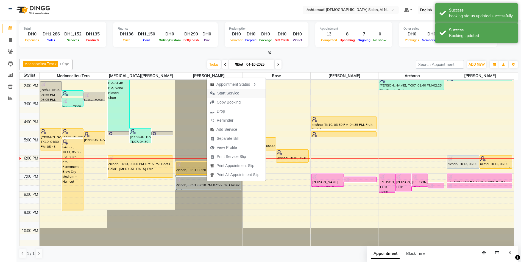
click at [231, 93] on span "Start Service" at bounding box center [228, 93] width 22 height 6
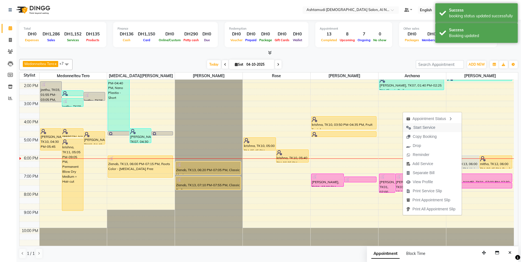
click at [423, 127] on span "Start Service" at bounding box center [424, 128] width 22 height 6
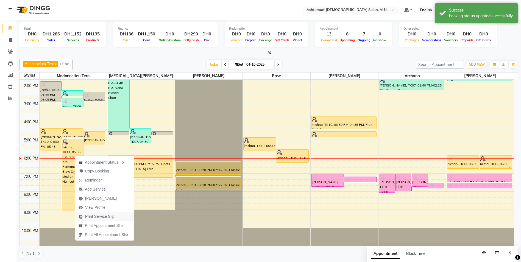
click at [113, 214] on span "Print Service Slip" at bounding box center [99, 217] width 29 height 6
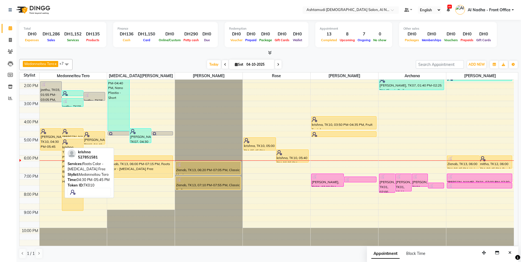
click at [46, 139] on div "[PERSON_NAME], TK10, 04:30 PM-05:45 PM, Roots Color - [MEDICAL_DATA] Free" at bounding box center [50, 139] width 21 height 22
click at [49, 138] on div "[PERSON_NAME], TK10, 04:30 PM-05:45 PM, Roots Color - [MEDICAL_DATA] Free" at bounding box center [50, 139] width 21 height 22
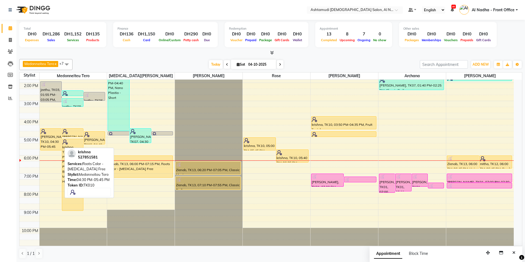
select select "1"
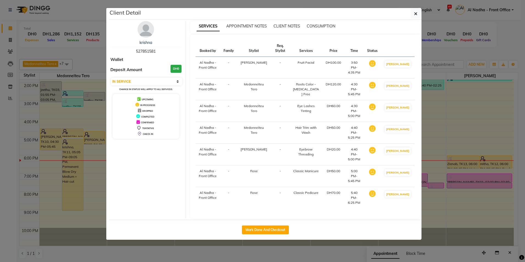
click at [135, 51] on div "krishna 527851581" at bounding box center [145, 47] width 71 height 15
drag, startPoint x: 136, startPoint y: 50, endPoint x: 157, endPoint y: 52, distance: 21.7
click at [157, 52] on div "krishna 527851581" at bounding box center [145, 47] width 71 height 15
drag, startPoint x: 157, startPoint y: 52, endPoint x: 152, endPoint y: 51, distance: 5.8
copy span "527851581"
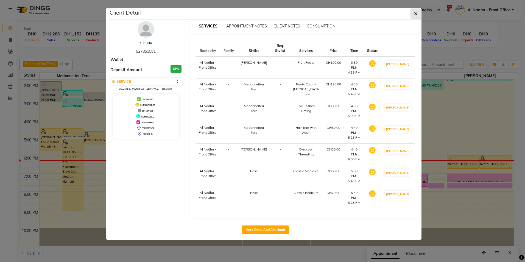
click at [418, 13] on button "button" at bounding box center [415, 14] width 10 height 10
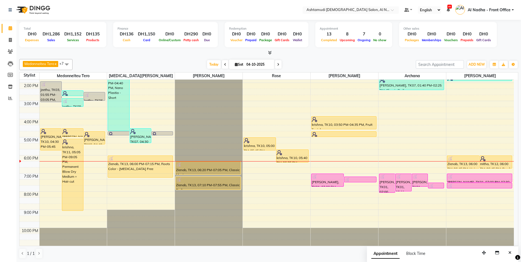
scroll to position [0, 0]
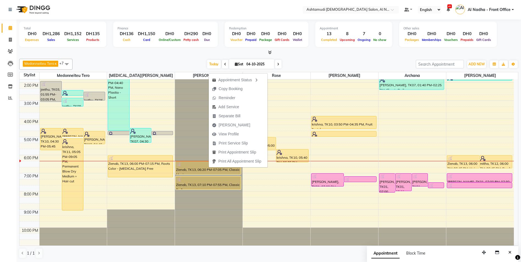
click at [238, 141] on span "Print Service Slip" at bounding box center [233, 143] width 29 height 6
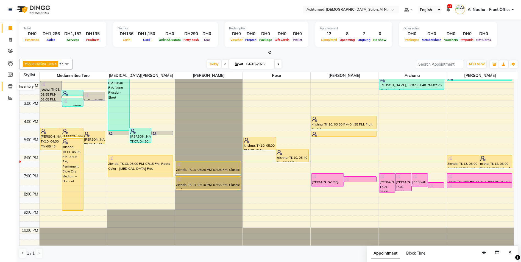
click at [10, 85] on icon at bounding box center [10, 86] width 5 height 4
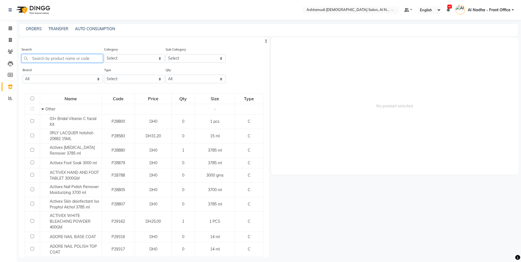
click at [43, 57] on input "text" at bounding box center [62, 58] width 82 height 9
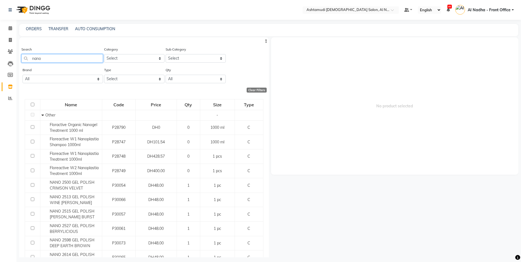
click at [66, 56] on input "nano" at bounding box center [62, 58] width 82 height 9
type input "n"
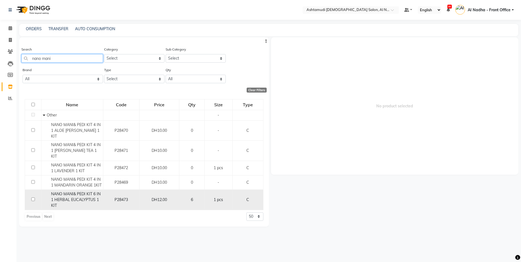
type input "nano mani"
click at [33, 197] on input "checkbox" at bounding box center [33, 199] width 4 height 4
checkbox input "true"
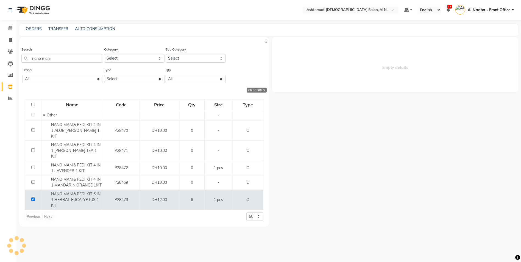
select select
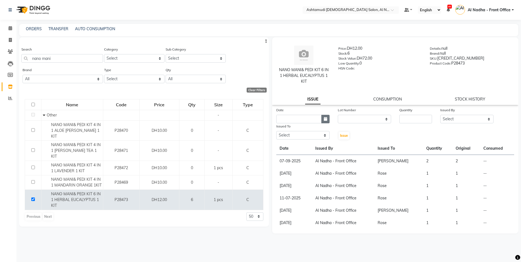
click at [327, 118] on icon "button" at bounding box center [325, 119] width 3 height 4
select select "10"
select select "2025"
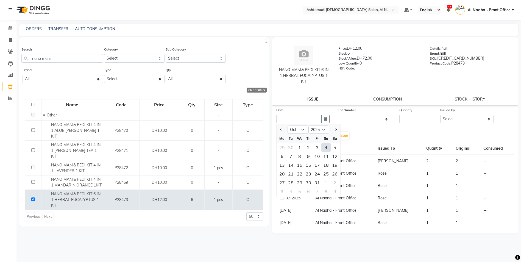
click at [325, 147] on div "4" at bounding box center [325, 147] width 9 height 9
type input "04-10-2025"
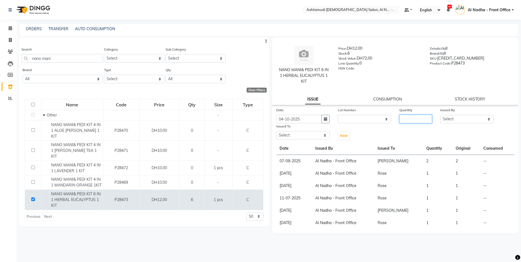
click at [419, 119] on input "number" at bounding box center [415, 119] width 33 height 9
type input "2"
click at [460, 118] on select "Select Al Nadha - Front Office Archana Medonneiteu Tero Mehwish Mubeen Minu Kha…" at bounding box center [466, 119] width 53 height 9
select select "59177"
click at [440, 115] on select "Select Al Nadha - Front Office Archana Medonneiteu Tero Mehwish Mubeen Minu Kha…" at bounding box center [466, 119] width 53 height 9
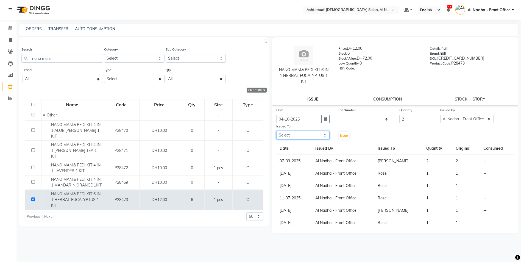
drag, startPoint x: 293, startPoint y: 136, endPoint x: 293, endPoint y: 139, distance: 3.3
click at [293, 136] on select "Select Al Nadha - Front Office Archana Medonneiteu Tero Mehwish Mubeen Minu Kha…" at bounding box center [302, 135] width 53 height 9
select select "68348"
click at [276, 131] on select "Select Al Nadha - Front Office Archana Medonneiteu Tero Mehwish Mubeen Minu Kha…" at bounding box center [302, 135] width 53 height 9
click at [342, 135] on span "Issue" at bounding box center [344, 135] width 8 height 4
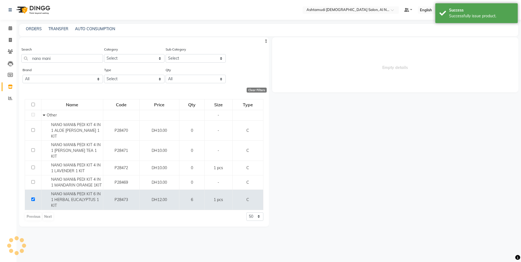
select select
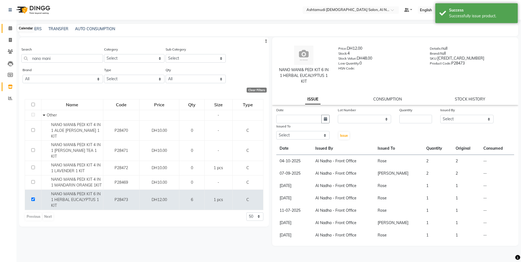
click at [10, 27] on icon at bounding box center [11, 28] width 4 height 4
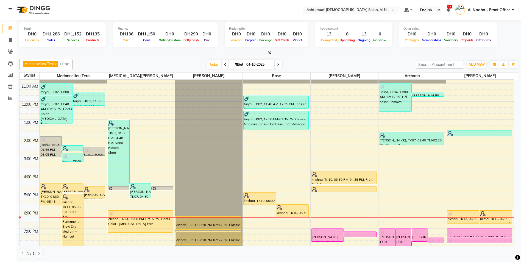
scroll to position [87, 0]
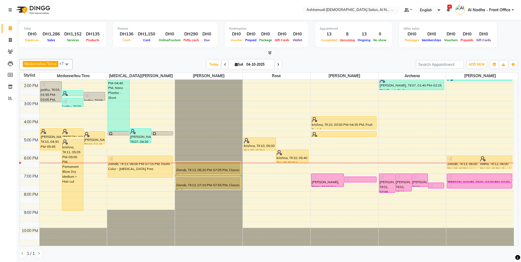
click at [235, 66] on icon at bounding box center [236, 65] width 3 height 4
select select "10"
select select "2025"
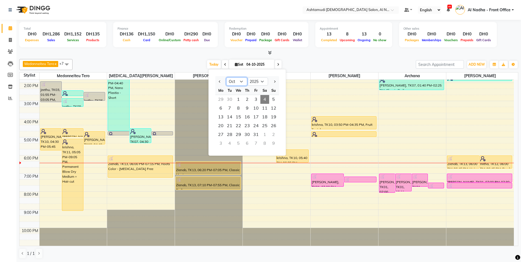
click at [240, 80] on select "Jan Feb Mar Apr May Jun Jul Aug Sep Oct Nov Dec" at bounding box center [236, 81] width 21 height 8
select select "11"
click at [226, 77] on select "Jan Feb Mar Apr May Jun Jul Aug Sep Oct Nov Dec" at bounding box center [236, 81] width 21 height 8
click at [279, 65] on span at bounding box center [278, 64] width 7 height 9
type input "05-10-2025"
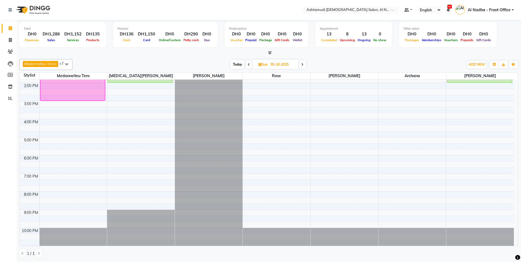
scroll to position [0, 0]
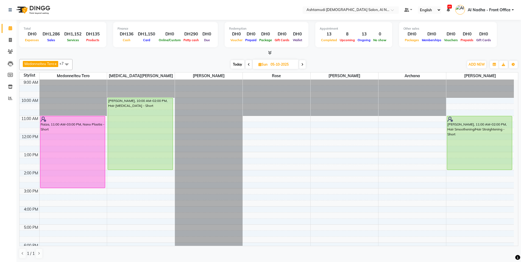
click at [39, 201] on td at bounding box center [29, 203] width 20 height 6
click at [49, 201] on div "9:00 AM 10:00 AM 11:00 AM 12:00 PM 1:00 PM 2:00 PM 3:00 PM 4:00 PM 5:00 PM 6:00…" at bounding box center [266, 206] width 494 height 253
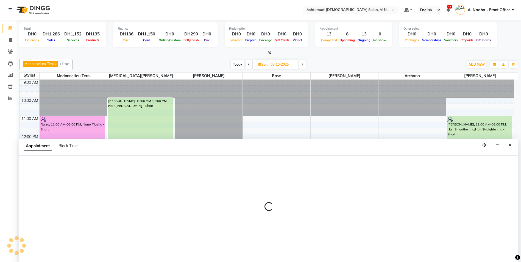
scroll to position [0, 0]
select select "59179"
select select "tentative"
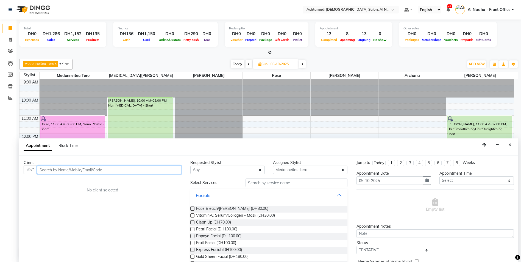
click at [62, 169] on input "text" at bounding box center [109, 170] width 144 height 9
type input "503784230"
click at [172, 170] on span "Add Client" at bounding box center [170, 169] width 18 height 5
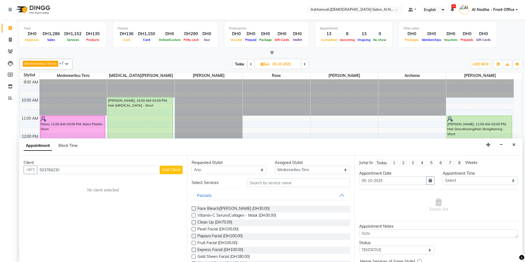
select select "3798"
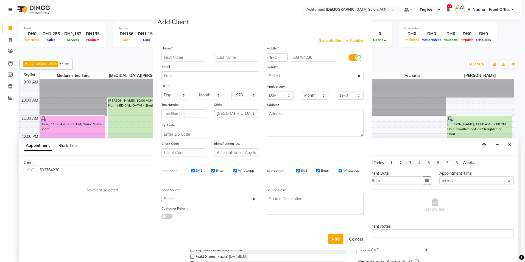
click at [175, 58] on input "text" at bounding box center [183, 57] width 44 height 9
type input "bharati"
click at [195, 198] on select "Select Walk-in Referral Internet Friend Word of Mouth Advertisement Facebook Ju…" at bounding box center [209, 199] width 97 height 9
select select "49108"
click at [161, 195] on select "Select Walk-in Referral Internet Friend Word of Mouth Advertisement Facebook Ju…" at bounding box center [209, 199] width 97 height 9
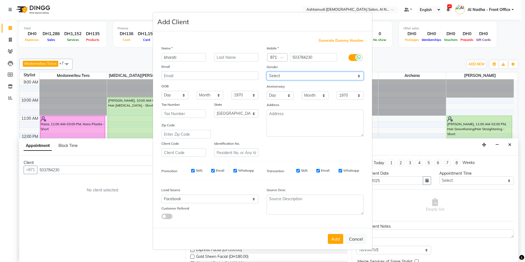
click at [297, 74] on select "Select Male Female Other Prefer Not To Say" at bounding box center [315, 76] width 97 height 9
select select "female"
click at [267, 72] on select "Select Male Female Other Prefer Not To Say" at bounding box center [315, 76] width 97 height 9
click at [333, 237] on button "Add" at bounding box center [335, 239] width 15 height 10
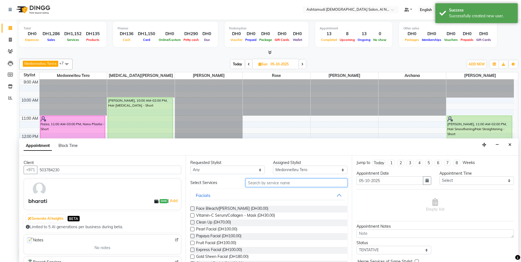
click at [269, 182] on input "text" at bounding box center [296, 182] width 102 height 9
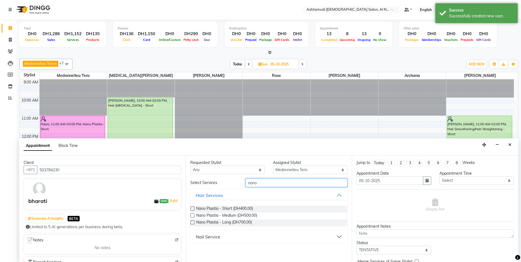
type input "nano"
click at [194, 209] on label at bounding box center [192, 208] width 4 height 4
click at [194, 209] on input "checkbox" at bounding box center [192, 209] width 4 height 4
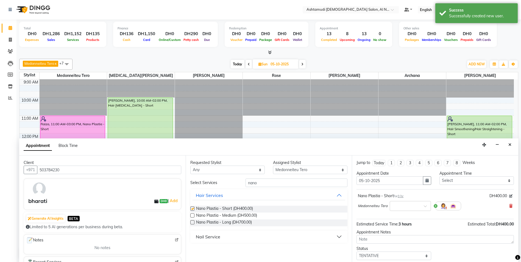
checkbox input "false"
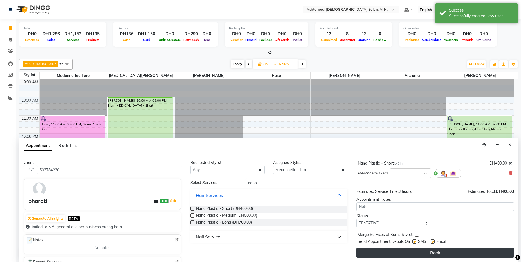
click at [390, 252] on button "Book" at bounding box center [434, 253] width 157 height 10
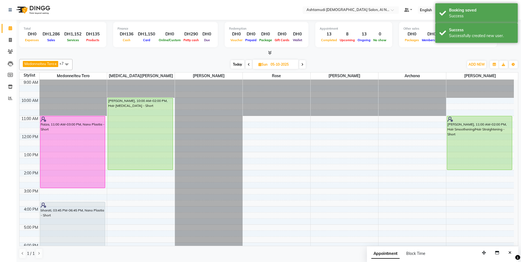
scroll to position [82, 0]
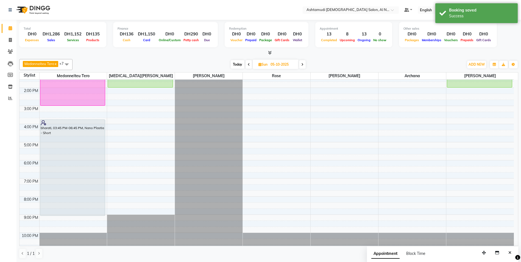
drag, startPoint x: 74, startPoint y: 173, endPoint x: 78, endPoint y: 218, distance: 44.9
click at [78, 218] on div "9:00 AM 10:00 AM 11:00 AM 12:00 PM 1:00 PM 2:00 PM 3:00 PM 4:00 PM 5:00 PM 6:00…" at bounding box center [266, 123] width 494 height 253
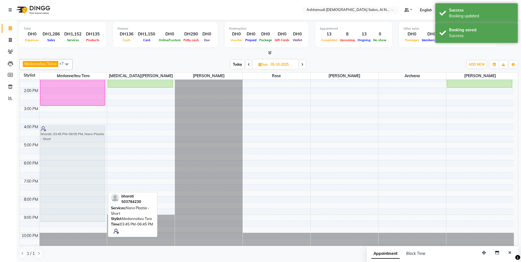
drag, startPoint x: 76, startPoint y: 169, endPoint x: 76, endPoint y: 172, distance: 3.3
click at [76, 172] on div "Raiza, 11:00 AM-03:00 PM, Nano Plastia - Short bharati, 03:45 PM-09:05 PM, Nano…" at bounding box center [74, 123] width 68 height 253
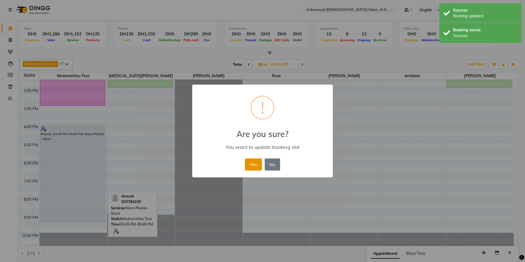
click at [250, 164] on button "Yes" at bounding box center [253, 164] width 17 height 12
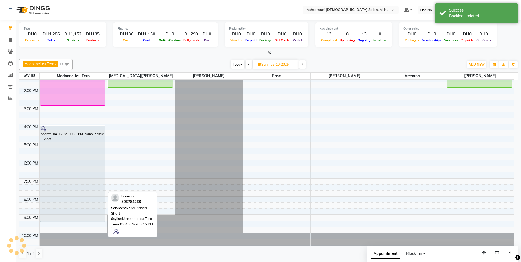
click at [250, 63] on span at bounding box center [248, 64] width 7 height 9
type input "04-10-2025"
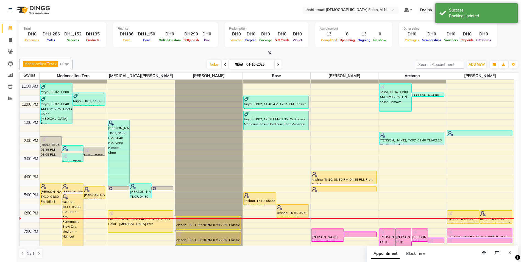
scroll to position [87, 0]
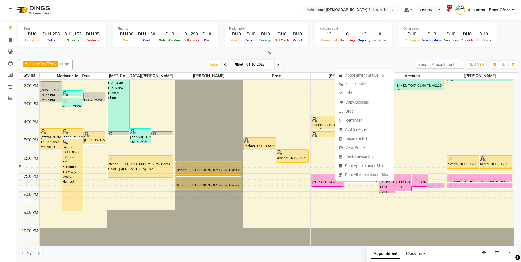
drag, startPoint x: 359, startPoint y: 83, endPoint x: 359, endPoint y: 87, distance: 4.1
click at [359, 83] on span "Start Service" at bounding box center [357, 84] width 22 height 6
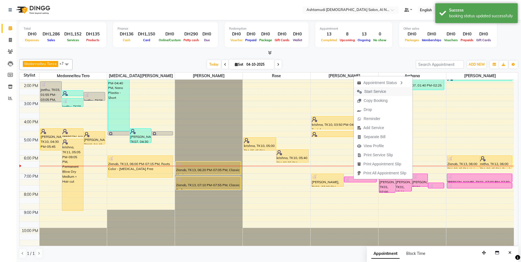
click at [376, 90] on span "Start Service" at bounding box center [375, 92] width 22 height 6
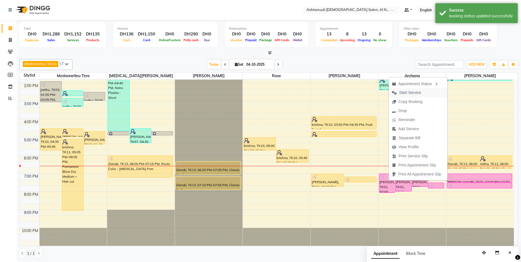
click at [401, 93] on span "Start Service" at bounding box center [410, 93] width 22 height 6
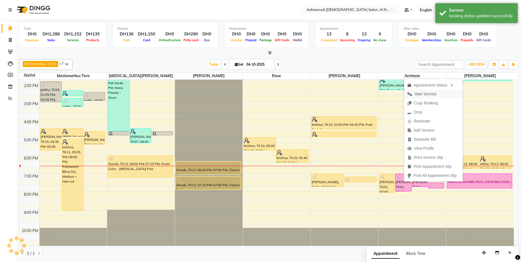
click at [422, 93] on span "Start Service" at bounding box center [425, 94] width 22 height 6
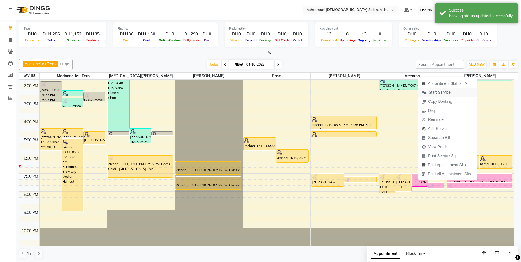
click at [444, 94] on span "Start Service" at bounding box center [440, 92] width 22 height 6
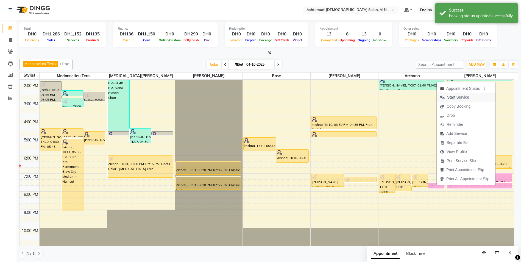
click at [461, 98] on span "Start Service" at bounding box center [458, 97] width 22 height 6
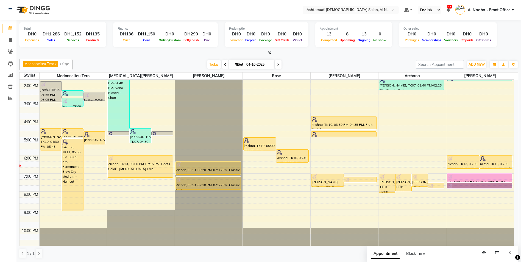
drag, startPoint x: 460, startPoint y: 184, endPoint x: 394, endPoint y: 196, distance: 67.5
click at [445, 210] on div "9:00 AM 10:00 AM 11:00 AM 12:00 PM 1:00 PM 2:00 PM 3:00 PM 4:00 PM 5:00 PM 6:00…" at bounding box center [266, 118] width 494 height 253
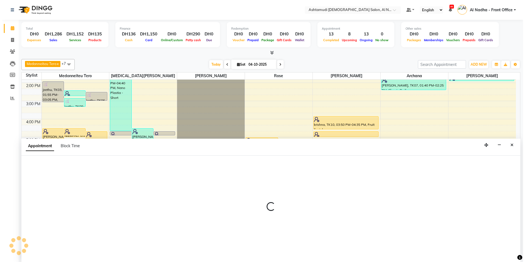
scroll to position [0, 0]
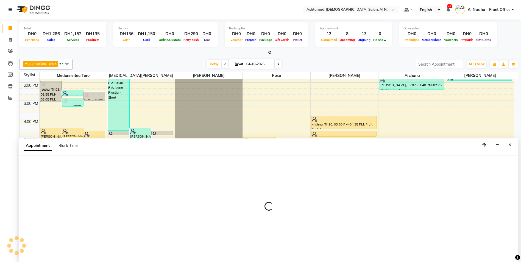
select select "88905"
select select "1260"
select select "tentative"
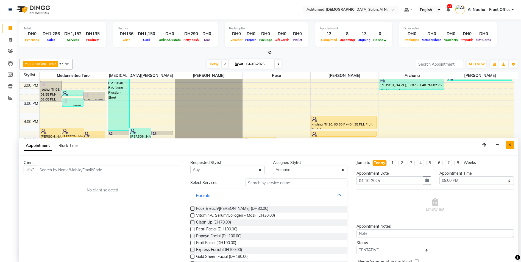
click at [508, 144] on button "Close" at bounding box center [510, 145] width 8 height 9
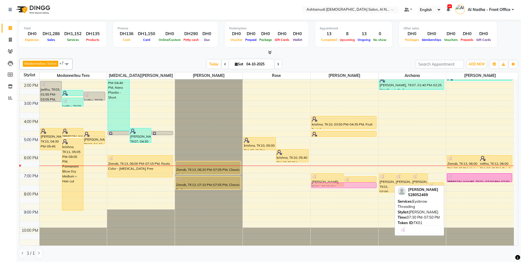
drag, startPoint x: 462, startPoint y: 185, endPoint x: 351, endPoint y: 186, distance: 111.2
click at [351, 186] on tr "jeethu, TK03, 01:55 PM-03:05 PM, Weaves, Curls, Ceramic iron Styling Medium Min…" at bounding box center [266, 118] width 494 height 253
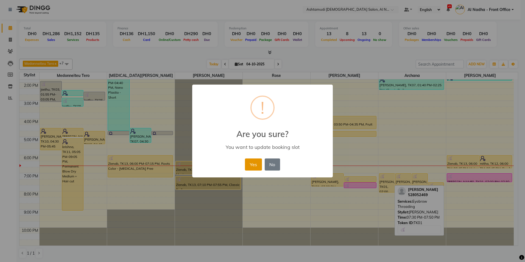
click at [256, 163] on button "Yes" at bounding box center [253, 164] width 17 height 12
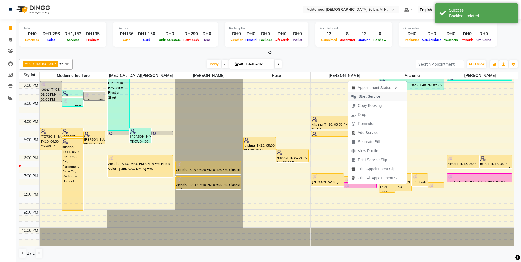
click at [362, 96] on span "Start Service" at bounding box center [369, 97] width 22 height 6
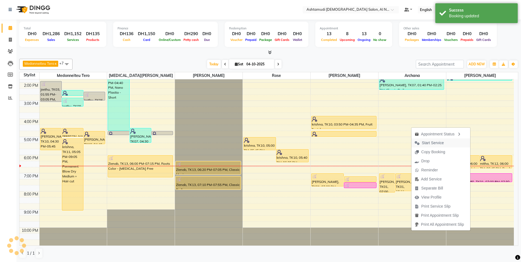
click at [443, 144] on span "Start Service" at bounding box center [429, 142] width 36 height 9
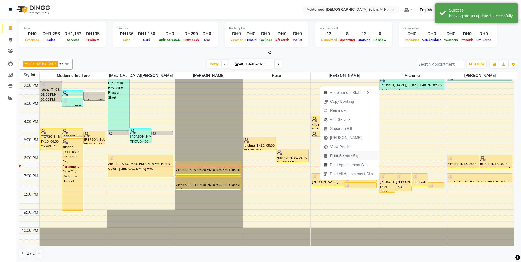
click at [351, 154] on span "Print Service Slip" at bounding box center [344, 156] width 29 height 6
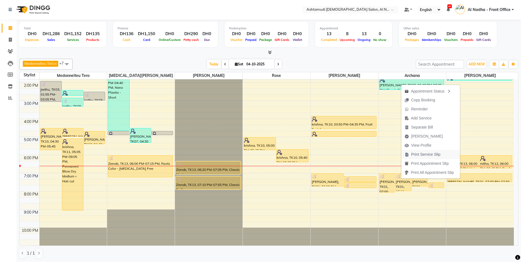
click at [431, 153] on span "Print Service Slip" at bounding box center [425, 155] width 29 height 6
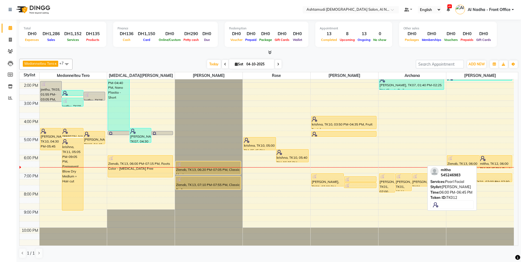
click at [486, 160] on div at bounding box center [496, 158] width 32 height 5
click at [487, 164] on div "mitha, TK12, 06:00 PM-06:45 PM, Pearl Facial" at bounding box center [496, 161] width 32 height 13
select select "1"
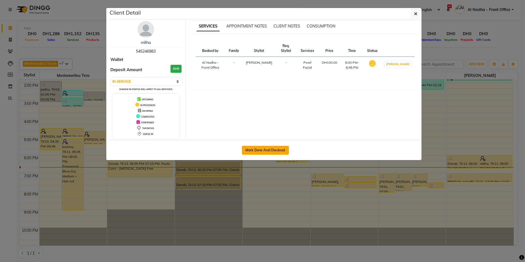
click at [253, 149] on button "Mark Done And Checkout" at bounding box center [265, 150] width 47 height 9
select select "7088"
select select "service"
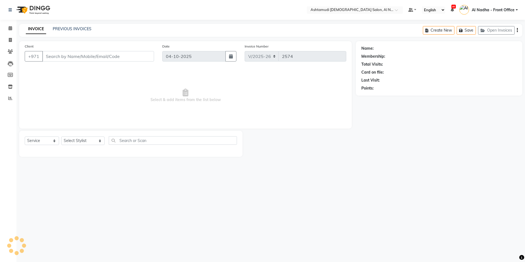
type input "545246983"
select select "92957"
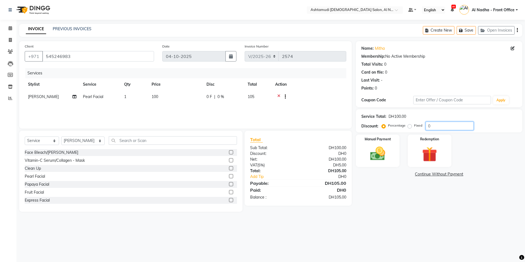
click at [438, 125] on input "0" at bounding box center [450, 126] width 48 height 9
type input "015"
click at [483, 209] on div "Name: Mitha Membership: No Active Membership Total Visits: 0 Card on file: 0 La…" at bounding box center [441, 126] width 170 height 170
click at [375, 154] on img at bounding box center [378, 154] width 26 height 18
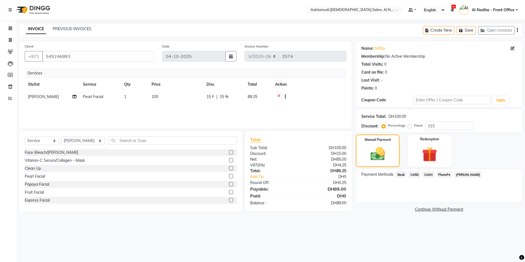
click at [415, 175] on span "CARD" at bounding box center [414, 174] width 12 height 6
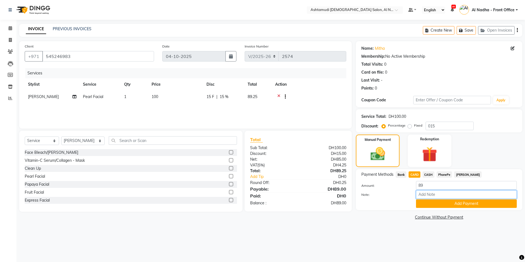
click at [427, 193] on input "Note:" at bounding box center [466, 194] width 101 height 9
type input "sreerenjini"
click at [438, 204] on button "Add Payment" at bounding box center [466, 203] width 101 height 9
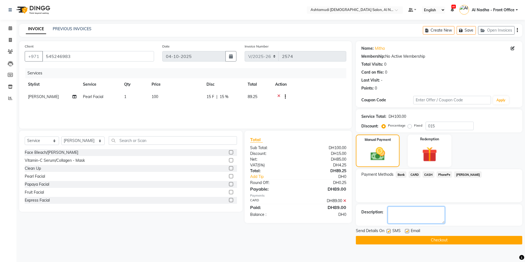
click at [418, 216] on textarea at bounding box center [416, 214] width 57 height 17
type textarea "6716"
click at [406, 238] on button "Checkout" at bounding box center [439, 240] width 166 height 9
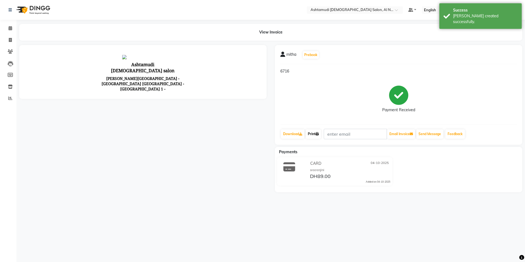
click at [317, 134] on icon at bounding box center [316, 133] width 3 height 3
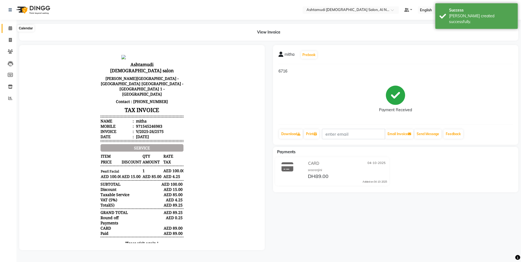
click at [11, 27] on icon at bounding box center [11, 28] width 4 height 4
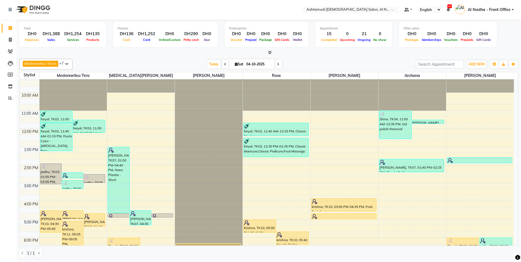
scroll to position [32, 0]
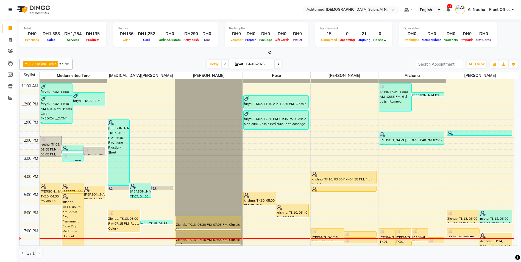
click at [69, 65] on span at bounding box center [66, 64] width 11 height 10
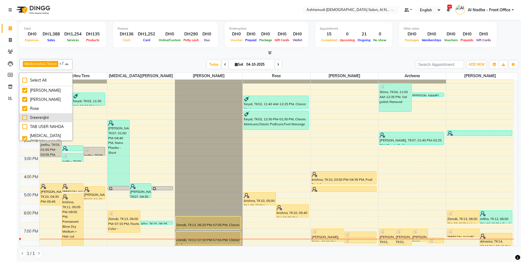
scroll to position [0, 0]
click at [151, 105] on div "9:00 AM 10:00 AM 11:00 AM 12:00 PM 1:00 PM 2:00 PM 3:00 PM 4:00 PM 5:00 PM 6:00…" at bounding box center [266, 173] width 494 height 253
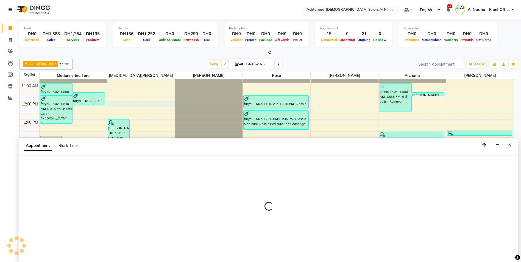
select select "60031"
select select "720"
select select "tentative"
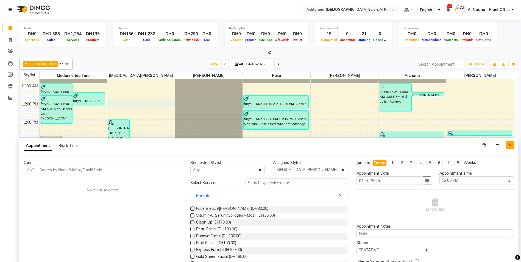
click at [512, 144] on button "Close" at bounding box center [510, 145] width 8 height 9
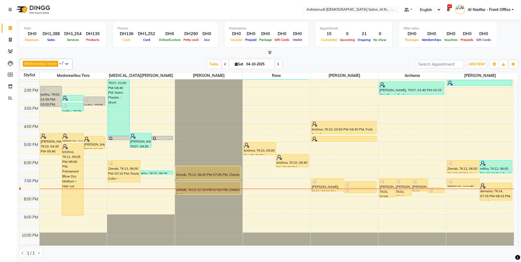
scroll to position [87, 0]
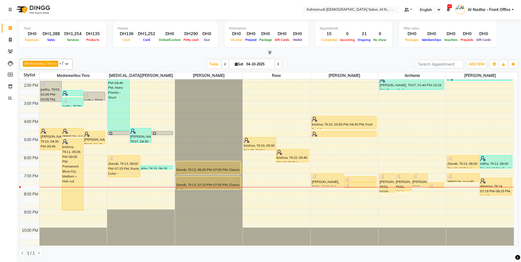
click at [69, 63] on span at bounding box center [66, 64] width 11 height 10
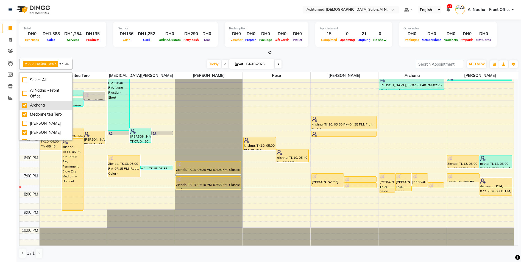
scroll to position [51, 0]
click at [474, 128] on div "9:00 AM 10:00 AM 11:00 AM 12:00 PM 1:00 PM 2:00 PM 3:00 PM 4:00 PM 5:00 PM 6:00…" at bounding box center [266, 118] width 494 height 253
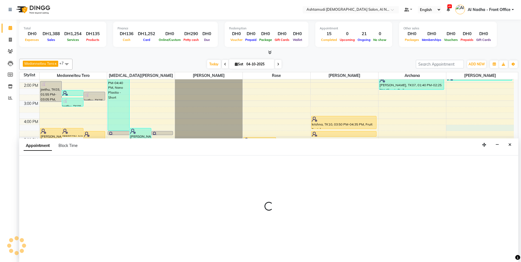
select select "92957"
select select "tentative"
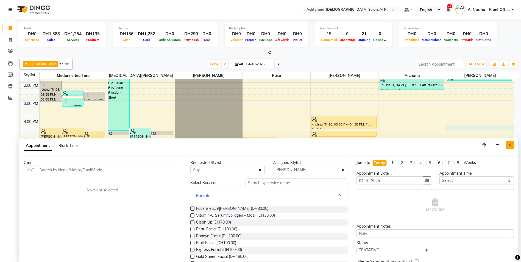
click at [509, 144] on icon "Close" at bounding box center [509, 145] width 3 height 4
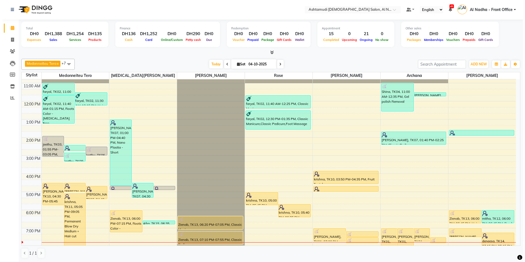
scroll to position [60, 0]
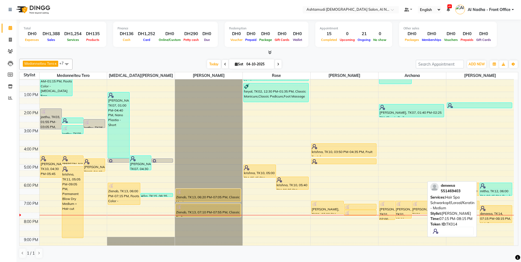
click at [486, 214] on div "deneesa, TK14, 07:15 PM-08:15 PM, Hair Spa Schwarkopf/Loreal/Keratin - Medium" at bounding box center [496, 213] width 32 height 17
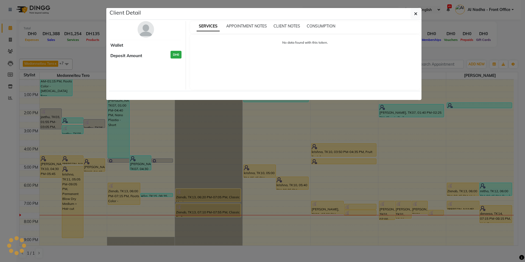
select select "1"
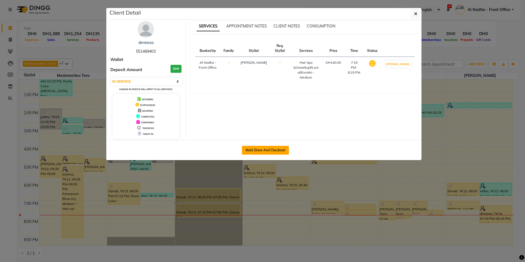
click at [256, 150] on button "Mark Done And Checkout" at bounding box center [265, 150] width 47 height 9
select select "service"
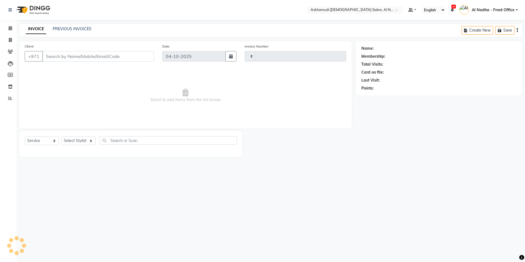
type input "2576"
select select "7088"
type input "551469403"
select select "92957"
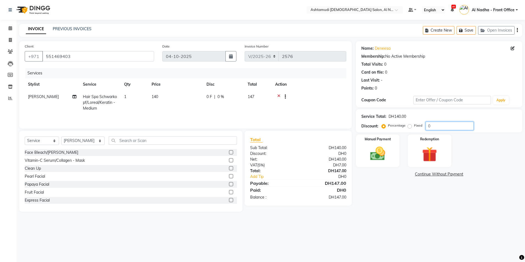
click at [448, 126] on input "0" at bounding box center [450, 126] width 48 height 9
type input "015"
click at [374, 155] on img at bounding box center [378, 154] width 26 height 18
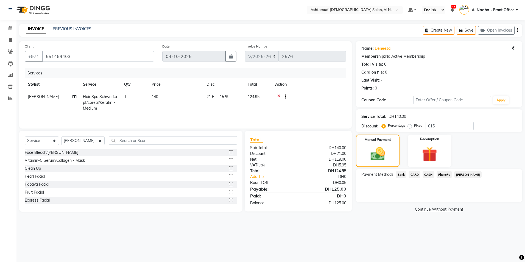
click at [415, 175] on span "CARD" at bounding box center [414, 174] width 12 height 6
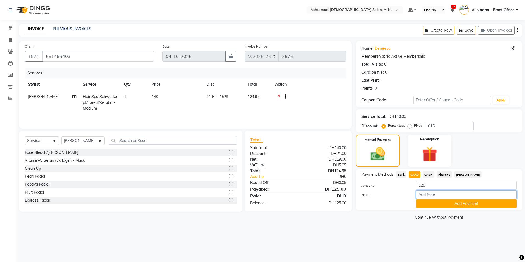
click at [425, 193] on input "Note:" at bounding box center [466, 194] width 101 height 9
type input "sreerenjini"
click at [445, 201] on button "Add Payment" at bounding box center [466, 203] width 101 height 9
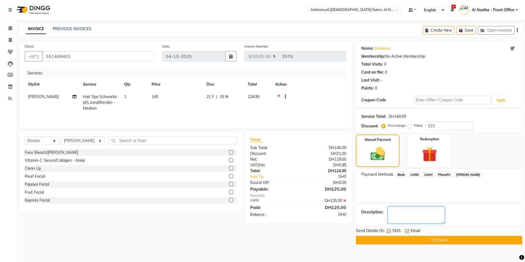
click at [437, 207] on textarea at bounding box center [416, 214] width 57 height 17
type textarea "2340"
click at [406, 238] on button "Checkout" at bounding box center [439, 240] width 166 height 9
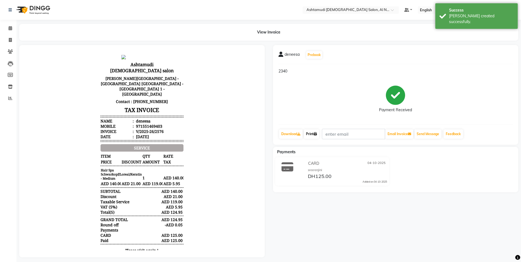
click at [318, 132] on link "Print" at bounding box center [311, 133] width 15 height 9
click at [10, 26] on icon at bounding box center [11, 28] width 4 height 4
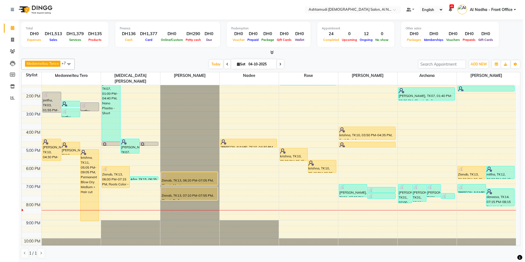
scroll to position [87, 0]
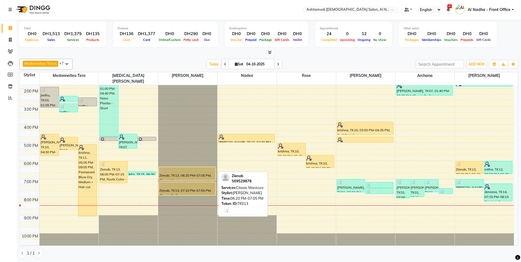
click at [204, 169] on div "Zienab, TK13, 06:20 PM-07:05 PM, Classic Manicure" at bounding box center [187, 173] width 57 height 13
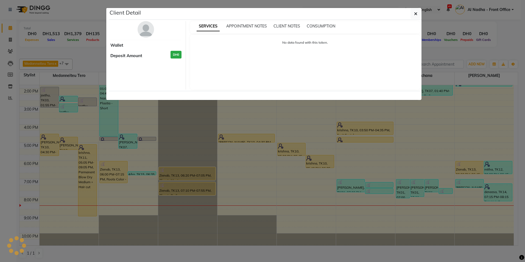
select select "1"
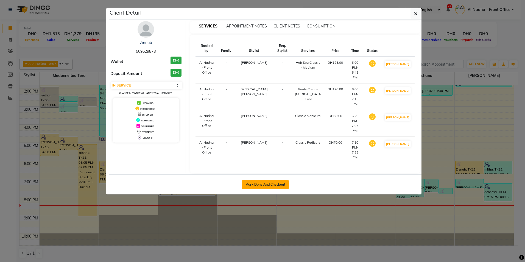
click at [246, 180] on button "Mark Done And Checkout" at bounding box center [265, 184] width 47 height 9
select select "service"
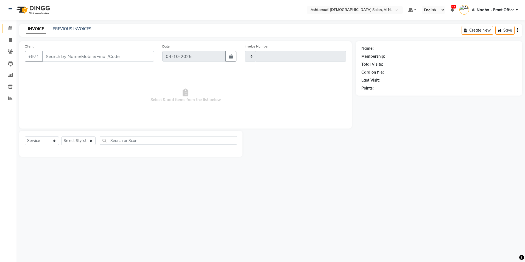
type input "2578"
select select "7088"
type input "509529878"
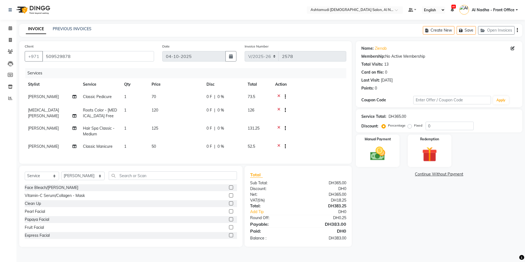
click at [279, 95] on icon at bounding box center [278, 97] width 3 height 7
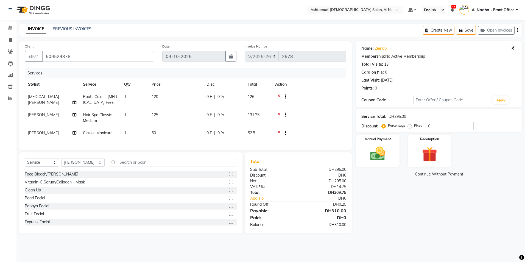
click at [278, 113] on icon at bounding box center [278, 115] width 3 height 7
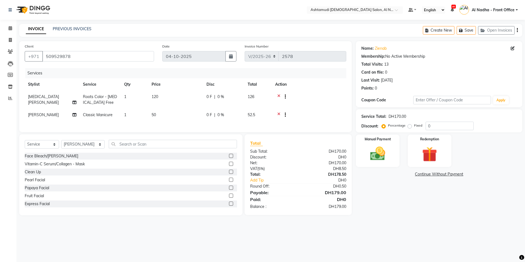
click at [278, 113] on icon at bounding box center [278, 115] width 3 height 7
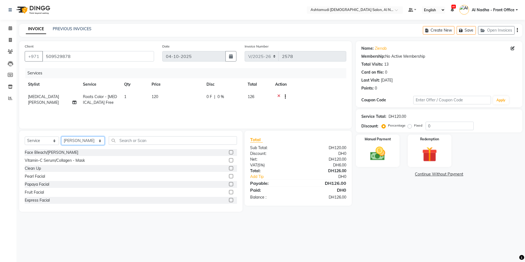
click at [77, 139] on select "Select Stylist Al Nadha - Front Office Archana Medonneiteu Tero Mehwish Mubeen …" at bounding box center [82, 140] width 43 height 9
select select "60031"
click at [61, 136] on select "Select Stylist Al Nadha - Front Office Archana Medonneiteu Tero Mehwish Mubeen …" at bounding box center [82, 140] width 43 height 9
click at [138, 142] on input "text" at bounding box center [173, 140] width 128 height 9
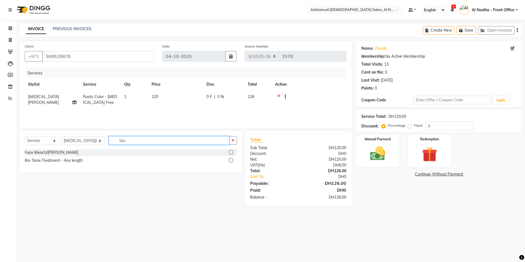
type input "tan"
click at [231, 152] on label at bounding box center [231, 152] width 4 height 4
click at [231, 152] on input "checkbox" at bounding box center [231, 153] width 4 height 4
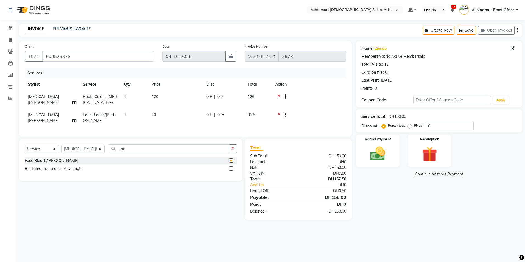
checkbox input "false"
click at [125, 116] on span "1" at bounding box center [125, 114] width 2 height 5
select select "60031"
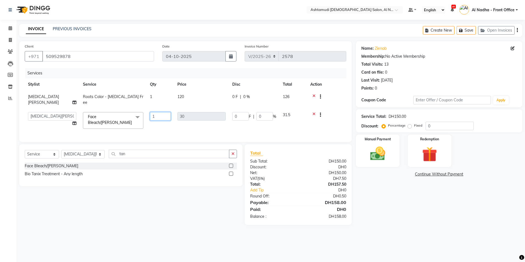
click at [162, 112] on input "1" at bounding box center [160, 116] width 21 height 9
type input "2"
click at [402, 191] on div "Name: Zienab Membership: No Active Membership Total Visits: 13 Card on file: 0 …" at bounding box center [441, 133] width 170 height 184
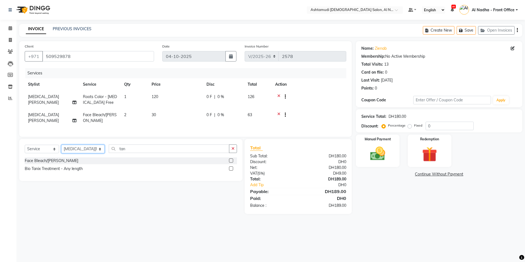
click at [77, 153] on select "Select Stylist Al Nadha - Front Office Archana Medonneiteu Tero Mehwish Mubeen …" at bounding box center [82, 149] width 43 height 9
select select "60077"
click at [61, 149] on select "Select Stylist Al Nadha - Front Office Archana Medonneiteu Tero Mehwish Mubeen …" at bounding box center [82, 149] width 43 height 9
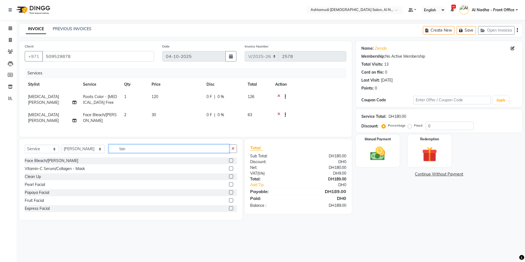
click at [130, 153] on input "tan" at bounding box center [169, 148] width 120 height 9
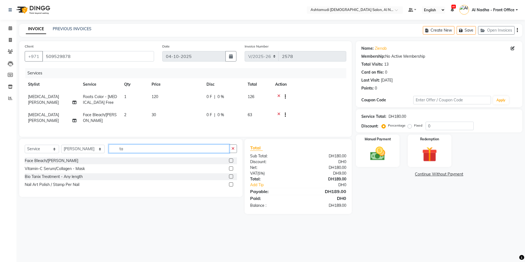
type input "t"
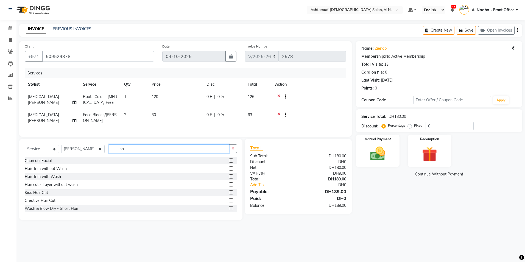
type input "h"
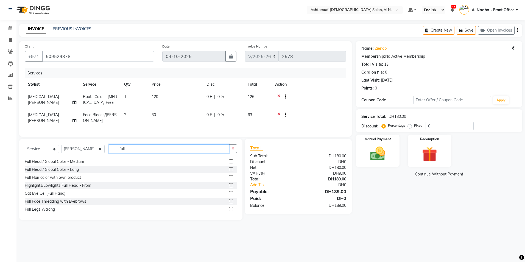
scroll to position [82, 0]
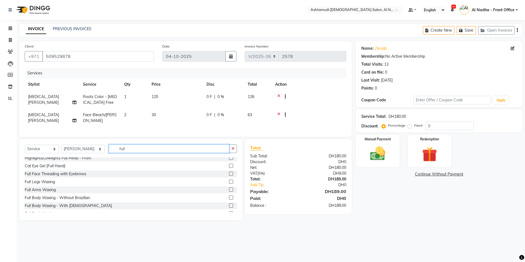
type input "full"
click at [229, 192] on label at bounding box center [231, 189] width 4 height 4
click at [229, 192] on input "checkbox" at bounding box center [231, 190] width 4 height 4
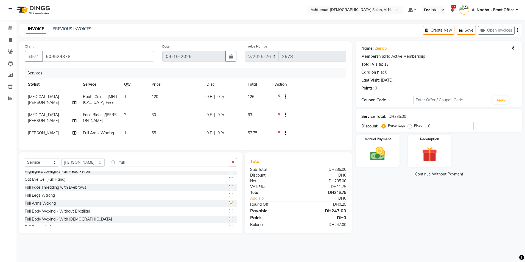
checkbox input "false"
click at [123, 164] on input "full" at bounding box center [169, 162] width 120 height 9
type input "f"
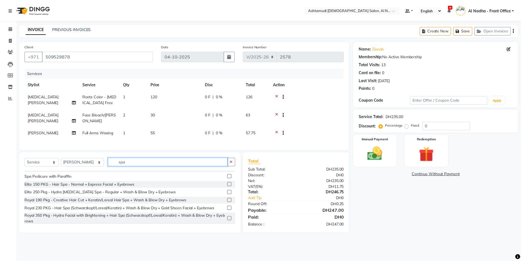
scroll to position [26, 0]
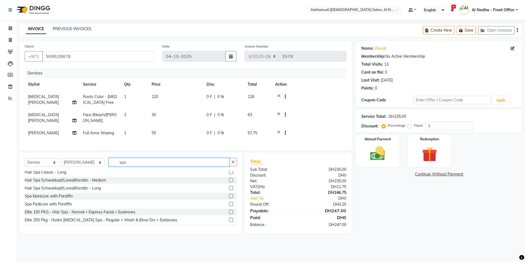
type input "spa"
click at [229, 198] on label at bounding box center [231, 196] width 4 height 4
click at [229, 198] on input "checkbox" at bounding box center [231, 196] width 4 height 4
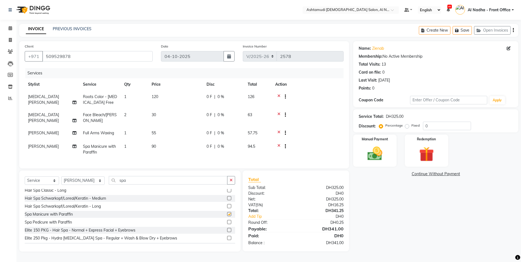
checkbox input "false"
click at [86, 185] on select "Select Stylist Al Nadha - Front Office Archana Medonneiteu Tero Mehwish Mubeen …" at bounding box center [82, 180] width 43 height 9
select select "68348"
click at [61, 180] on select "Select Stylist Al Nadha - Front Office Archana Medonneiteu Tero Mehwish Mubeen …" at bounding box center [82, 180] width 43 height 9
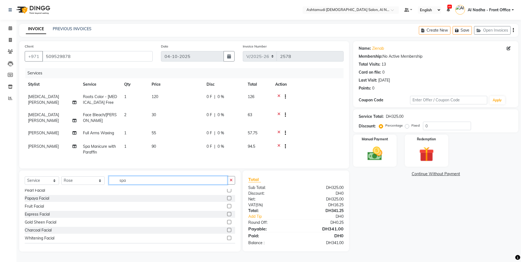
click at [137, 184] on input "spa" at bounding box center [168, 180] width 119 height 9
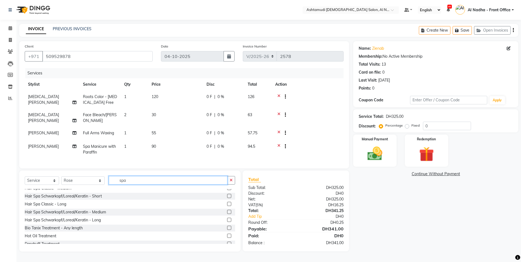
click at [132, 184] on input "spa" at bounding box center [168, 180] width 119 height 9
type input "s"
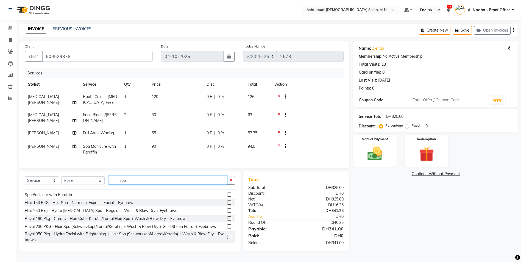
type input "spa"
click at [227, 197] on label at bounding box center [229, 194] width 4 height 4
click at [227, 197] on input "checkbox" at bounding box center [229, 195] width 4 height 4
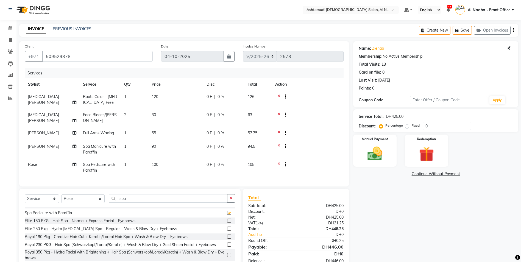
checkbox input "false"
drag, startPoint x: 126, startPoint y: 202, endPoint x: 129, endPoint y: 201, distance: 3.1
click at [127, 202] on input "spa" at bounding box center [168, 198] width 119 height 9
type input "s"
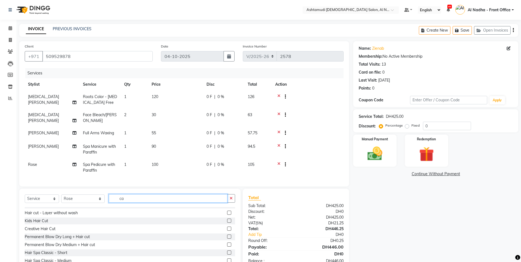
scroll to position [0, 0]
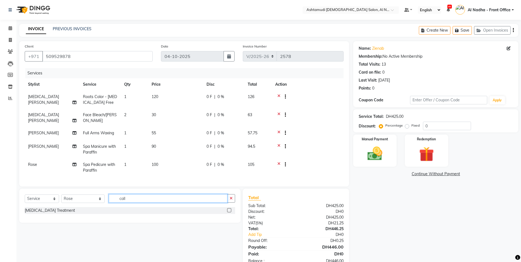
type input "call"
click at [229, 212] on label at bounding box center [229, 210] width 4 height 4
click at [229, 212] on input "checkbox" at bounding box center [229, 211] width 4 height 4
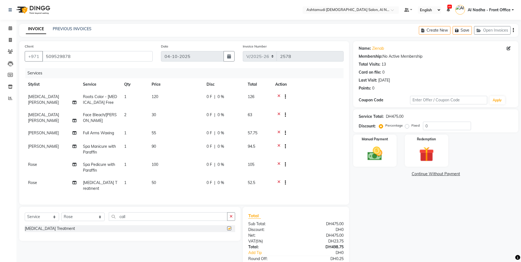
checkbox input "false"
drag, startPoint x: 80, startPoint y: 214, endPoint x: 83, endPoint y: 211, distance: 3.9
click at [80, 214] on select "Select Stylist Al Nadha - Front Office Archana Medonneiteu Tero Mehwish Mubeen …" at bounding box center [82, 216] width 43 height 9
select select "59179"
click at [61, 212] on select "Select Stylist Al Nadha - Front Office Archana Medonneiteu Tero Mehwish Mubeen …" at bounding box center [82, 216] width 43 height 9
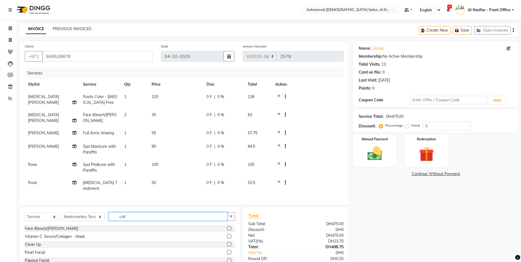
click at [125, 216] on input "call" at bounding box center [168, 216] width 119 height 9
type input "c"
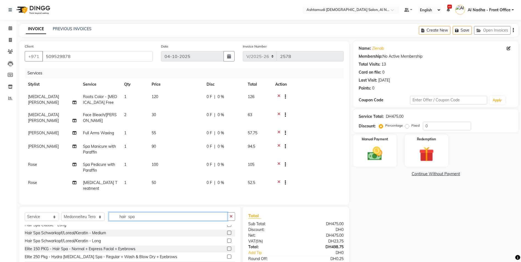
type input "hair spa"
click at [227, 232] on label at bounding box center [229, 233] width 4 height 4
click at [227, 232] on input "checkbox" at bounding box center [229, 233] width 4 height 4
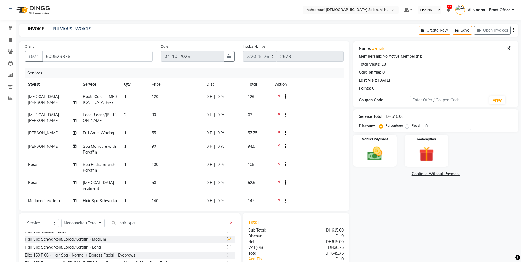
checkbox input "false"
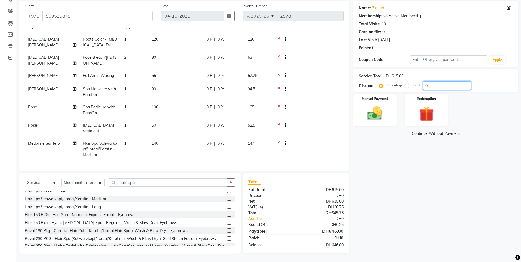
click at [437, 86] on input "0" at bounding box center [447, 85] width 48 height 9
type input "015"
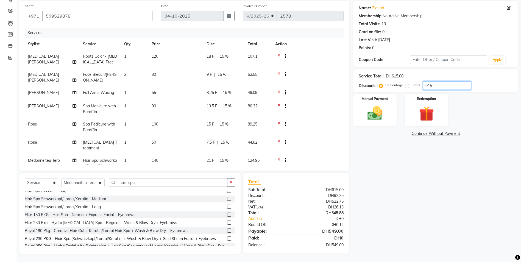
scroll to position [17, 0]
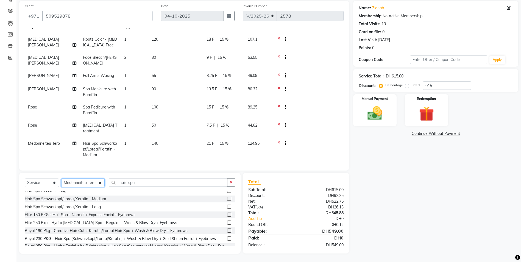
click at [93, 183] on select "Select Stylist Al Nadha - Front Office Archana Medonneiteu Tero Mehwish Mubeen …" at bounding box center [82, 182] width 43 height 9
select select "60077"
click at [61, 178] on select "Select Stylist Al Nadha - Front Office Archana Medonneiteu Tero Mehwish Mubeen …" at bounding box center [82, 182] width 43 height 9
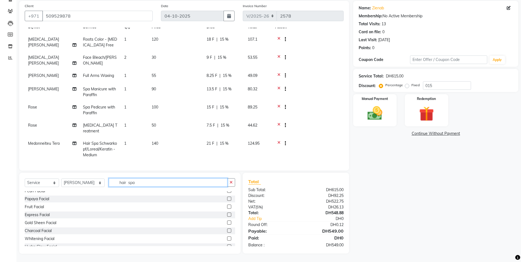
click at [135, 184] on input "hair spa" at bounding box center [168, 182] width 119 height 9
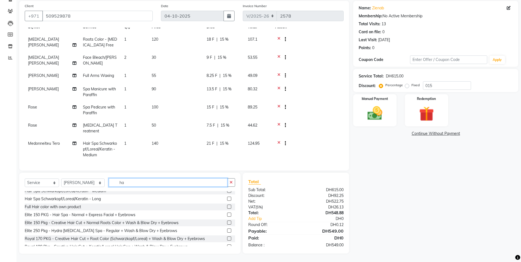
type input "h"
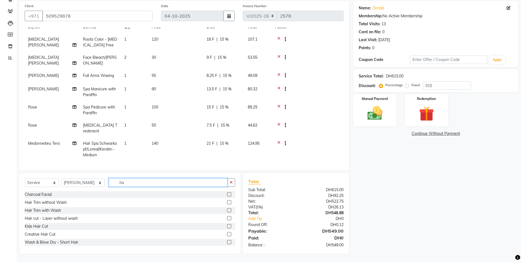
scroll to position [13, 0]
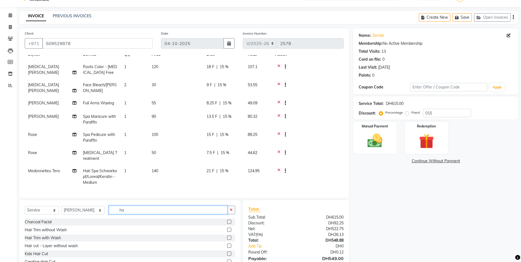
type input "ha"
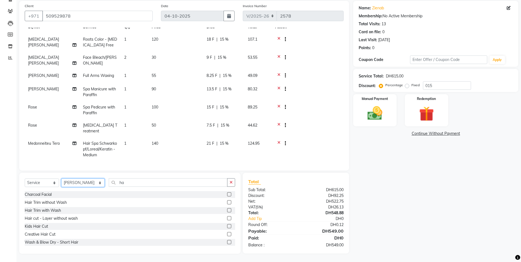
click at [79, 184] on select "Select Stylist Al Nadha - Front Office Archana Medonneiteu Tero Mehwish Mubeen …" at bounding box center [82, 182] width 43 height 9
select select "59179"
click at [61, 178] on select "Select Stylist Al Nadha - Front Office Archana Medonneiteu Tero Mehwish Mubeen …" at bounding box center [82, 182] width 43 height 9
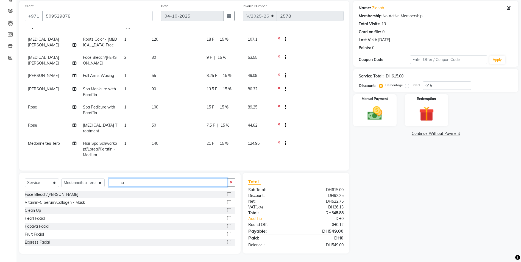
click at [126, 183] on input "ha" at bounding box center [168, 182] width 119 height 9
type input "h"
type input "wash"
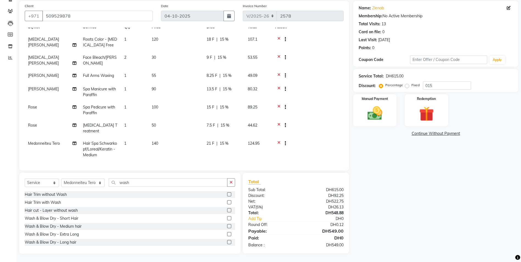
click at [227, 219] on label at bounding box center [229, 218] width 4 height 4
click at [227, 219] on input "checkbox" at bounding box center [229, 219] width 4 height 4
checkbox input "false"
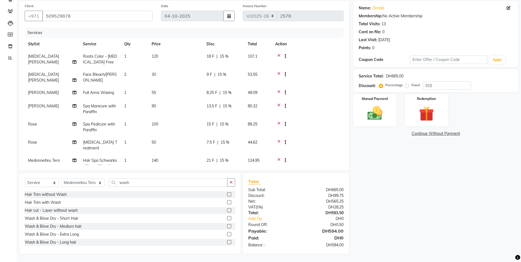
scroll to position [35, 0]
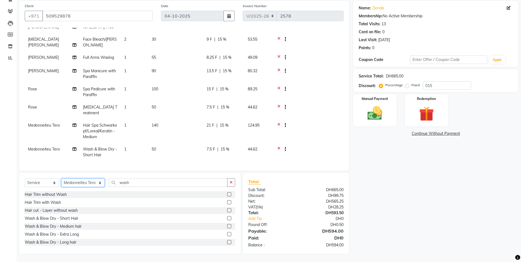
click at [86, 183] on select "Select Stylist Al Nadha - Front Office Archana Medonneiteu Tero Mehwish Mubeen …" at bounding box center [82, 182] width 43 height 9
select select "71437"
click at [61, 178] on select "Select Stylist Al Nadha - Front Office Archana Medonneiteu Tero Mehwish Mubeen …" at bounding box center [82, 182] width 43 height 9
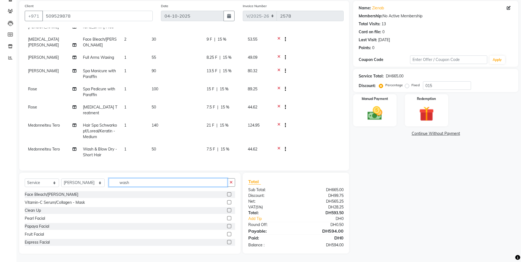
click at [133, 186] on input "wash" at bounding box center [168, 182] width 119 height 9
type input "w"
type input "eyebr"
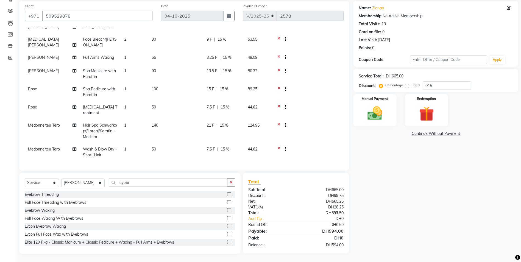
click at [227, 194] on label at bounding box center [229, 194] width 4 height 4
click at [227, 194] on input "checkbox" at bounding box center [229, 195] width 4 height 4
checkbox input "false"
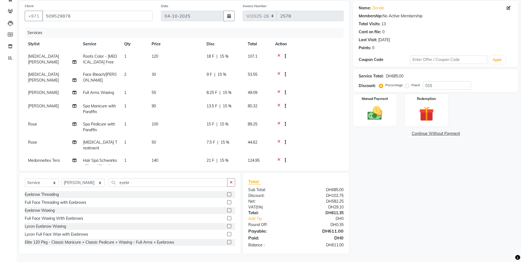
scroll to position [53, 0]
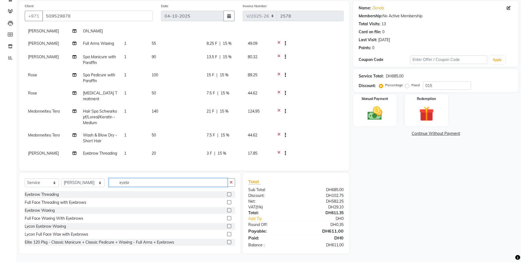
click at [134, 184] on input "eyebr" at bounding box center [168, 182] width 119 height 9
type input "e"
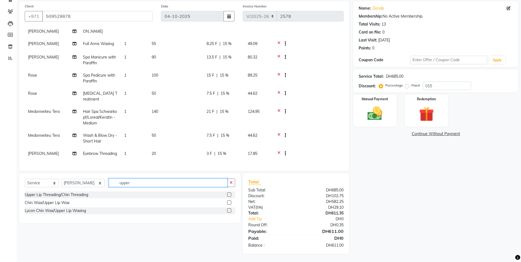
type input "upper"
click at [229, 195] on label at bounding box center [229, 194] width 4 height 4
click at [229, 195] on input "checkbox" at bounding box center [229, 195] width 4 height 4
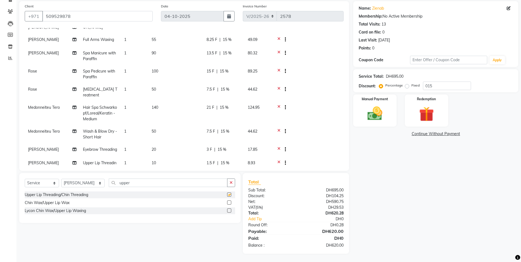
checkbox input "false"
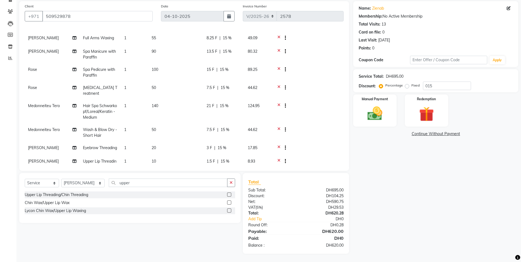
scroll to position [71, 0]
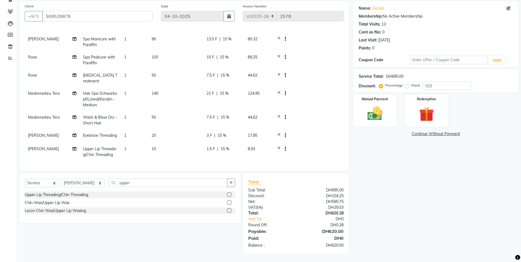
click at [278, 114] on icon at bounding box center [278, 117] width 3 height 7
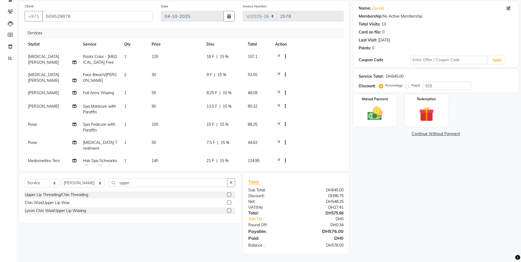
scroll to position [53, 0]
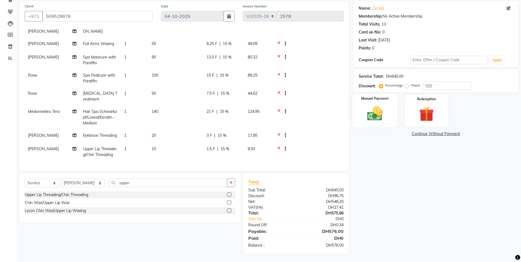
click at [376, 117] on img at bounding box center [374, 114] width 25 height 18
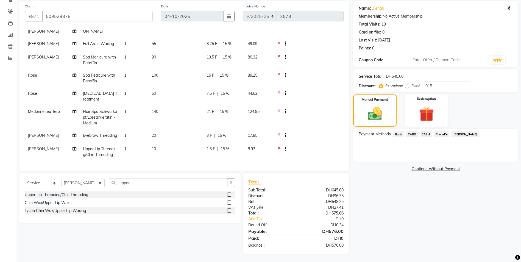
click at [409, 133] on span "CARD" at bounding box center [412, 134] width 12 height 6
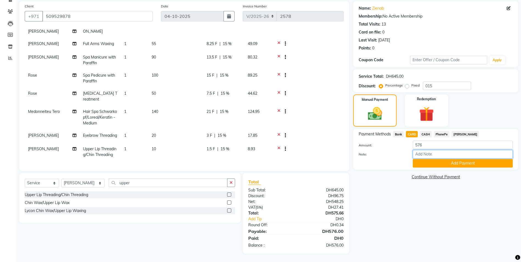
click at [422, 152] on input "Note:" at bounding box center [463, 154] width 100 height 9
type input "sreerenjini"
click at [424, 165] on button "Add Payment" at bounding box center [463, 163] width 100 height 9
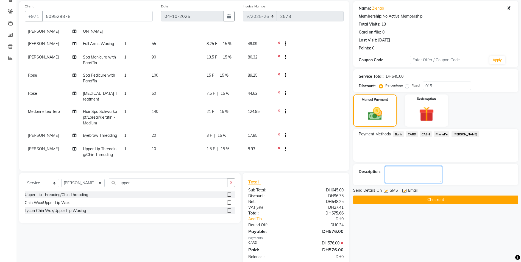
click at [422, 173] on textarea at bounding box center [413, 174] width 57 height 17
type textarea "0419"
click at [419, 200] on button "Checkout" at bounding box center [435, 199] width 165 height 9
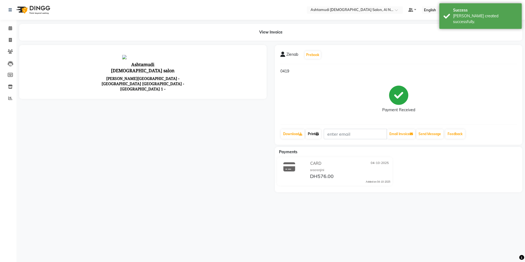
click at [315, 132] on link "Print" at bounding box center [313, 133] width 15 height 9
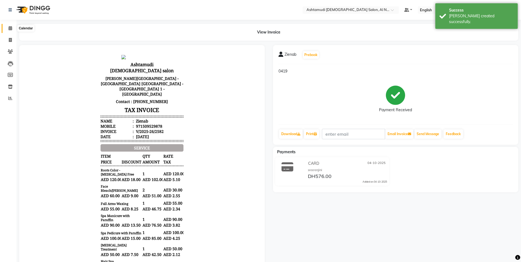
click at [11, 27] on icon at bounding box center [11, 28] width 4 height 4
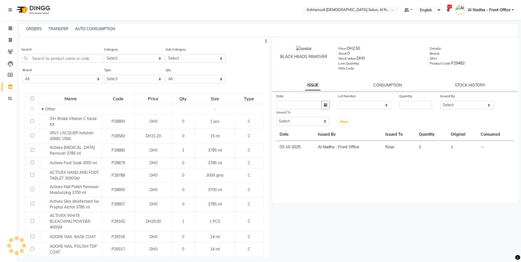
select select
click at [9, 27] on icon at bounding box center [11, 28] width 4 height 4
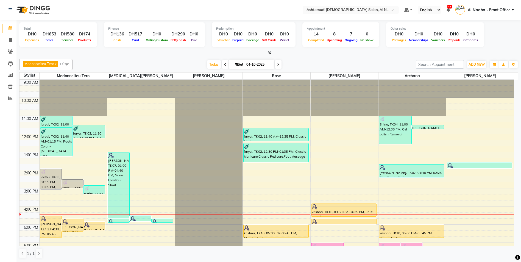
scroll to position [87, 0]
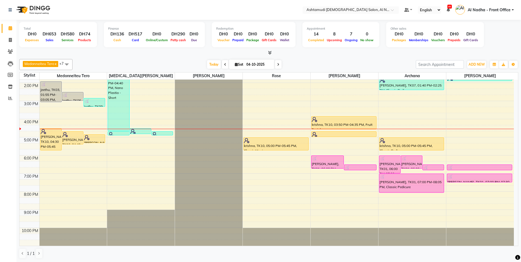
click at [2, 24] on link "Calendar" at bounding box center [8, 28] width 13 height 9
